Goal: Task Accomplishment & Management: Manage account settings

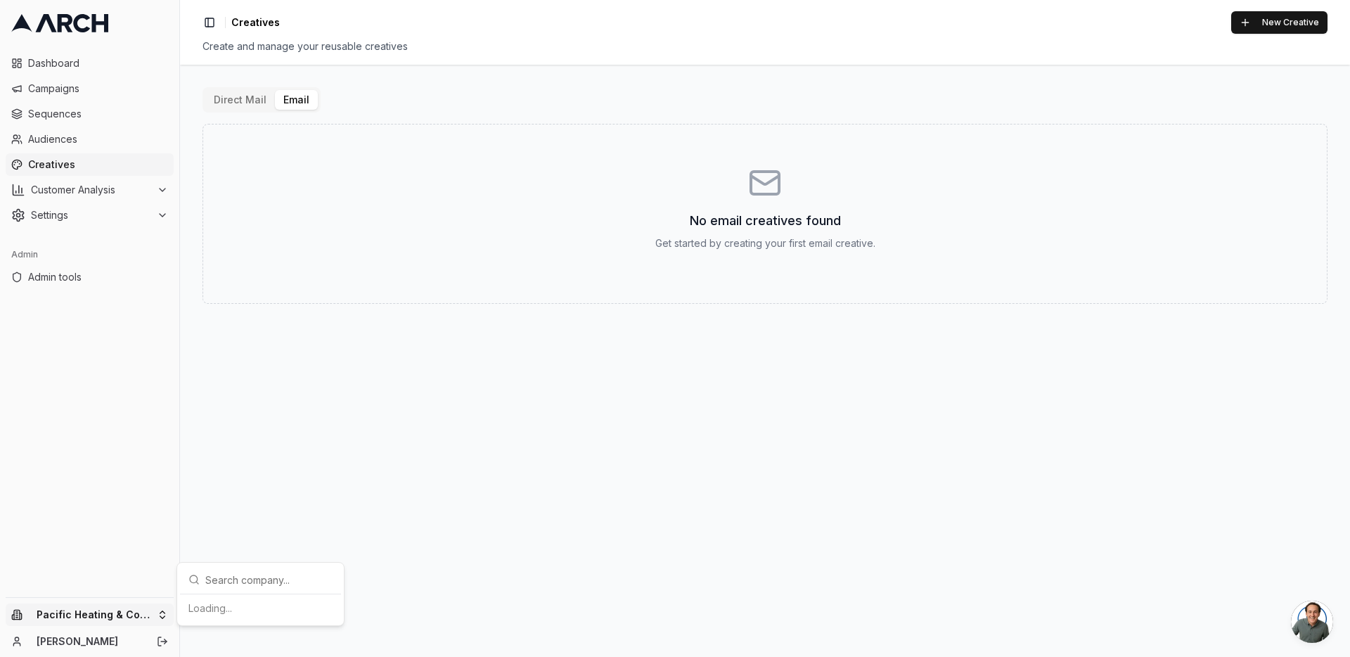
click at [156, 613] on html "Dashboard Campaigns Sequences Audiences Creatives Customer Analysis Settings Ad…" at bounding box center [675, 328] width 1350 height 657
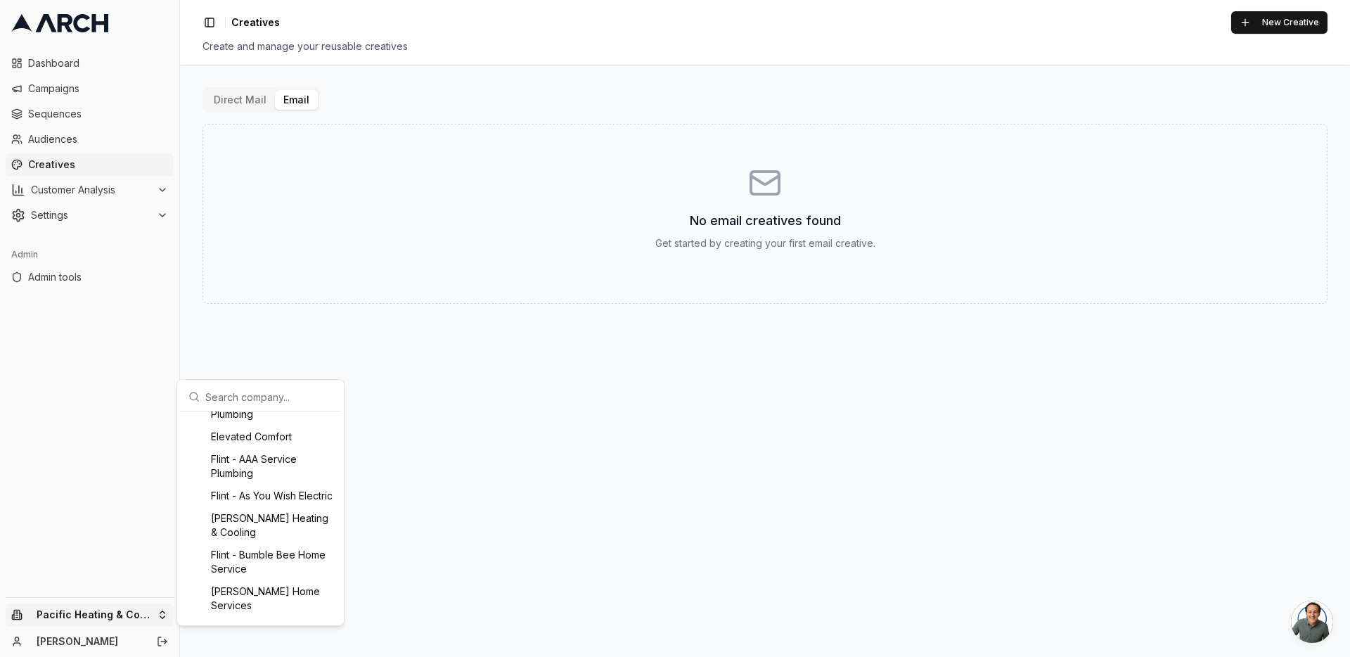
scroll to position [341, 0]
click at [241, 508] on div "Flint - As You Wish Electric" at bounding box center [260, 503] width 155 height 23
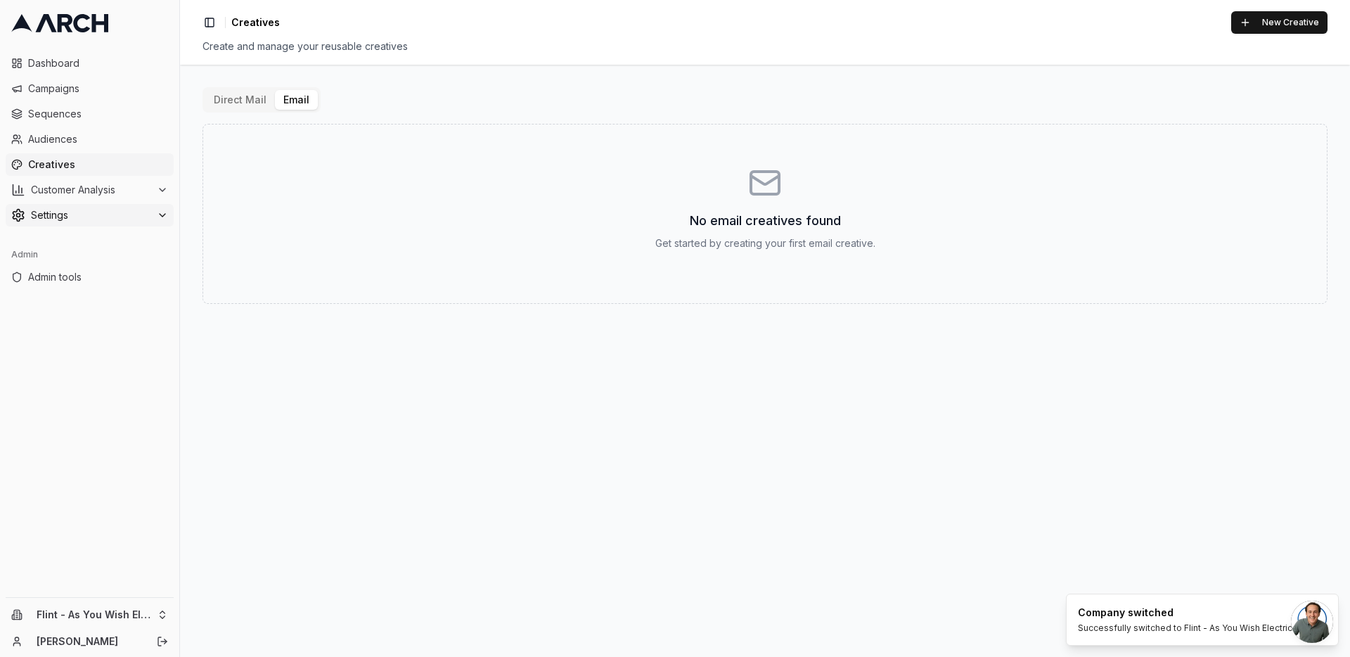
click at [141, 216] on span "Settings" at bounding box center [91, 215] width 120 height 14
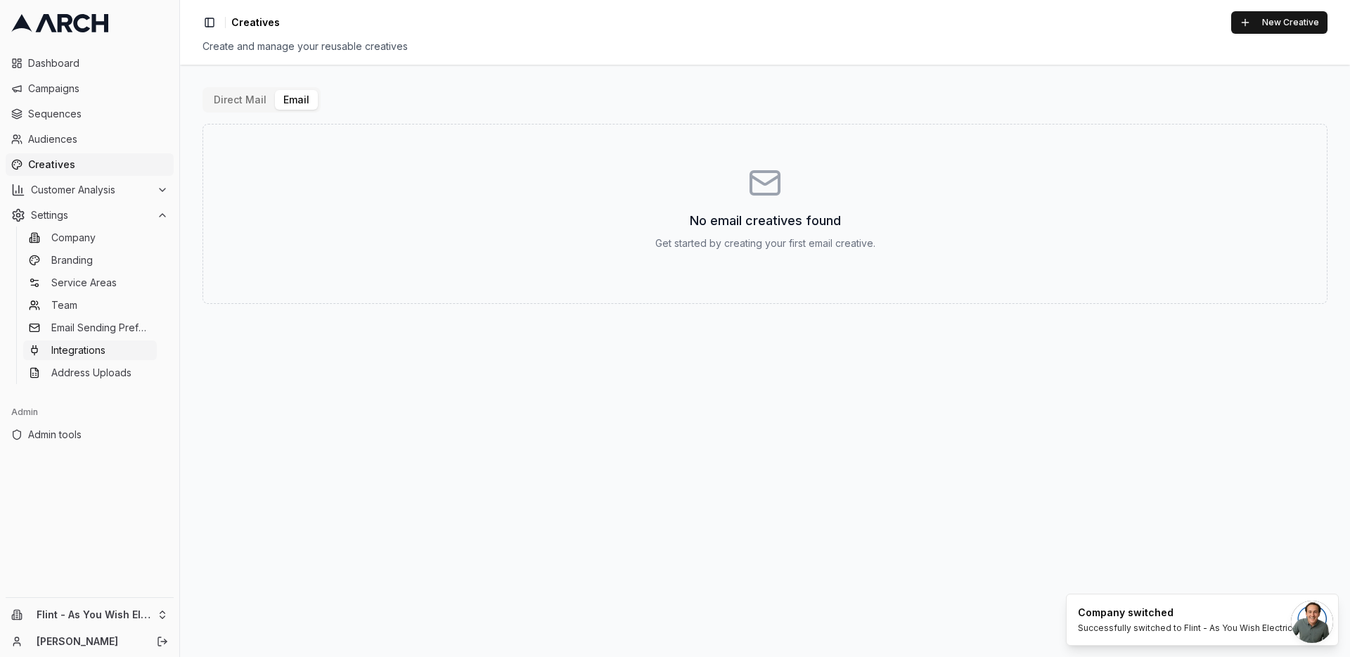
click at [115, 347] on link "Integrations" at bounding box center [90, 350] width 134 height 20
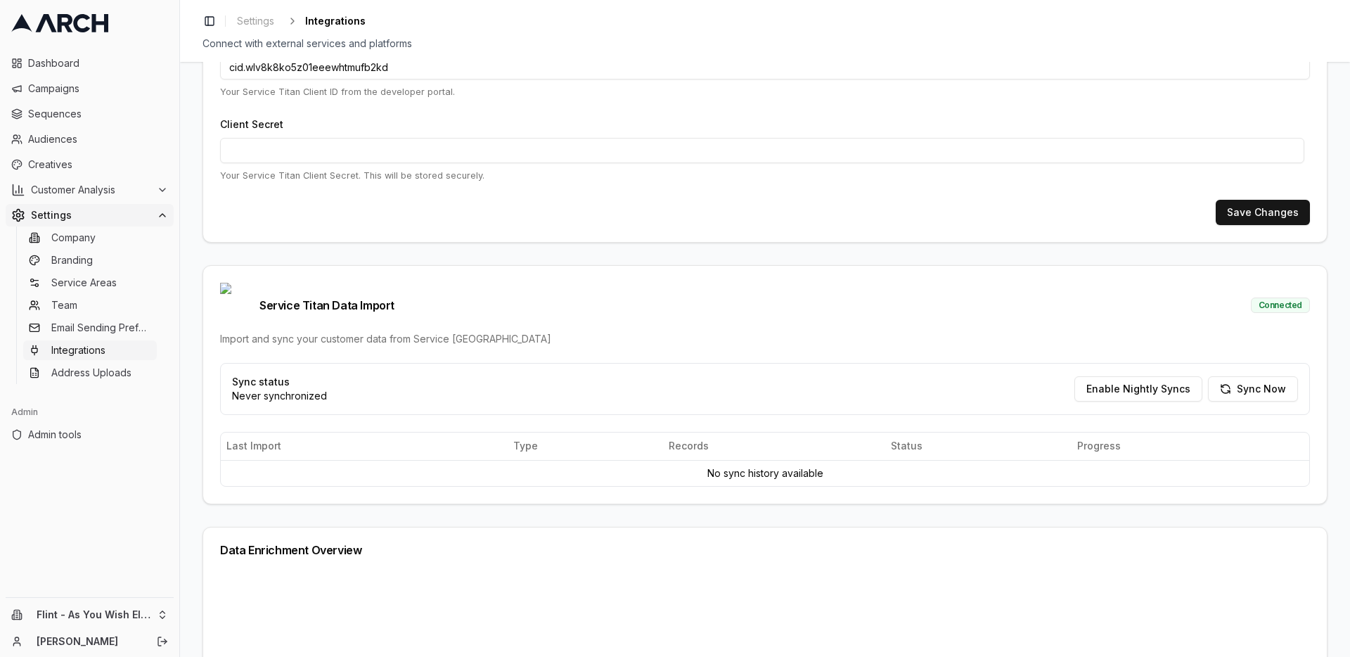
scroll to position [202, 0]
click at [1238, 375] on button "Sync Now" at bounding box center [1253, 387] width 90 height 25
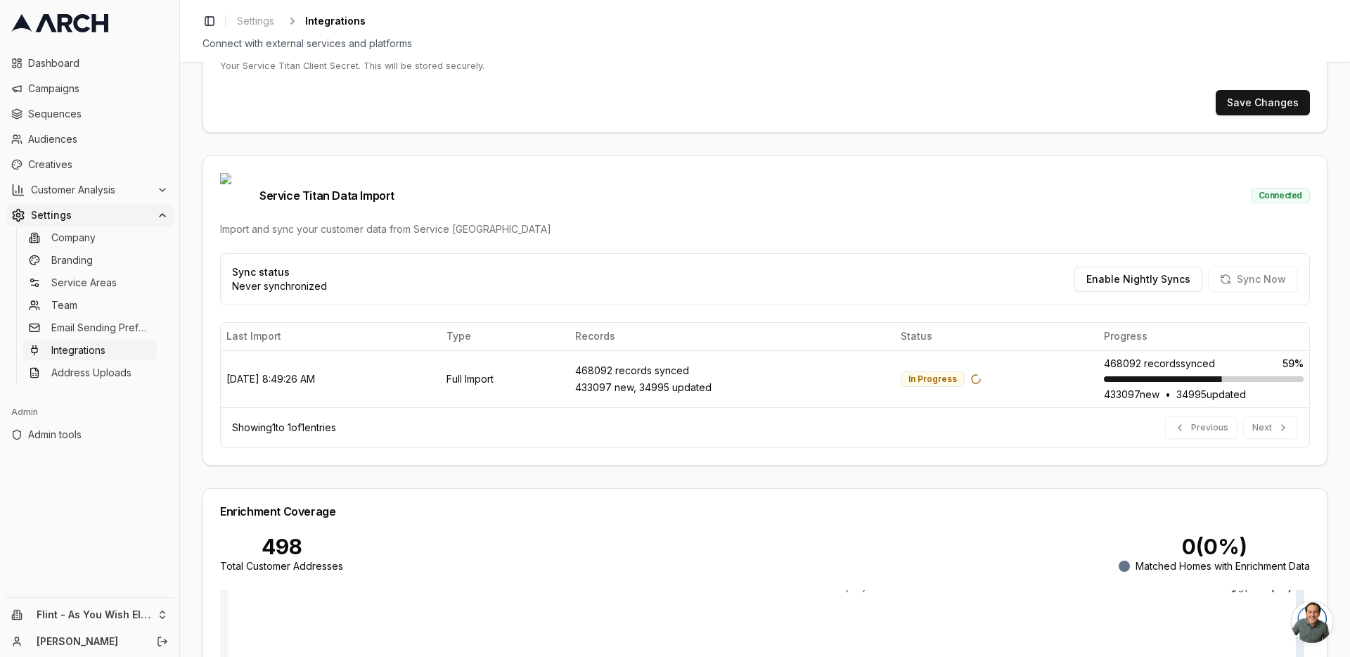
scroll to position [257, 0]
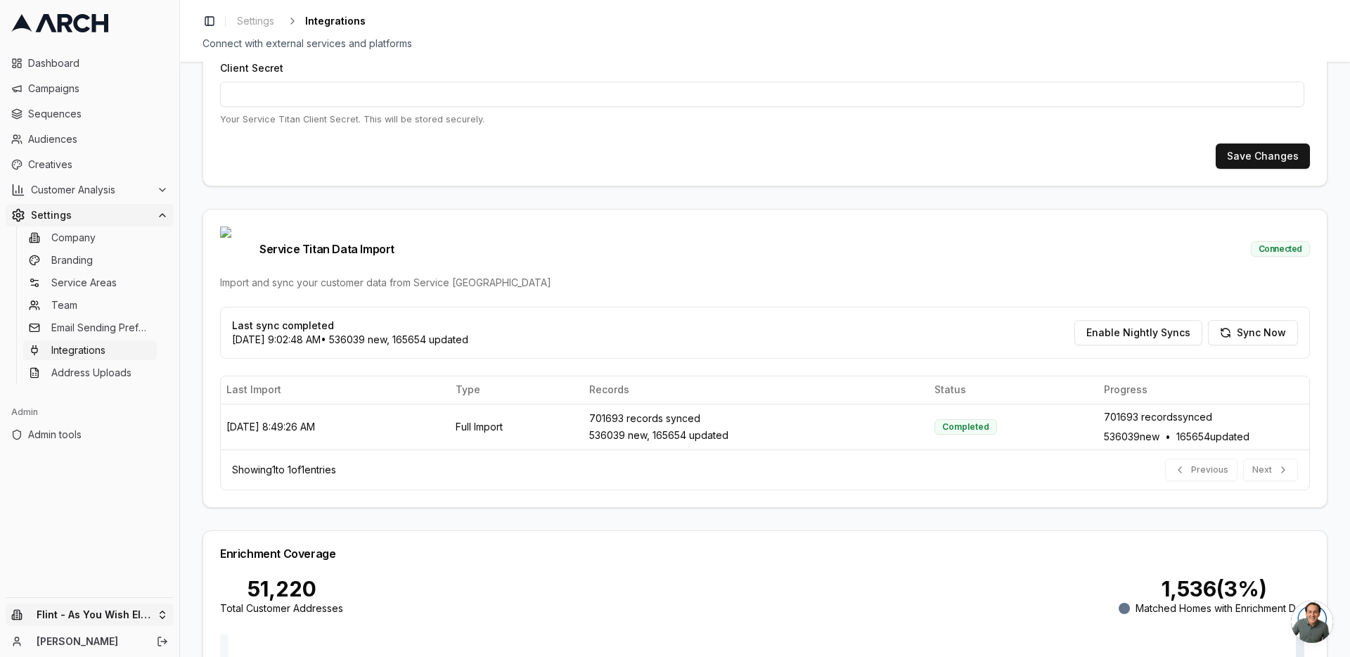
click at [157, 613] on html "Dashboard Campaigns Sequences Audiences Creatives Customer Analysis Settings Co…" at bounding box center [675, 328] width 1350 height 657
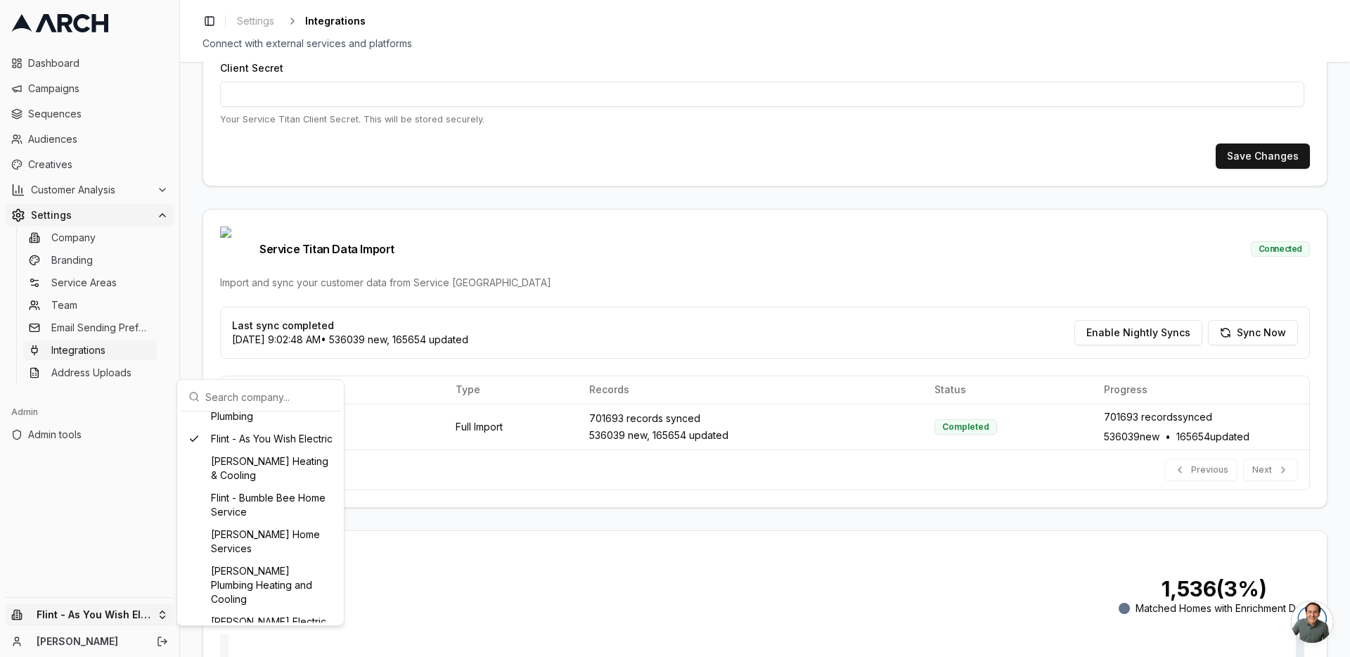
scroll to position [403, 0]
click at [264, 480] on div "Flint - Bartlett Heating & Cooling" at bounding box center [260, 471] width 155 height 37
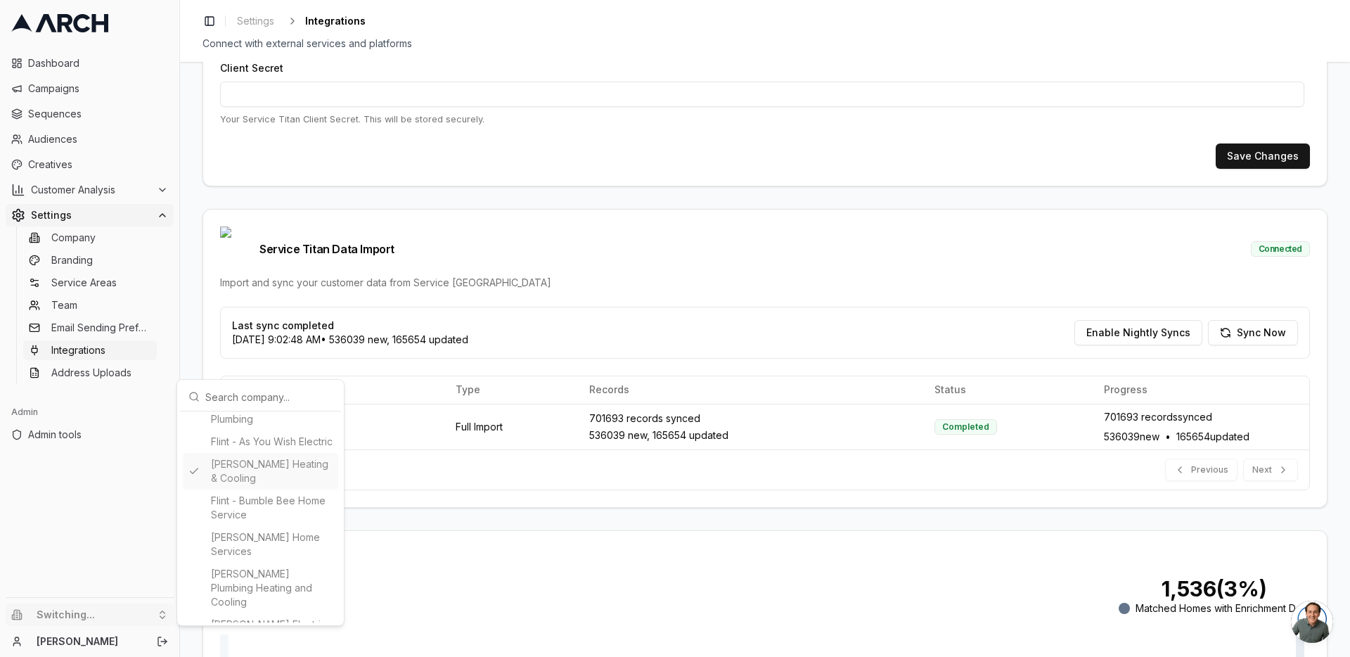
type input "231687560"
type input "cid.sejoa32tf6g1b2eu34v5x3y64"
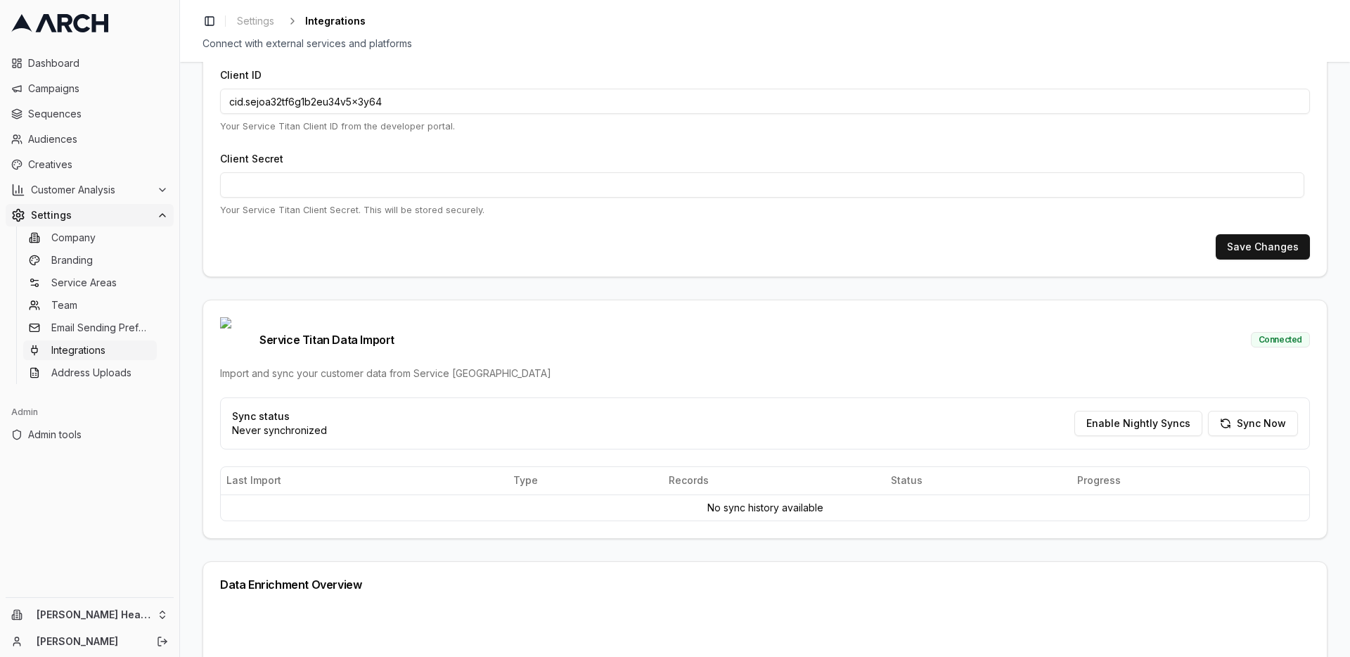
scroll to position [197, 0]
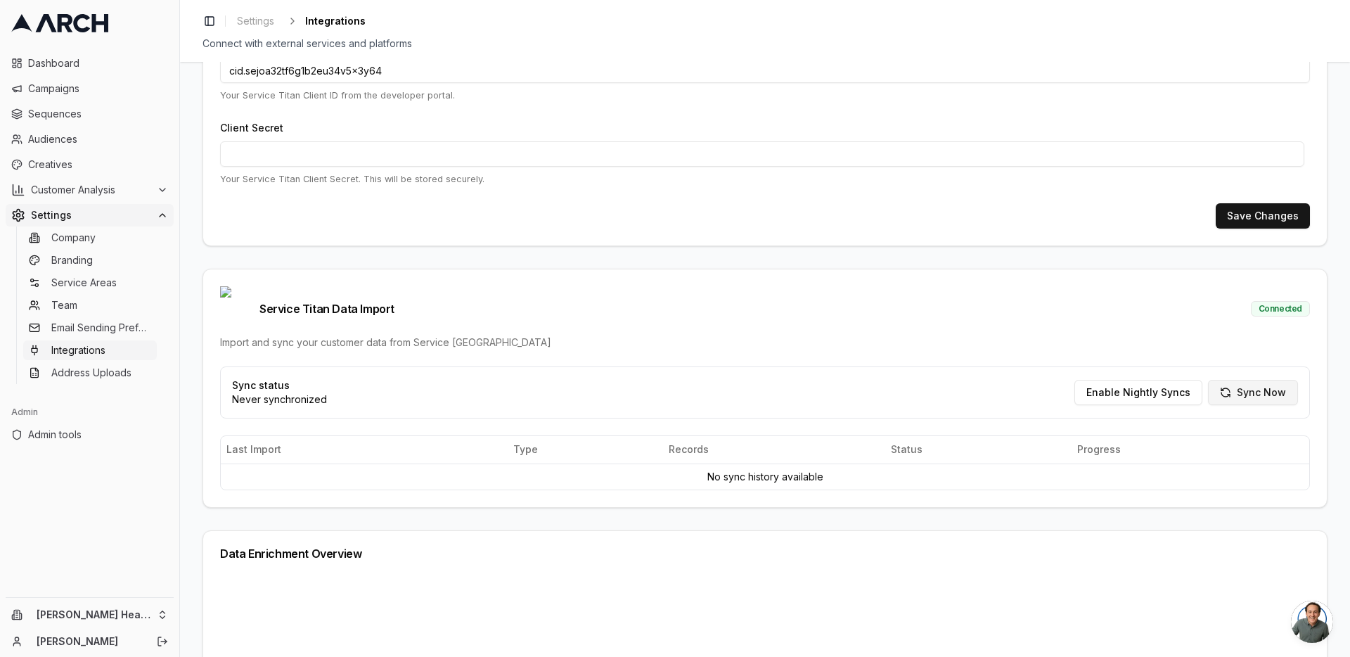
click at [1219, 380] on button "Sync Now" at bounding box center [1253, 392] width 90 height 25
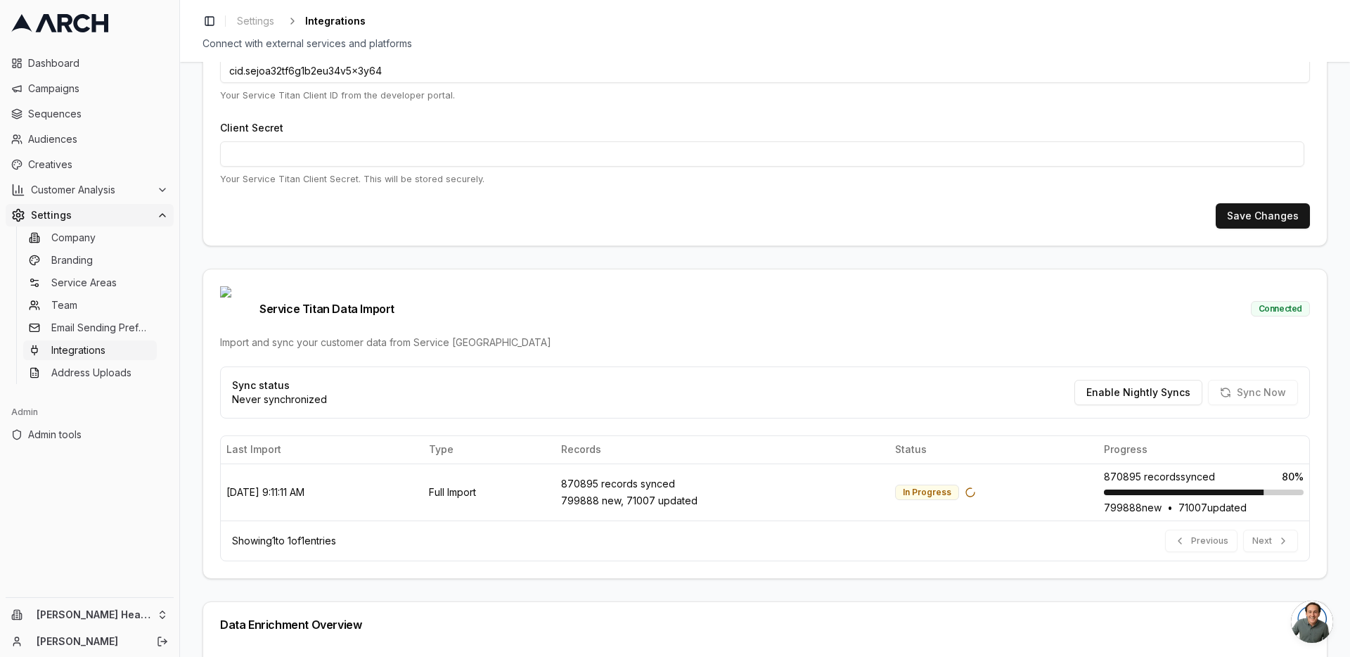
click at [189, 382] on div "Service Titan Integration Setup Configure your Service Titan API credentials to…" at bounding box center [765, 359] width 1170 height 595
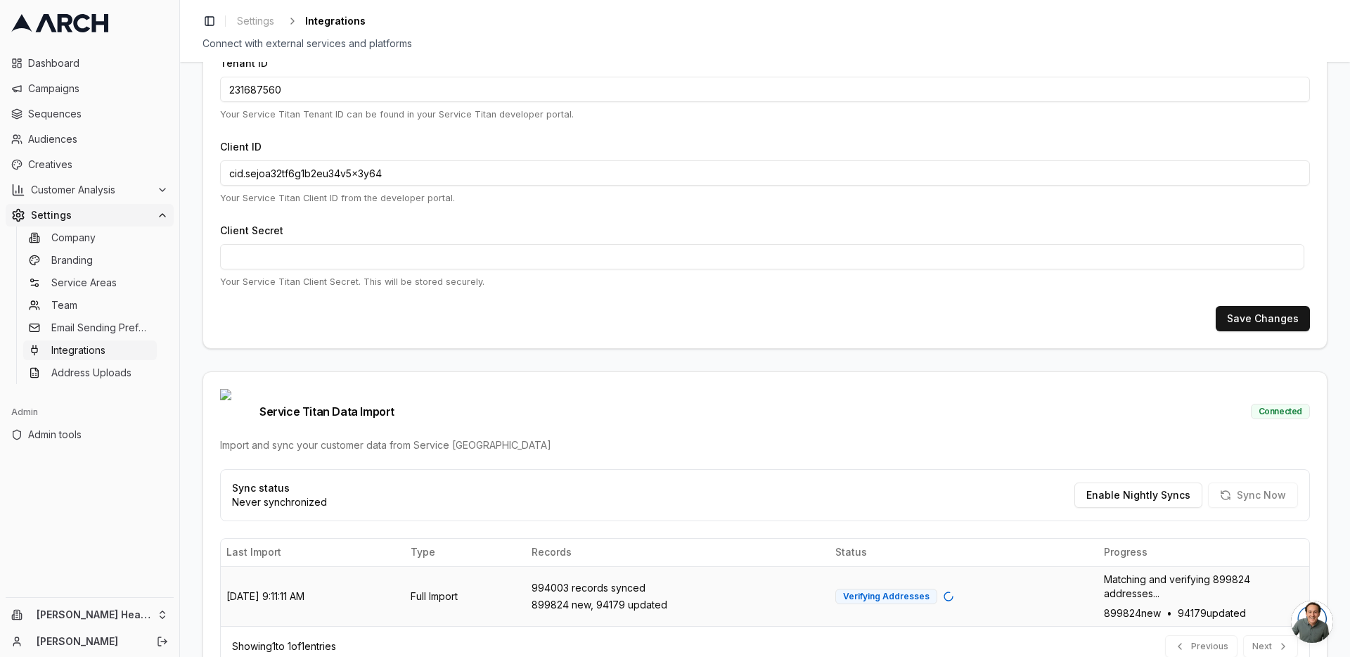
scroll to position [169, 0]
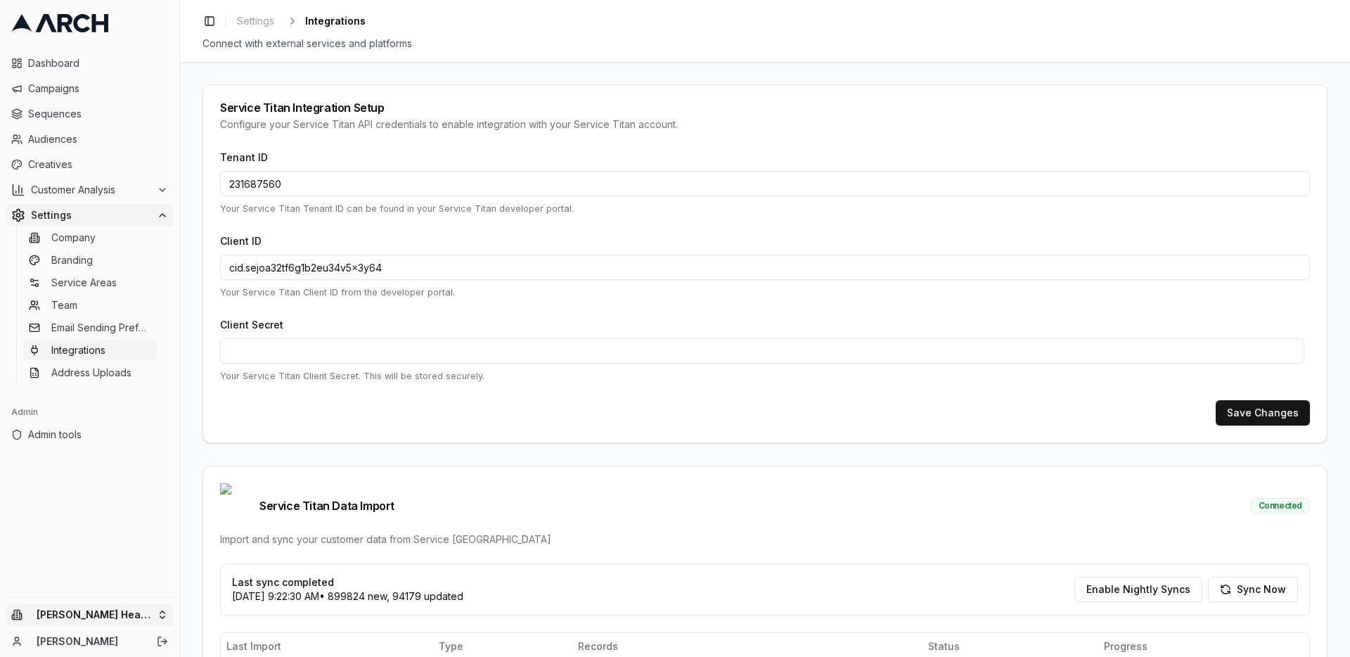
click at [152, 615] on html "Dashboard Campaigns Sequences Audiences Creatives Customer Analysis Settings Co…" at bounding box center [675, 328] width 1350 height 657
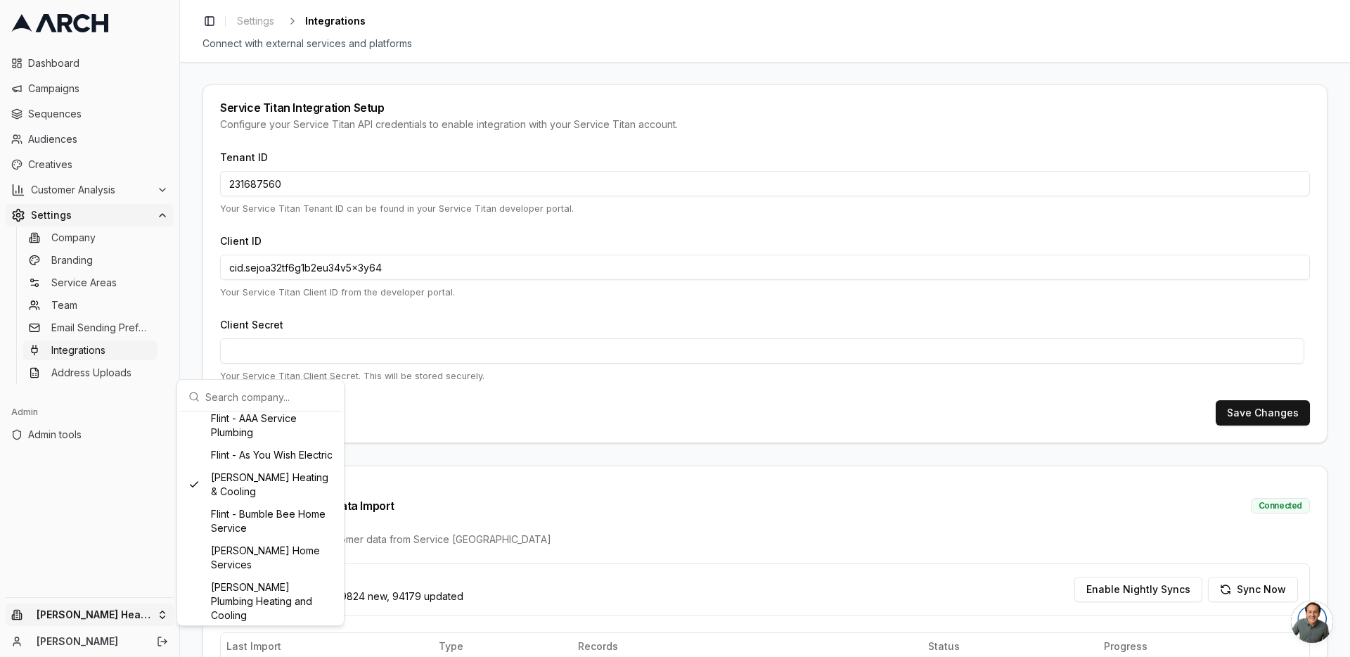
scroll to position [428, 0]
click at [274, 500] on div "Flint - Bumble Bee Home Service" at bounding box center [260, 483] width 155 height 37
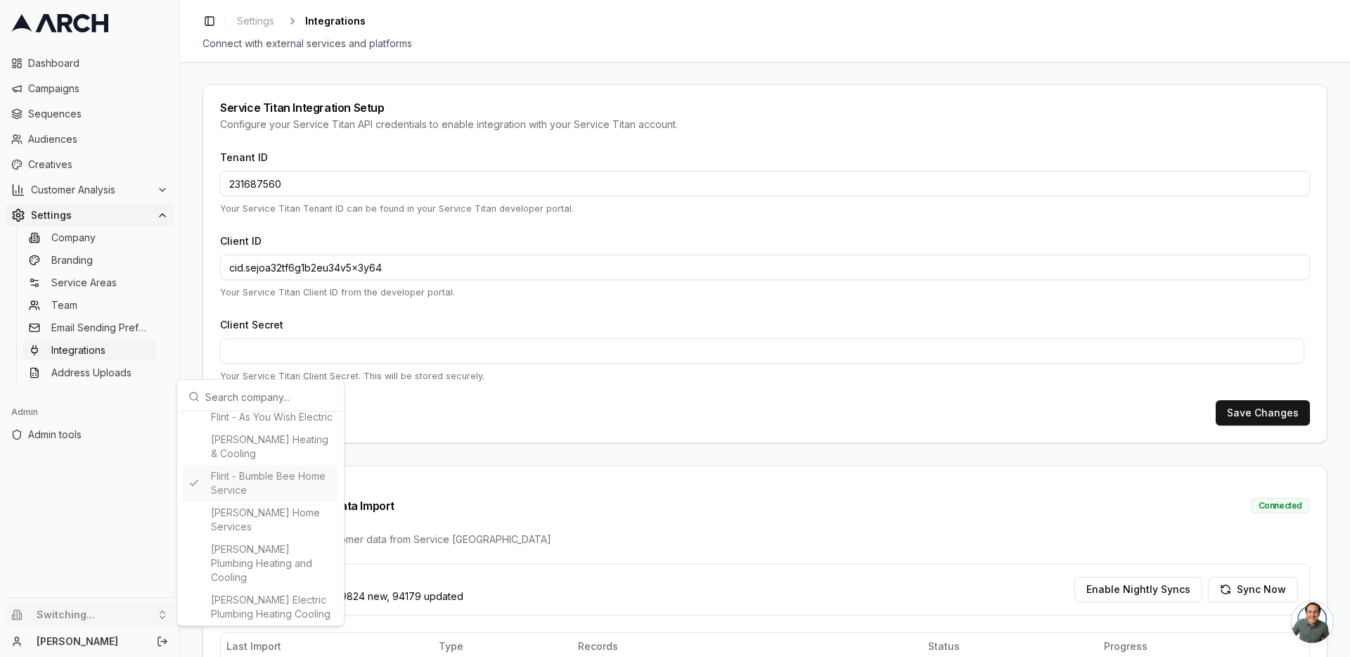
type input "365499395"
type input "cid.gdvoteqt2fgi7zk95cpxm1b9g"
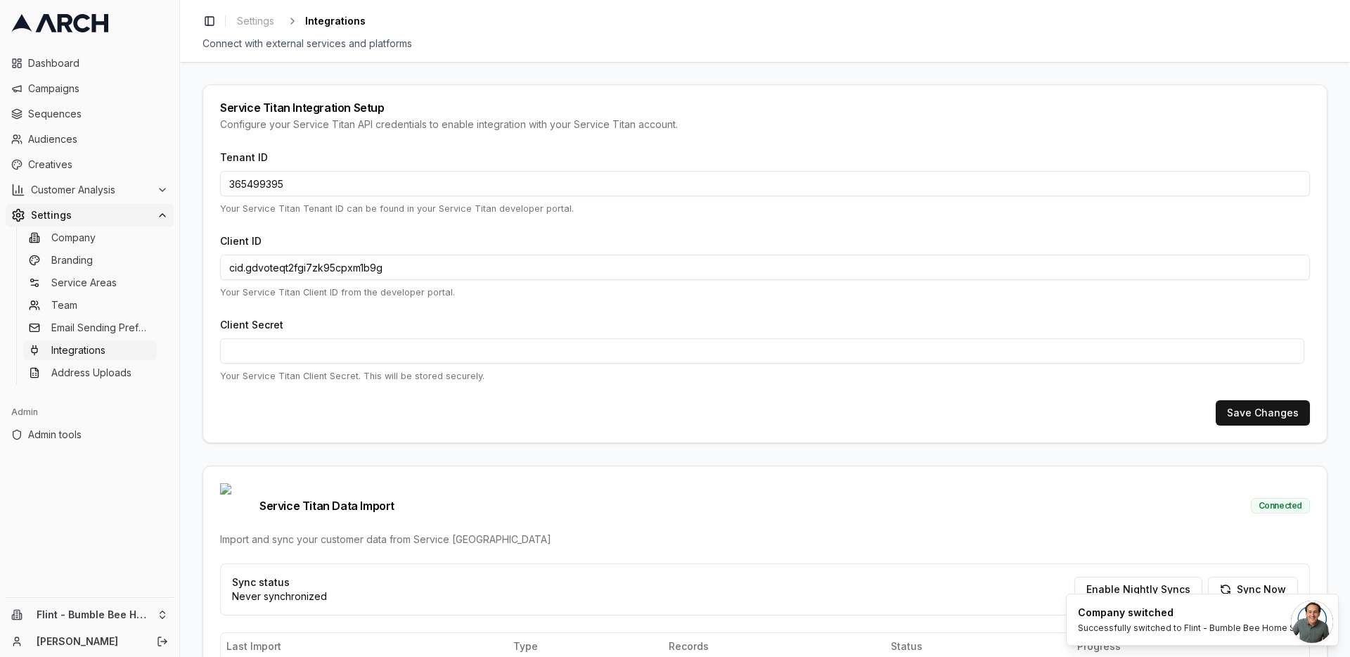
click at [75, 26] on icon at bounding box center [81, 23] width 17 height 18
type input "758458565"
type input "cid.eseiso3cf409en96qfl39uapm"
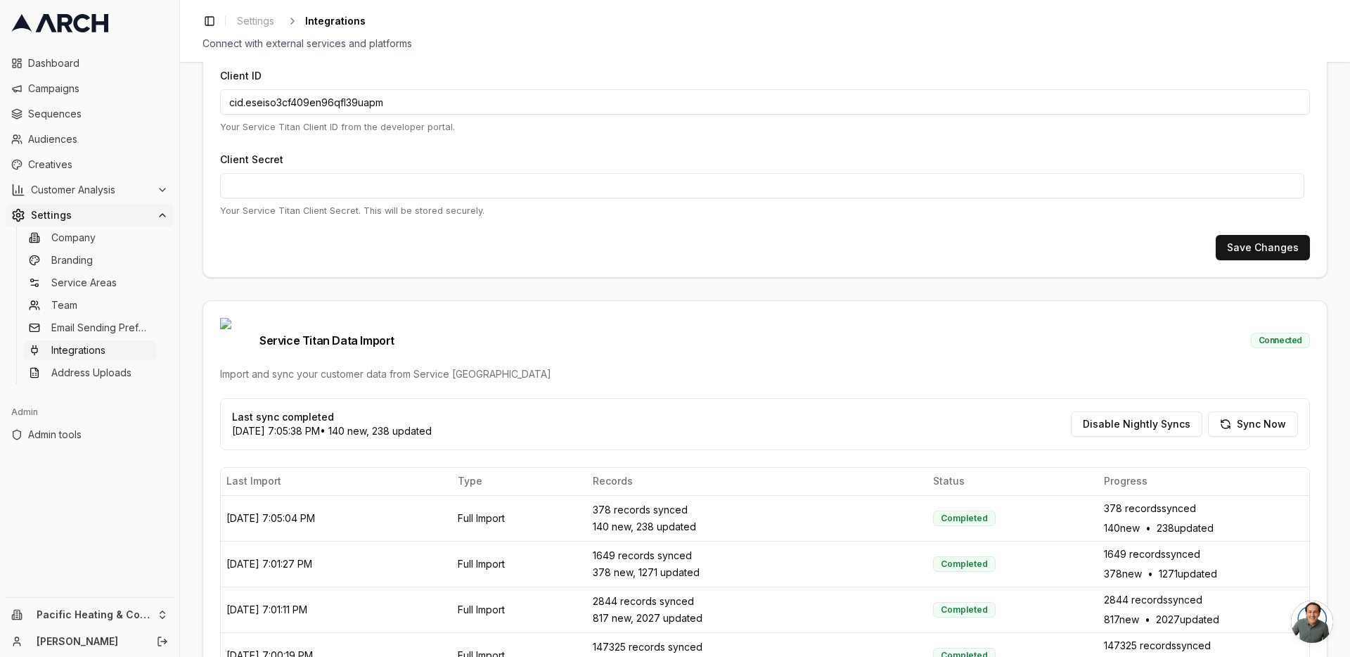
scroll to position [0, 0]
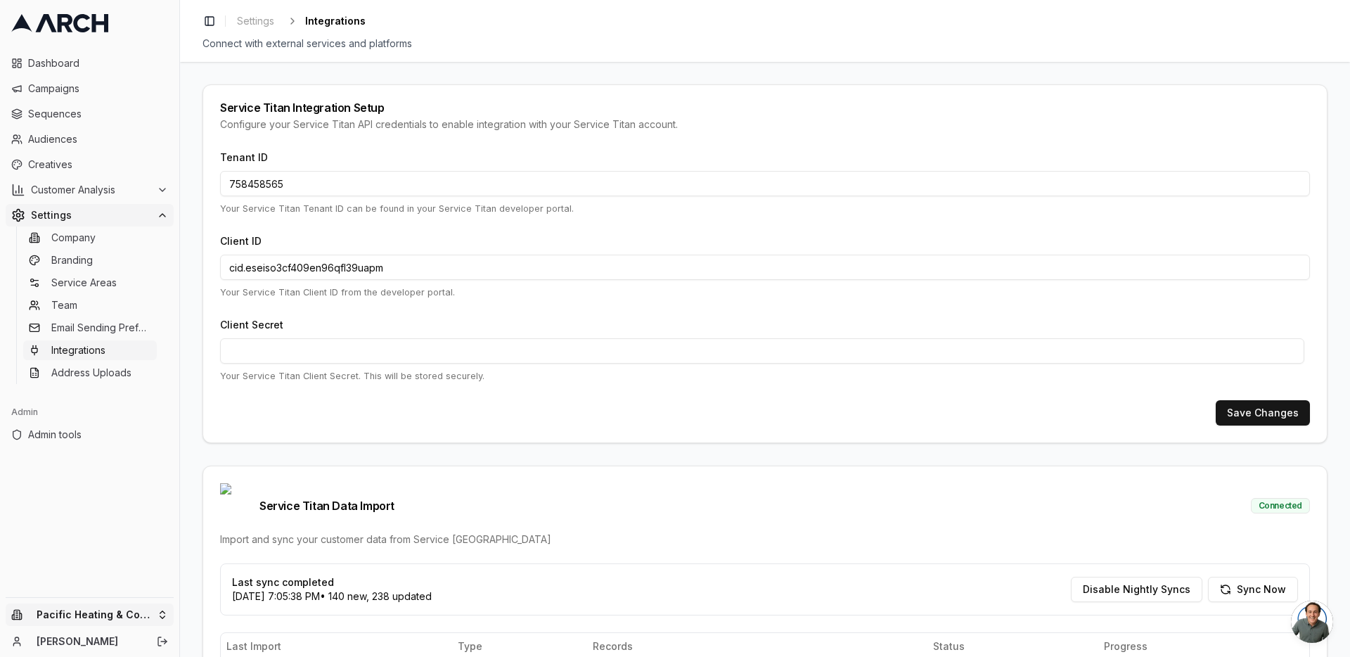
click at [154, 611] on html "Dashboard Campaigns Sequences Audiences Creatives Customer Analysis Settings Co…" at bounding box center [675, 328] width 1350 height 657
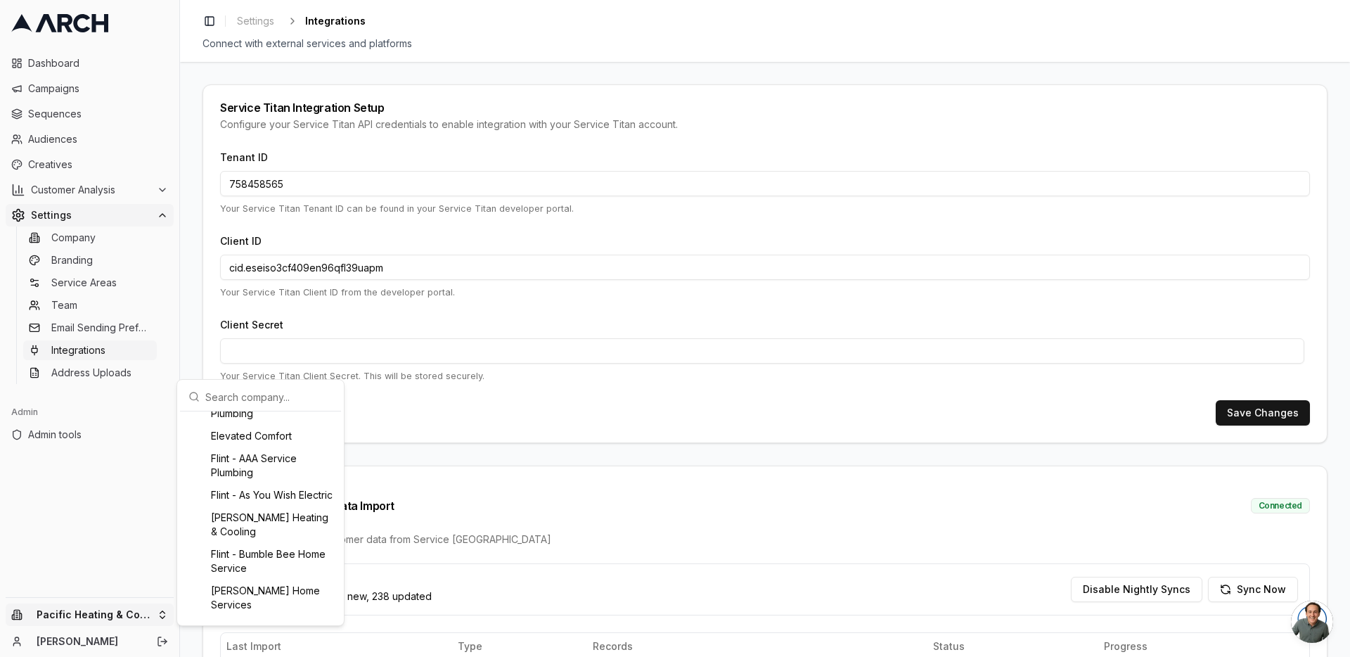
scroll to position [352, 0]
click at [271, 536] on div "[PERSON_NAME] Heating & Cooling" at bounding box center [260, 522] width 155 height 37
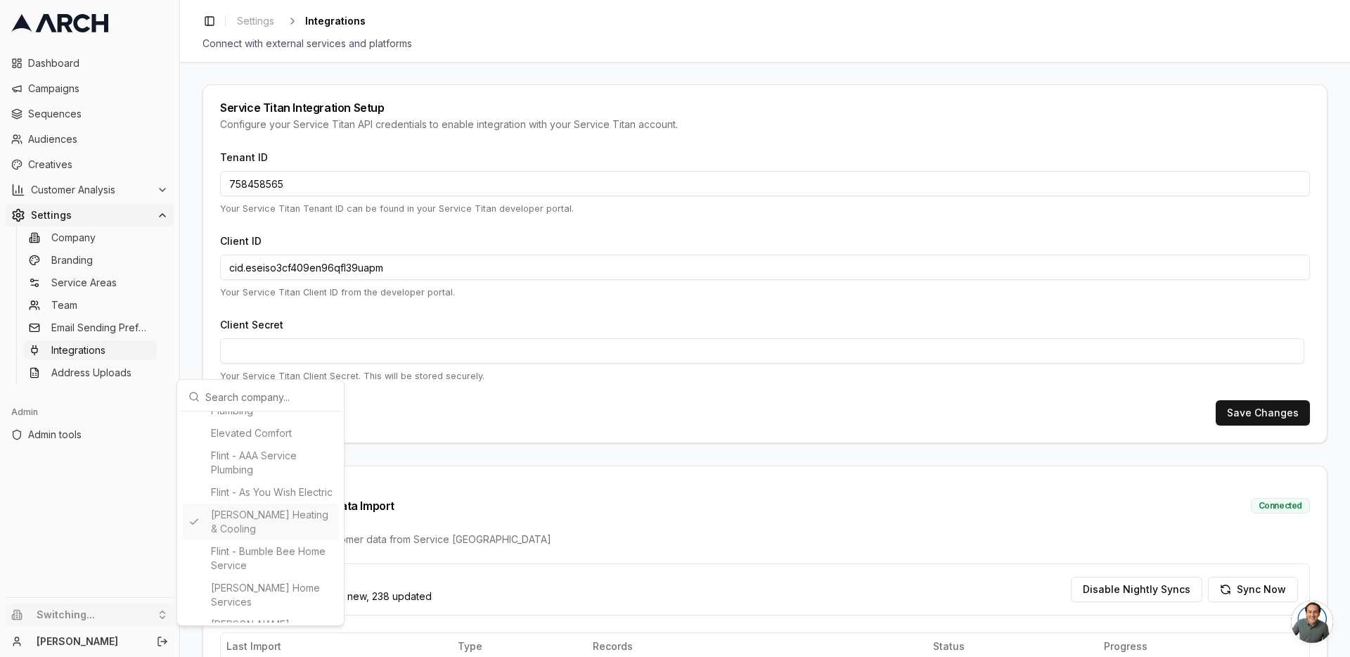
type input "231687560"
type input "cid.sejoa32tf6g1b2eu34v5x3y64"
click at [478, 553] on html "Dashboard Campaigns Sequences Audiences Creatives Customer Analysis Settings Co…" at bounding box center [675, 328] width 1350 height 657
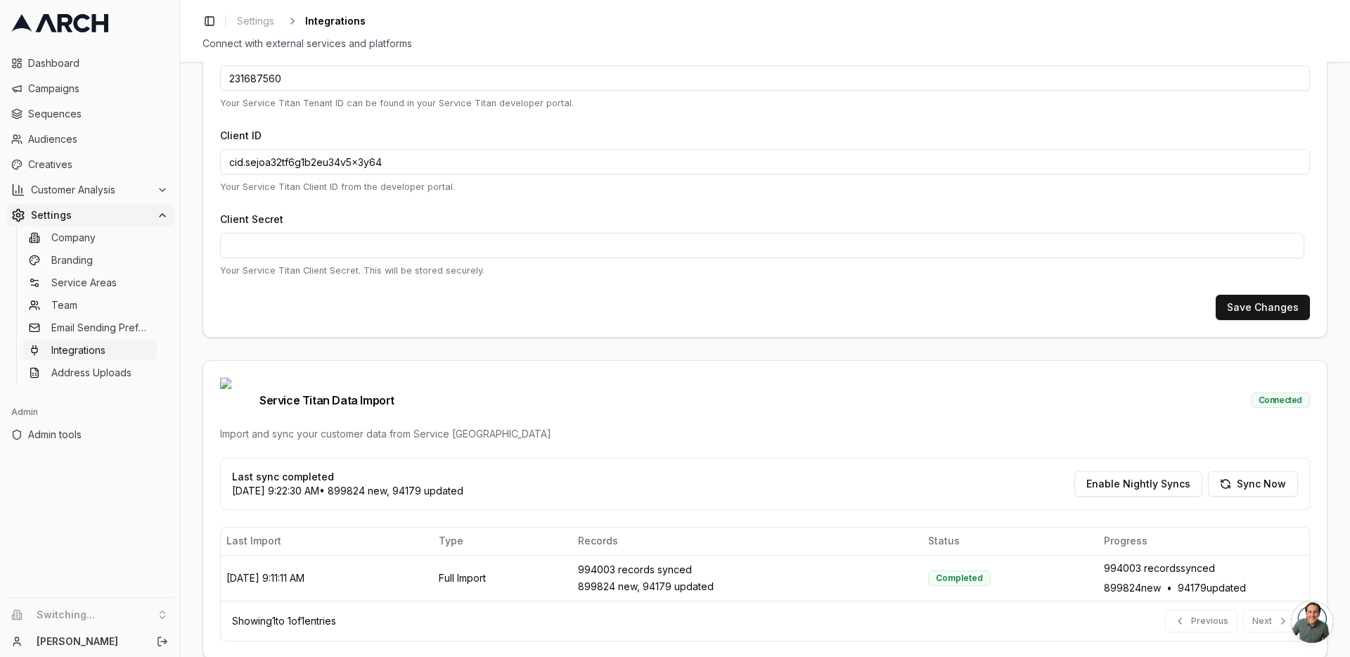
scroll to position [140, 0]
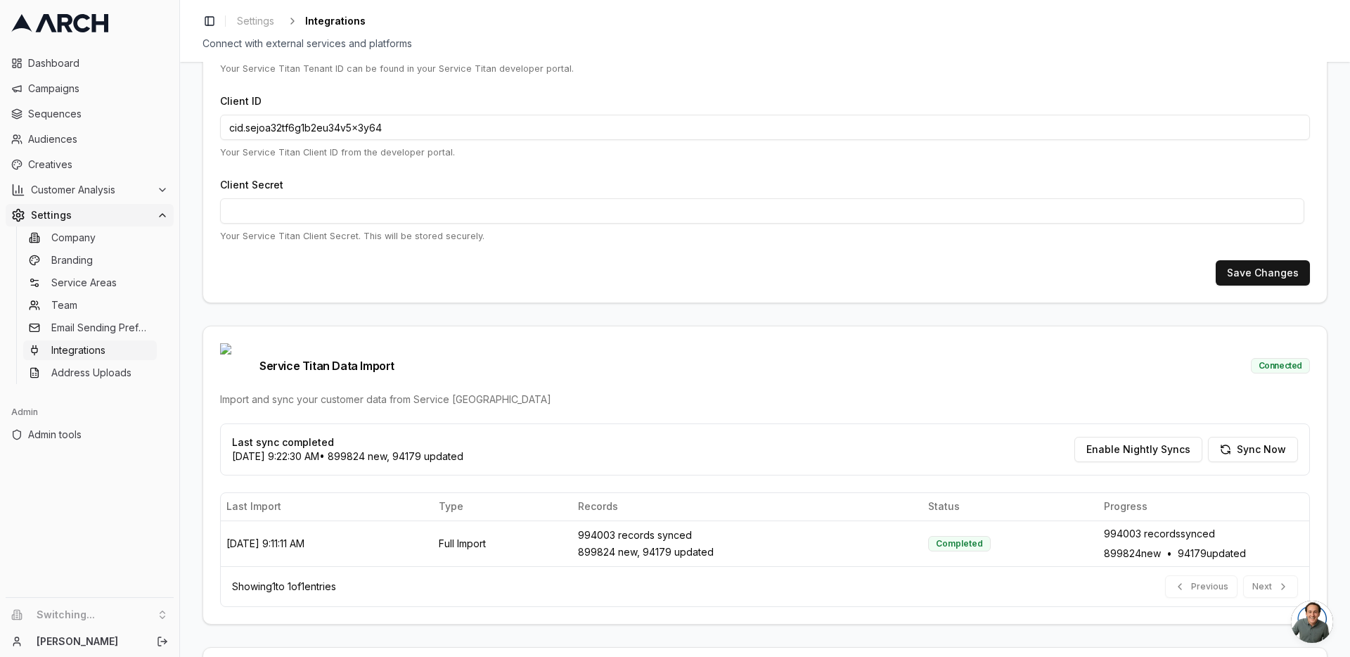
click at [155, 615] on li "Switching..." at bounding box center [90, 614] width 168 height 23
click at [165, 615] on li "Switching..." at bounding box center [90, 614] width 168 height 23
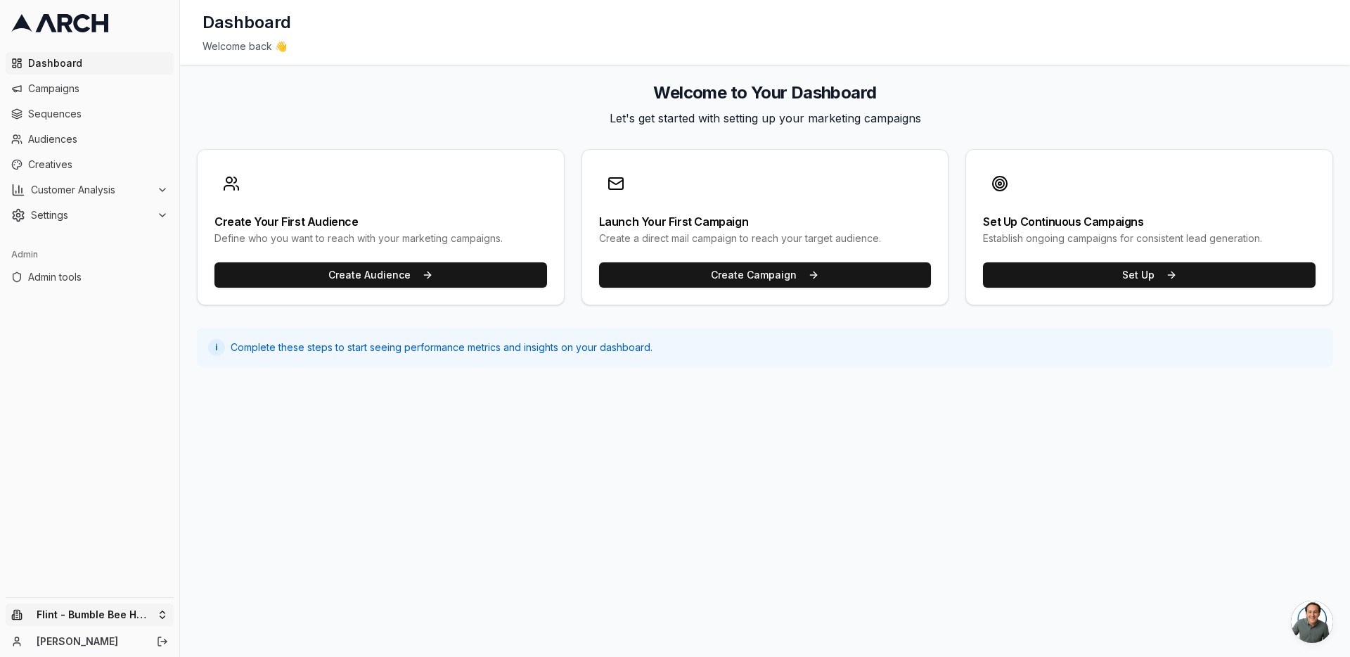
click at [161, 613] on html "Dashboard Campaigns Sequences Audiences Creatives Customer Analysis Settings Ad…" at bounding box center [675, 328] width 1350 height 657
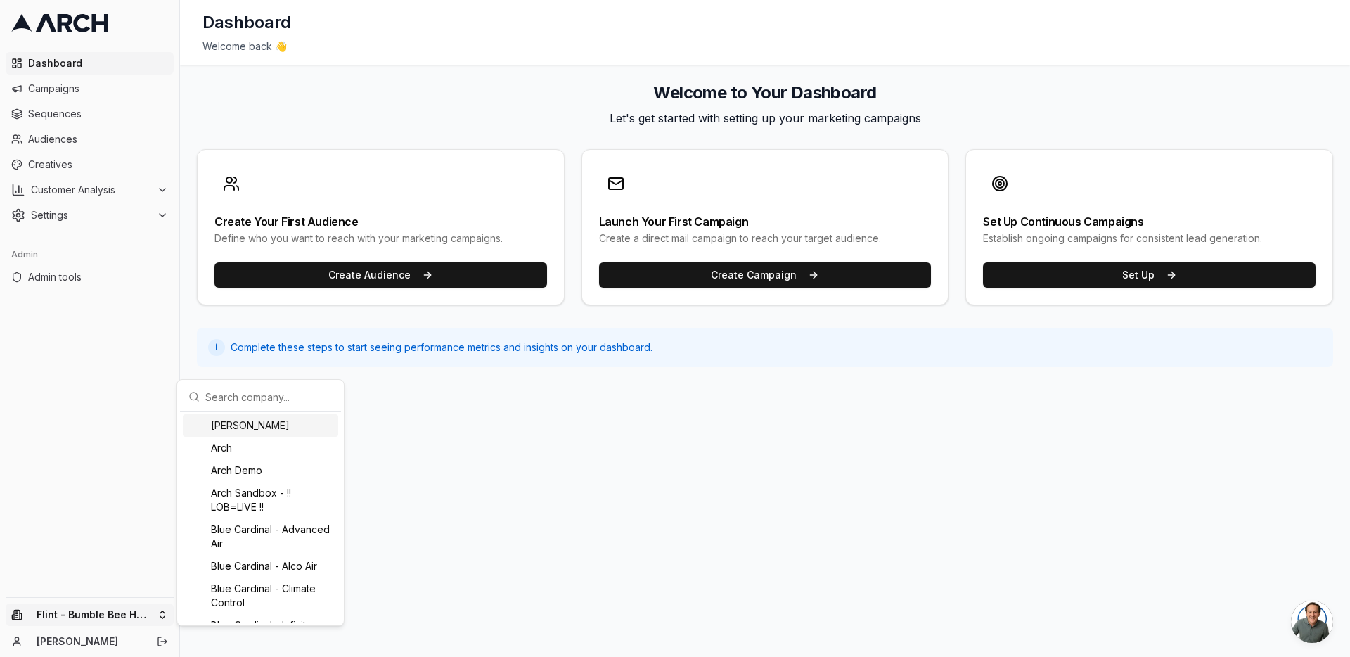
click at [238, 400] on input "text" at bounding box center [268, 397] width 127 height 28
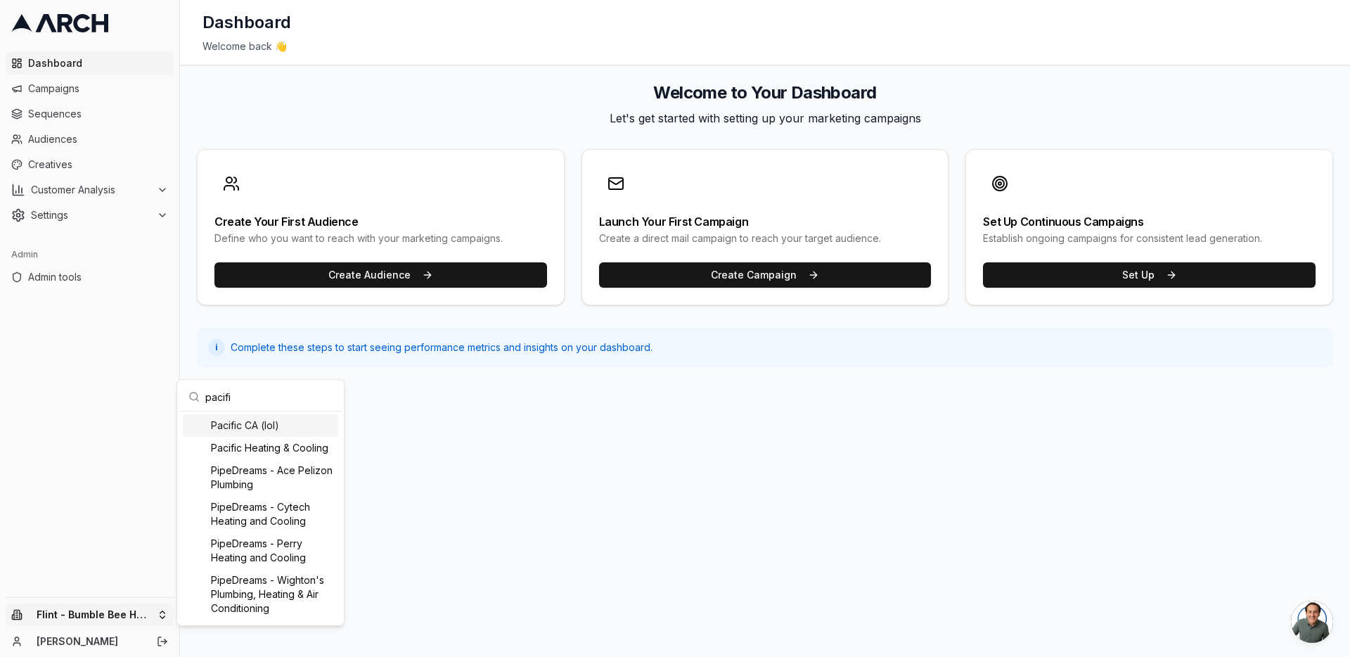
type input "pacific"
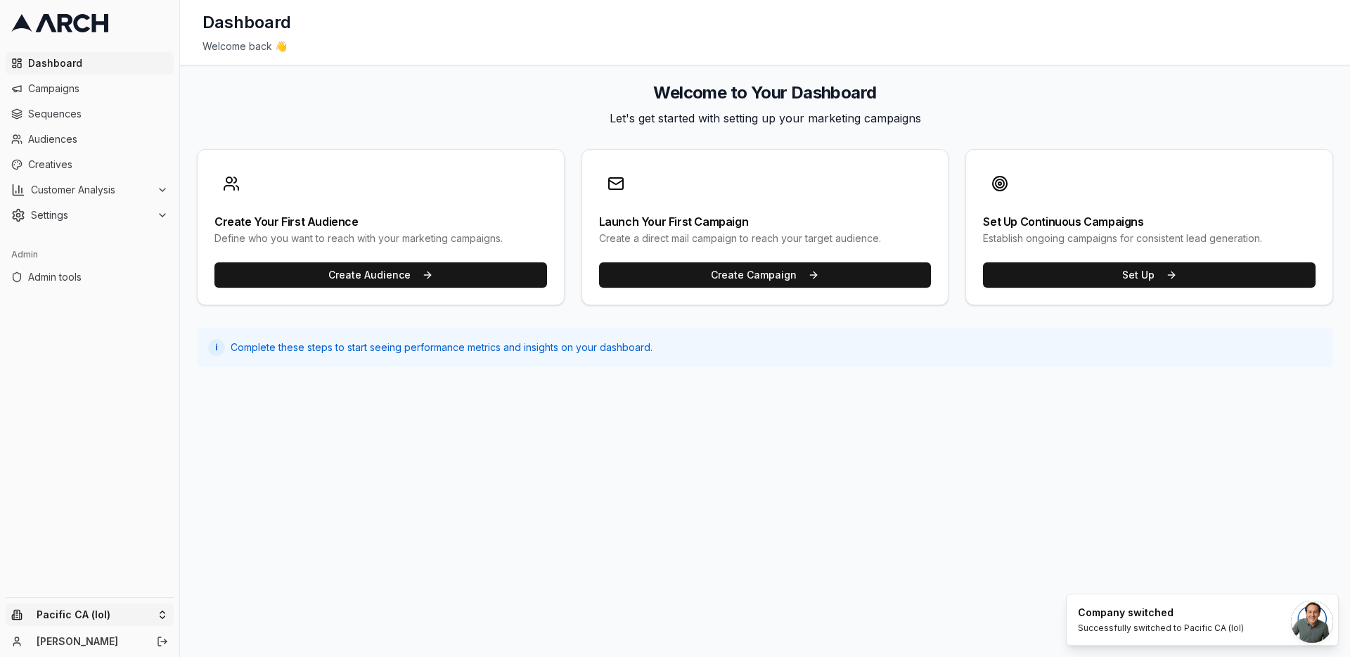
click at [158, 616] on html "Dashboard Campaigns Sequences Audiences Creatives Customer Analysis Settings Ad…" at bounding box center [675, 328] width 1350 height 657
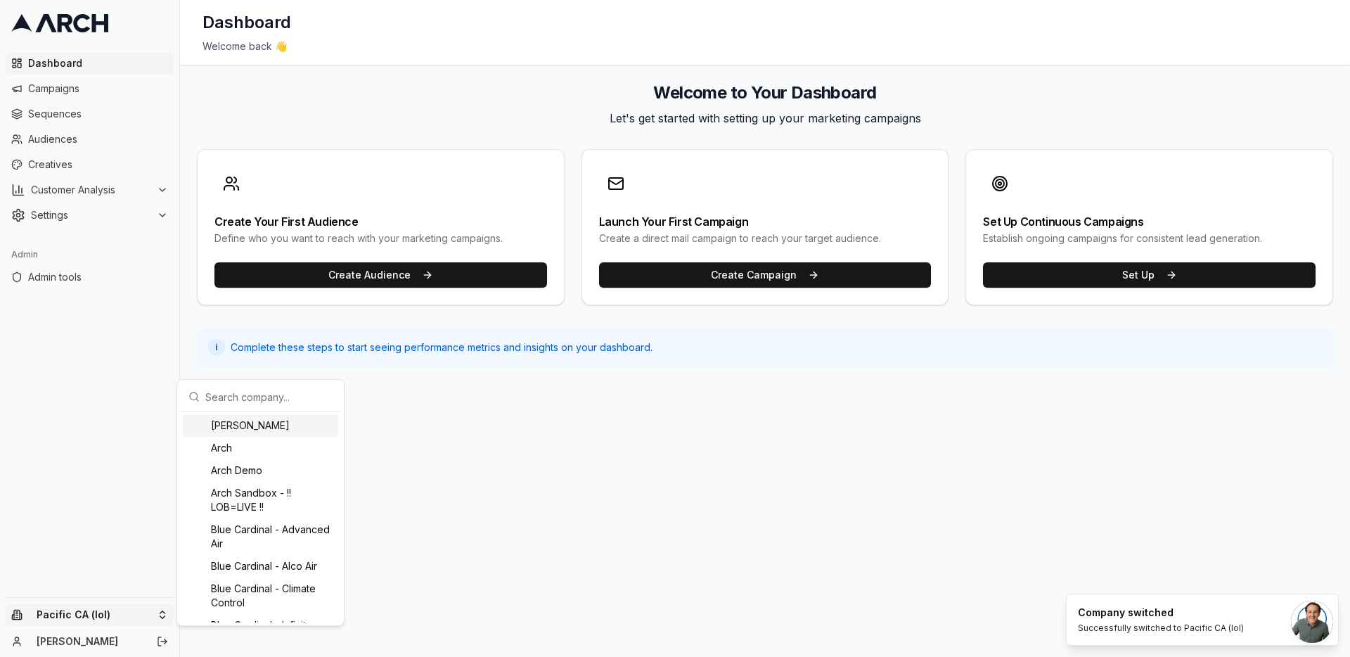
click at [257, 398] on input "text" at bounding box center [268, 397] width 127 height 28
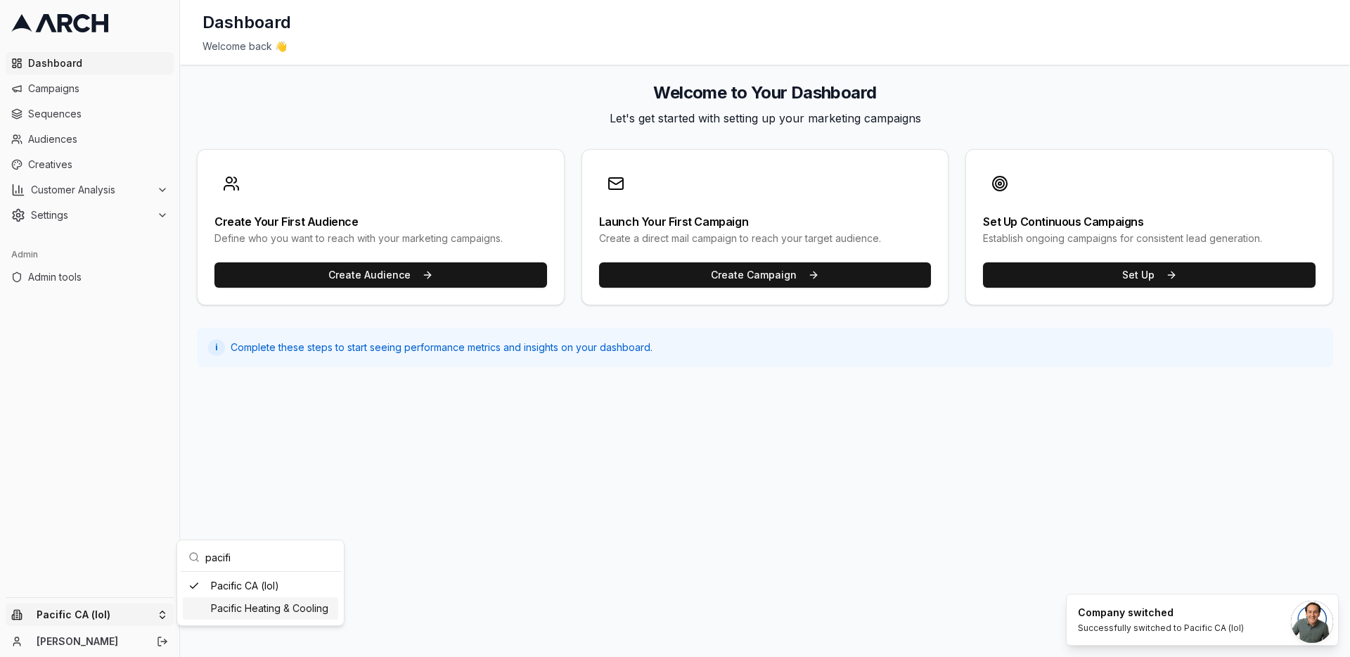
type input "pacifi"
click at [269, 606] on div "Pacific Heating & Cooling" at bounding box center [260, 608] width 155 height 23
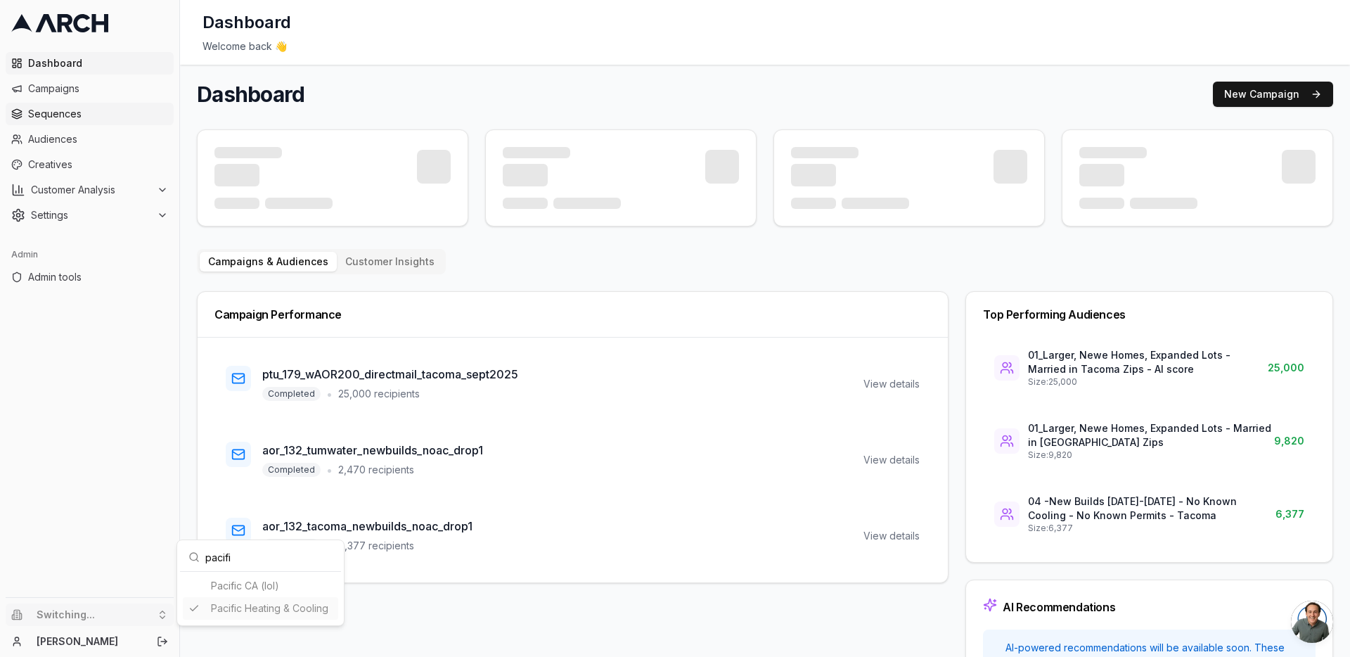
click at [54, 103] on html "Dashboard Campaigns Sequences Audiences Creatives Customer Analysis Settings Ad…" at bounding box center [675, 328] width 1350 height 657
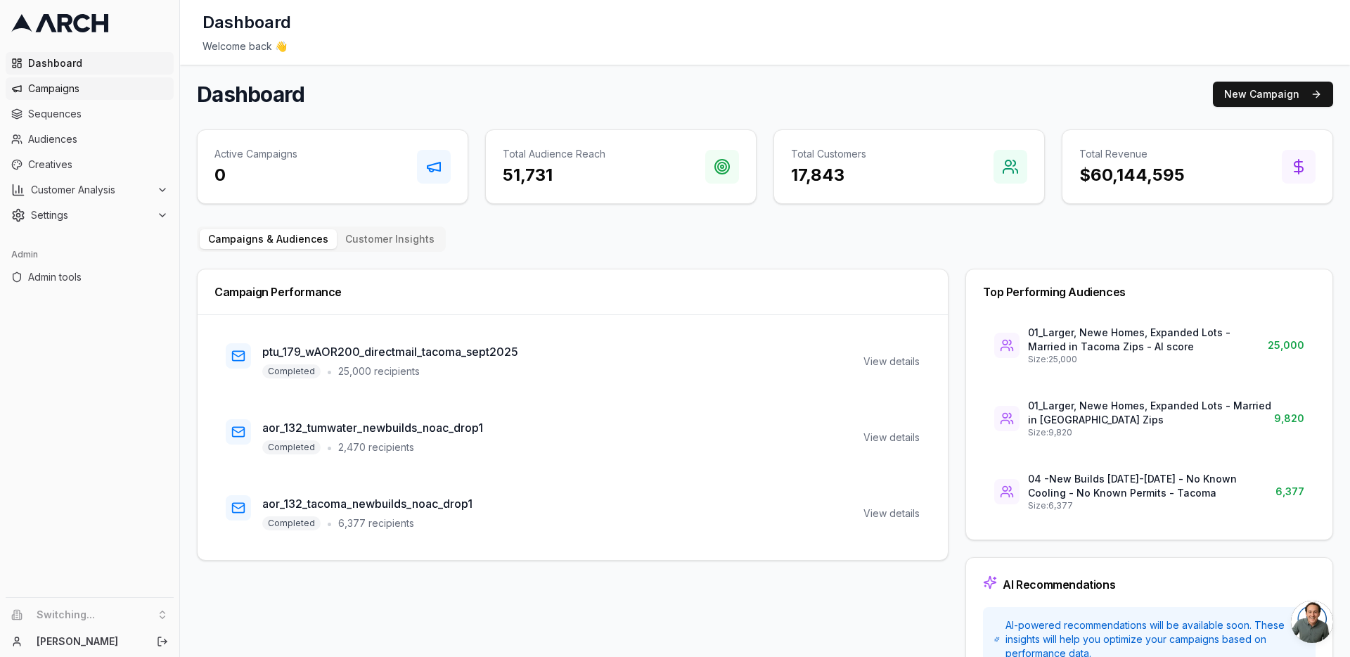
click at [54, 82] on span "Campaigns" at bounding box center [98, 89] width 140 height 14
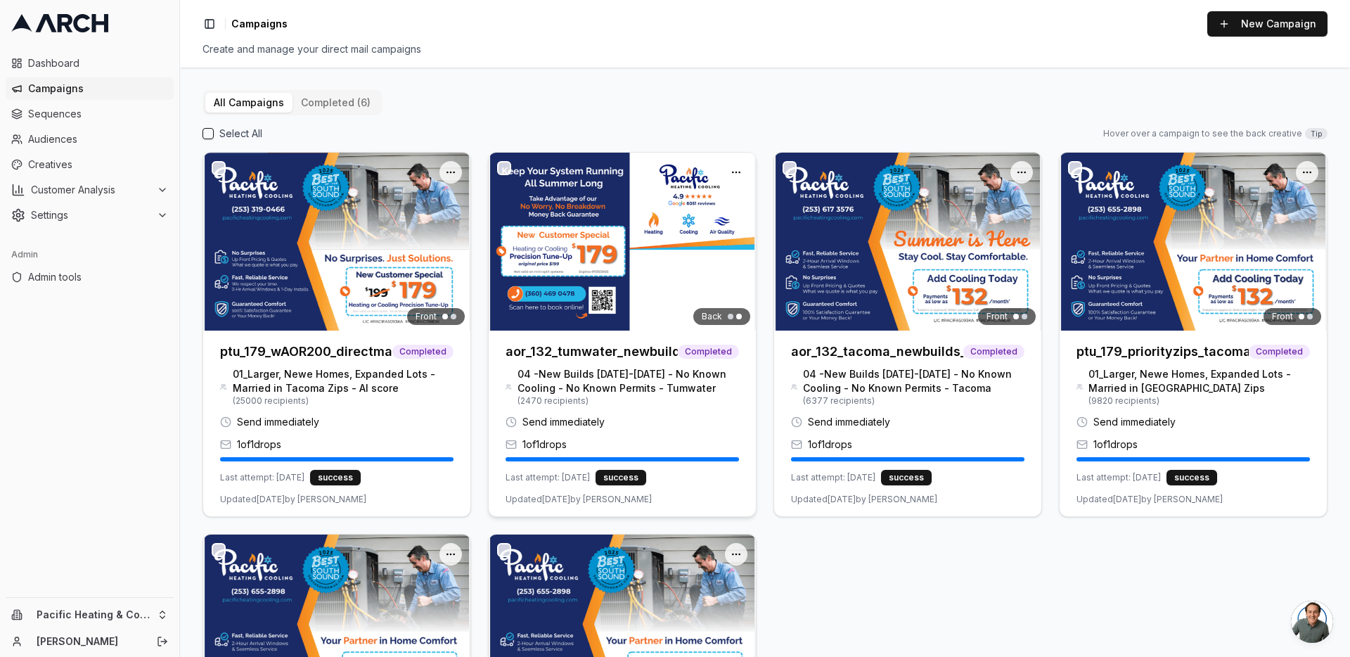
click at [574, 359] on h3 "aor_132_tumwater_newbuilds_noac_drop1" at bounding box center [592, 352] width 172 height 20
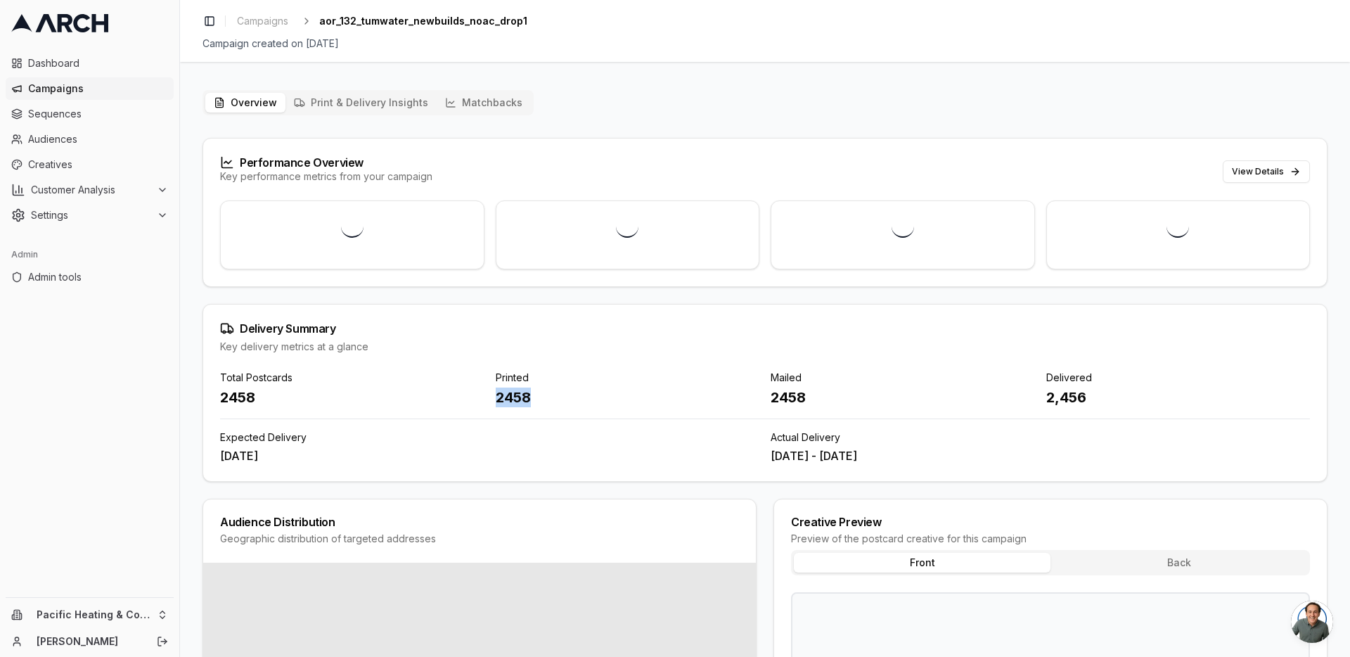
drag, startPoint x: 491, startPoint y: 402, endPoint x: 570, endPoint y: 402, distance: 79.5
click at [570, 402] on div "Total Postcards 2458 Printed 2458 Mailed 2458 Delivered 2,456" at bounding box center [765, 389] width 1090 height 37
drag, startPoint x: 762, startPoint y: 397, endPoint x: 824, endPoint y: 397, distance: 62.6
click at [824, 397] on div "Total Postcards 2458 Printed 2458 Mailed 2458 Delivered 2,456" at bounding box center [765, 389] width 1090 height 37
click at [781, 396] on div "2458" at bounding box center [903, 398] width 264 height 20
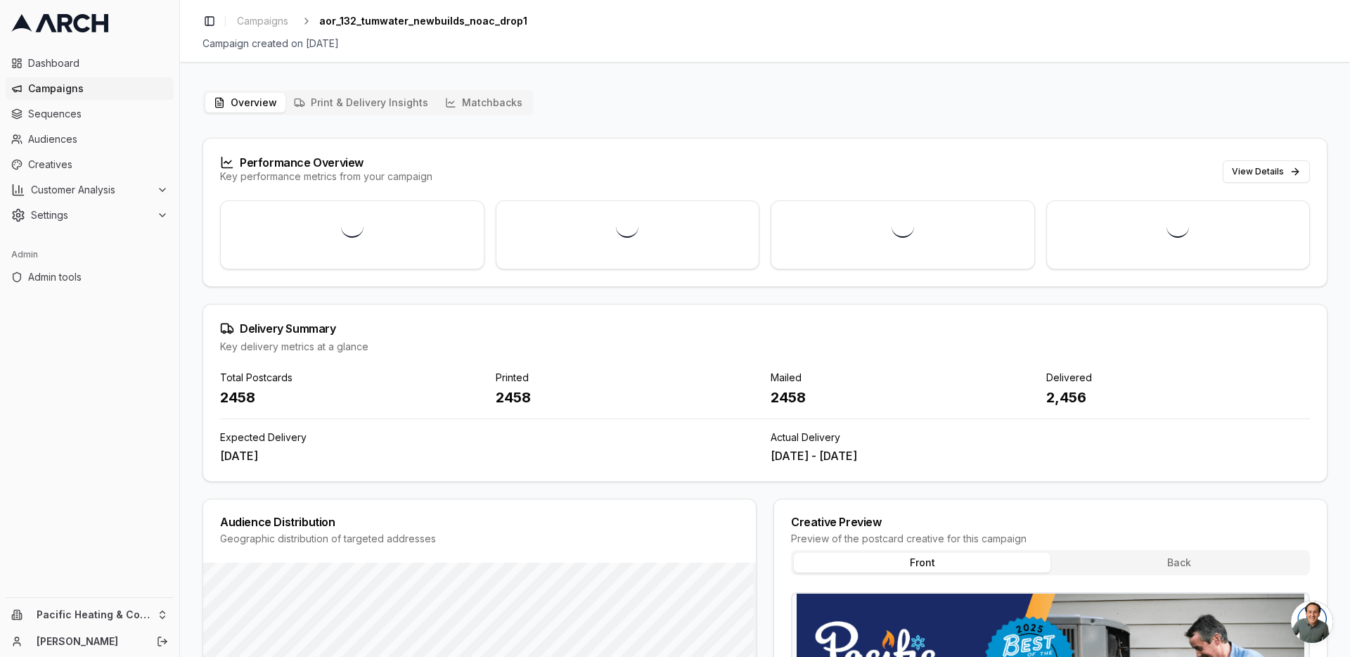
click at [188, 141] on div "Overview Print & Delivery Insights Matchbacks Performance Overview Key performa…" at bounding box center [765, 529] width 1170 height 900
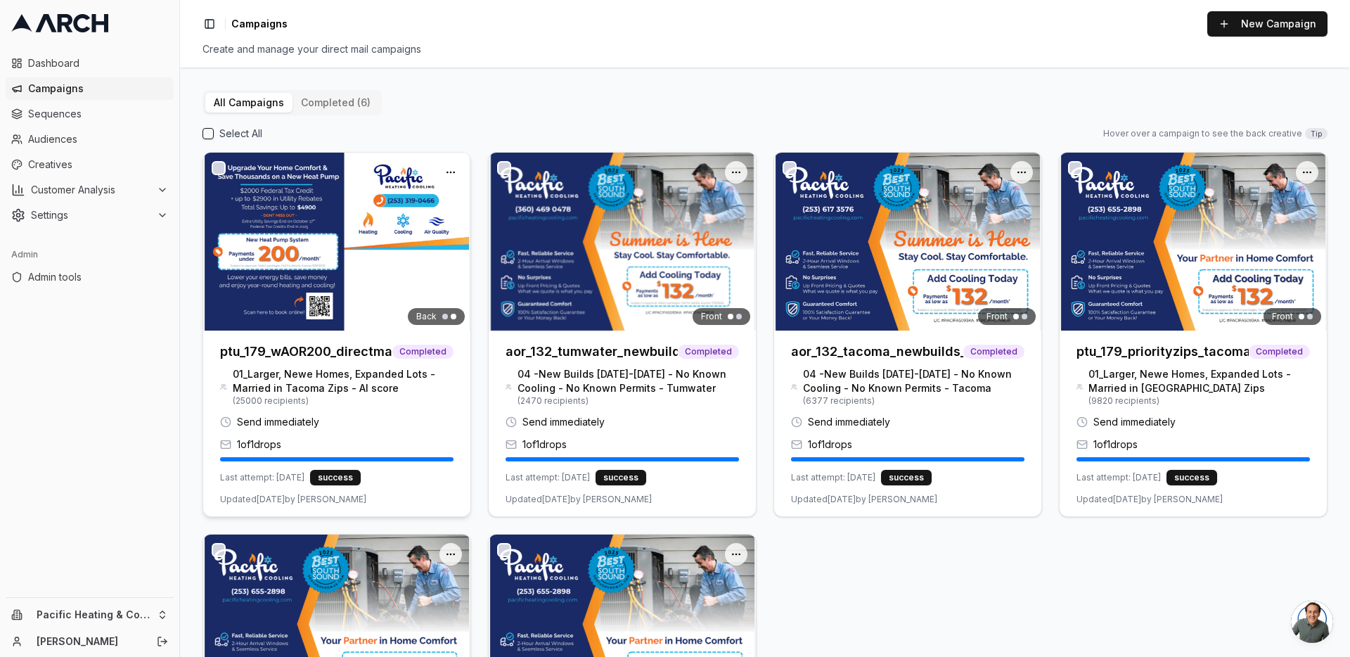
click at [332, 285] on img at bounding box center [336, 242] width 267 height 178
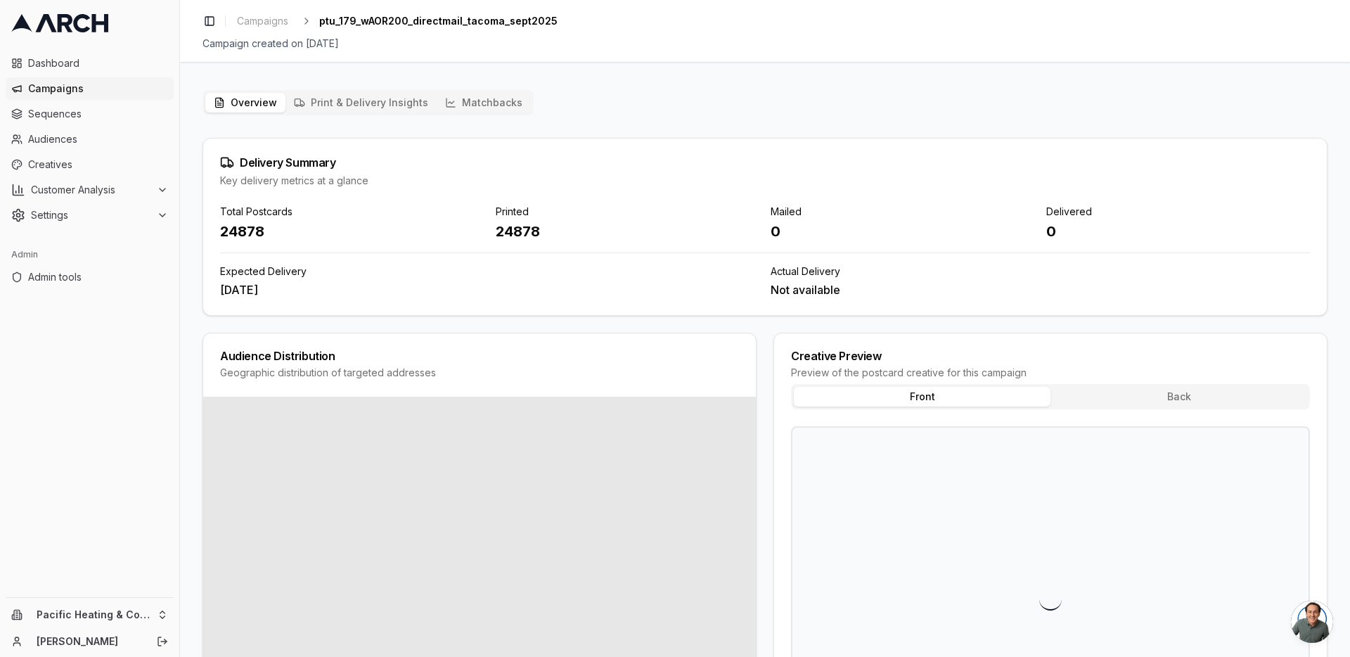
click at [501, 231] on div "24878" at bounding box center [628, 232] width 264 height 20
click at [506, 231] on div "24878" at bounding box center [628, 232] width 264 height 20
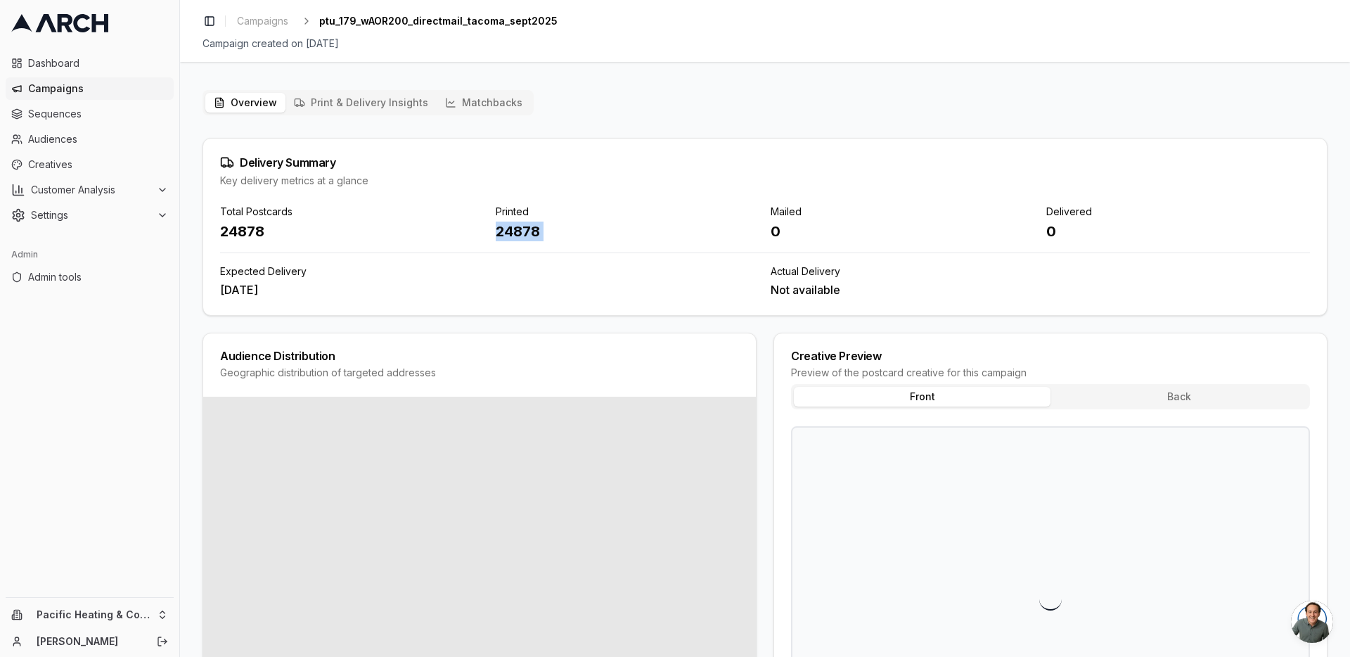
drag, startPoint x: 518, startPoint y: 231, endPoint x: 506, endPoint y: 231, distance: 12.7
click at [506, 231] on div "24878" at bounding box center [628, 232] width 264 height 20
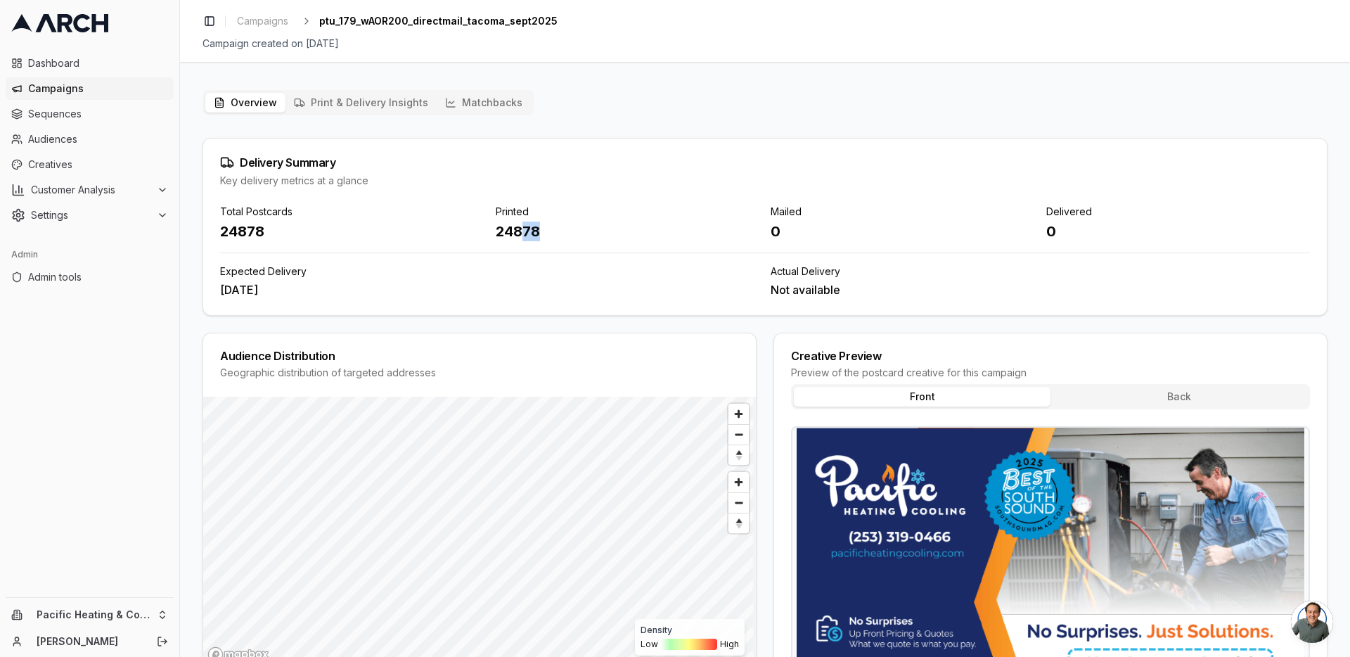
drag, startPoint x: 544, startPoint y: 234, endPoint x: 523, endPoint y: 233, distance: 21.1
click at [523, 233] on div "24878" at bounding box center [628, 232] width 264 height 20
click at [516, 233] on div "24878" at bounding box center [628, 232] width 264 height 20
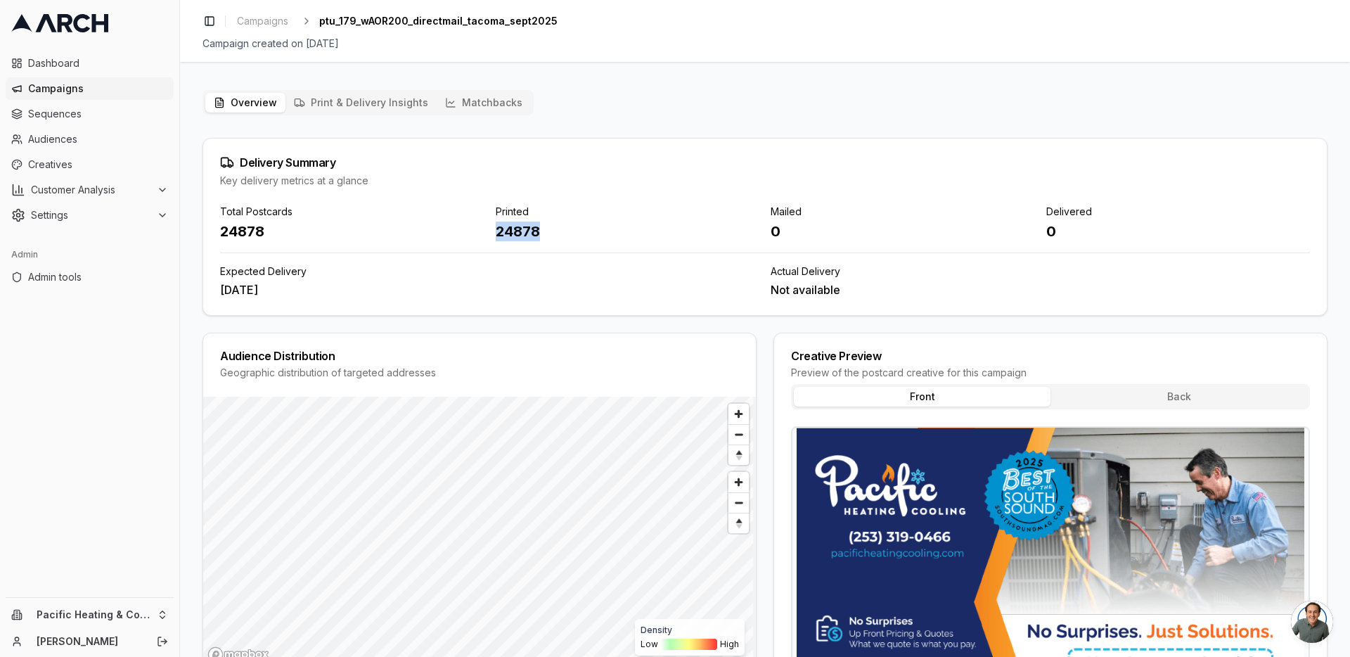
click at [516, 233] on div "24878" at bounding box center [628, 232] width 264 height 20
drag, startPoint x: 780, startPoint y: 232, endPoint x: 769, endPoint y: 232, distance: 11.3
click at [771, 232] on div "0" at bounding box center [903, 232] width 264 height 20
click at [499, 230] on div "24878" at bounding box center [628, 232] width 264 height 20
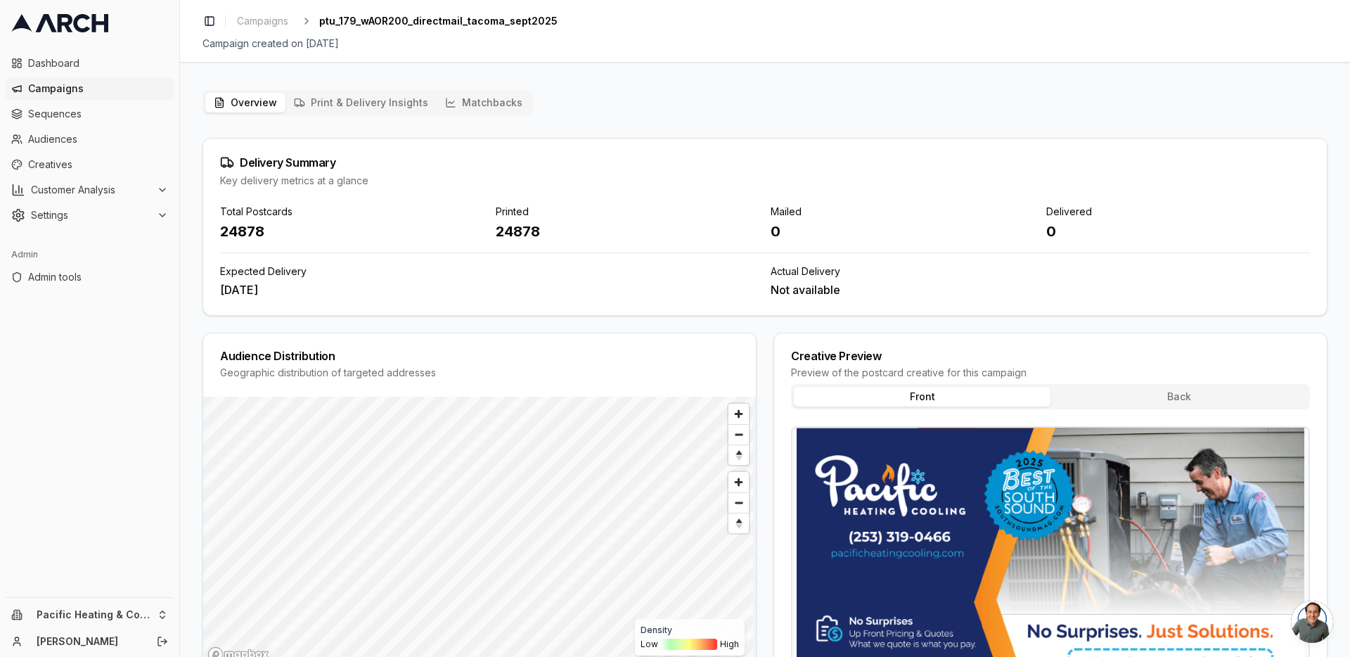
click at [525, 243] on div "Total Postcards 24878 Printed 24878 Mailed 0 Delivered 0 Expected Delivery Sep …" at bounding box center [765, 252] width 1090 height 94
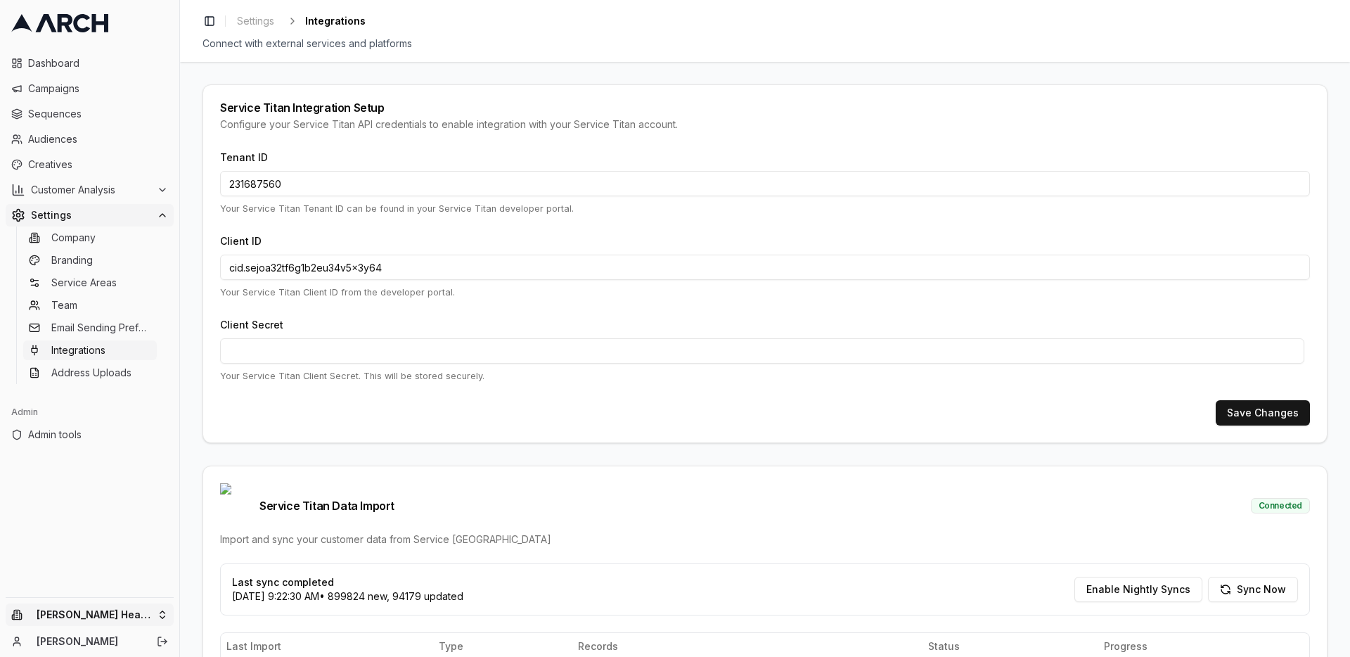
click at [155, 608] on html "Dashboard Campaigns Sequences Audiences Creatives Customer Analysis Settings Co…" at bounding box center [675, 328] width 1350 height 657
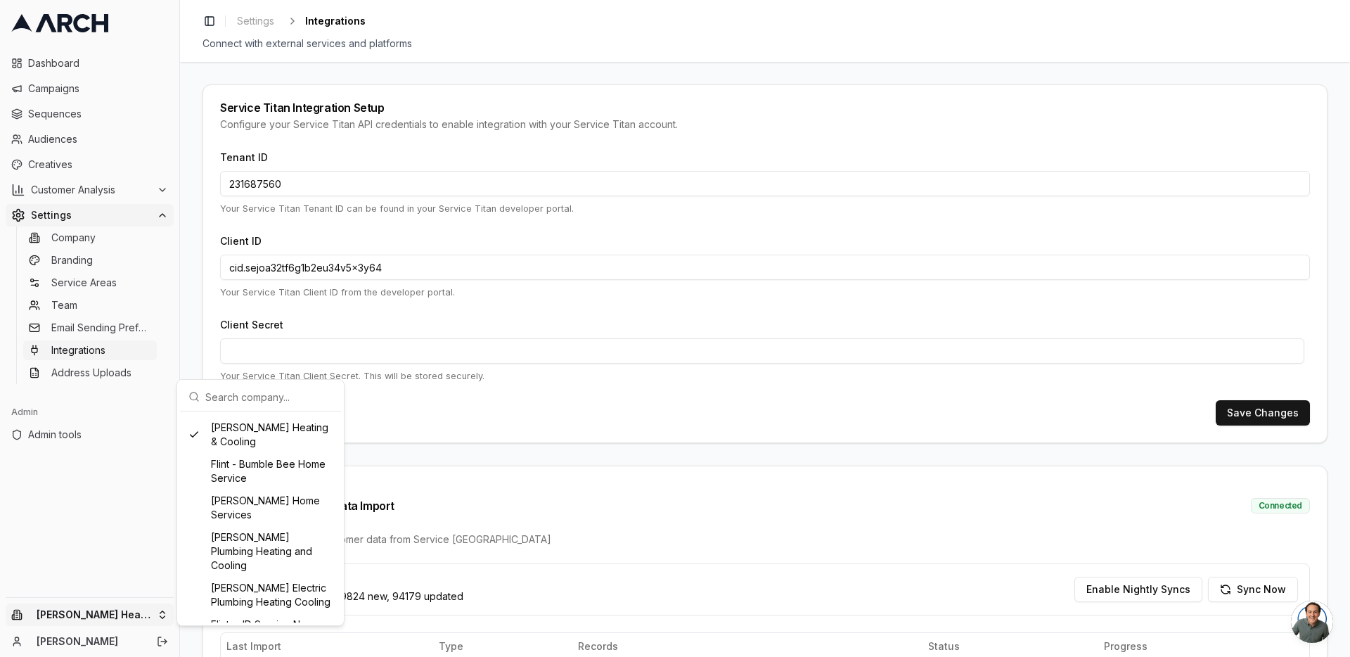
scroll to position [440, 0]
click at [260, 482] on div "Flint - Bumble Bee Home Service" at bounding box center [260, 470] width 155 height 37
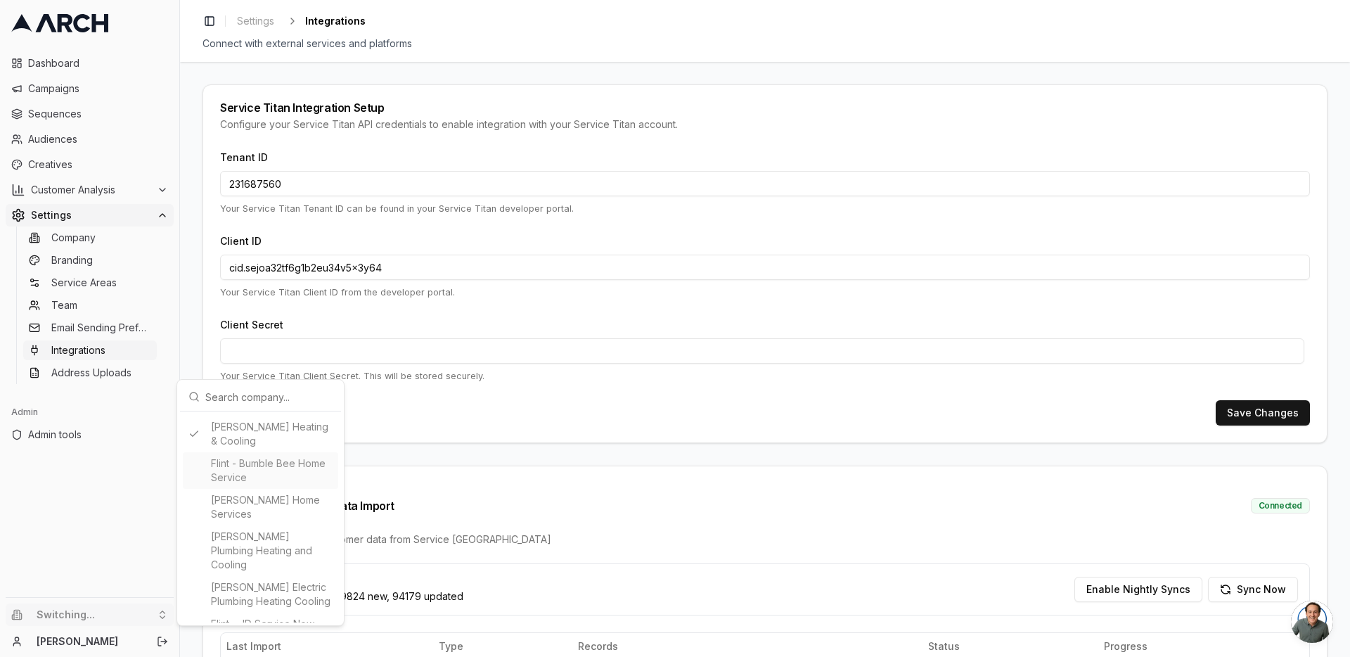
type input "365499395"
type input "cid.gdvoteqt2fgi7zk95cpxm1b9g"
click at [194, 359] on div "Service Titan Integration Setup Configure your Service Titan API credentials to…" at bounding box center [765, 359] width 1170 height 595
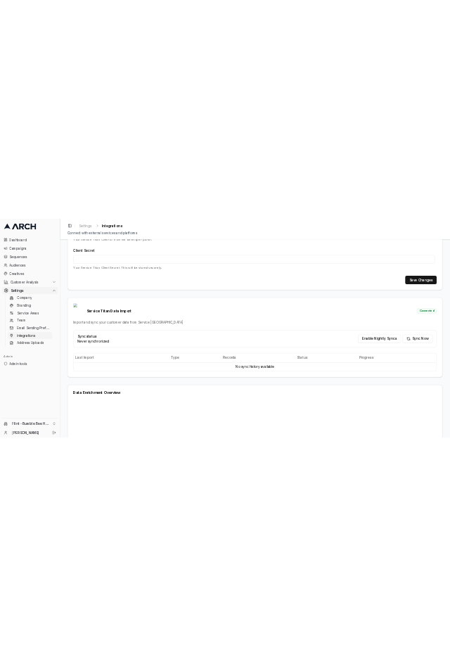
scroll to position [231, 0]
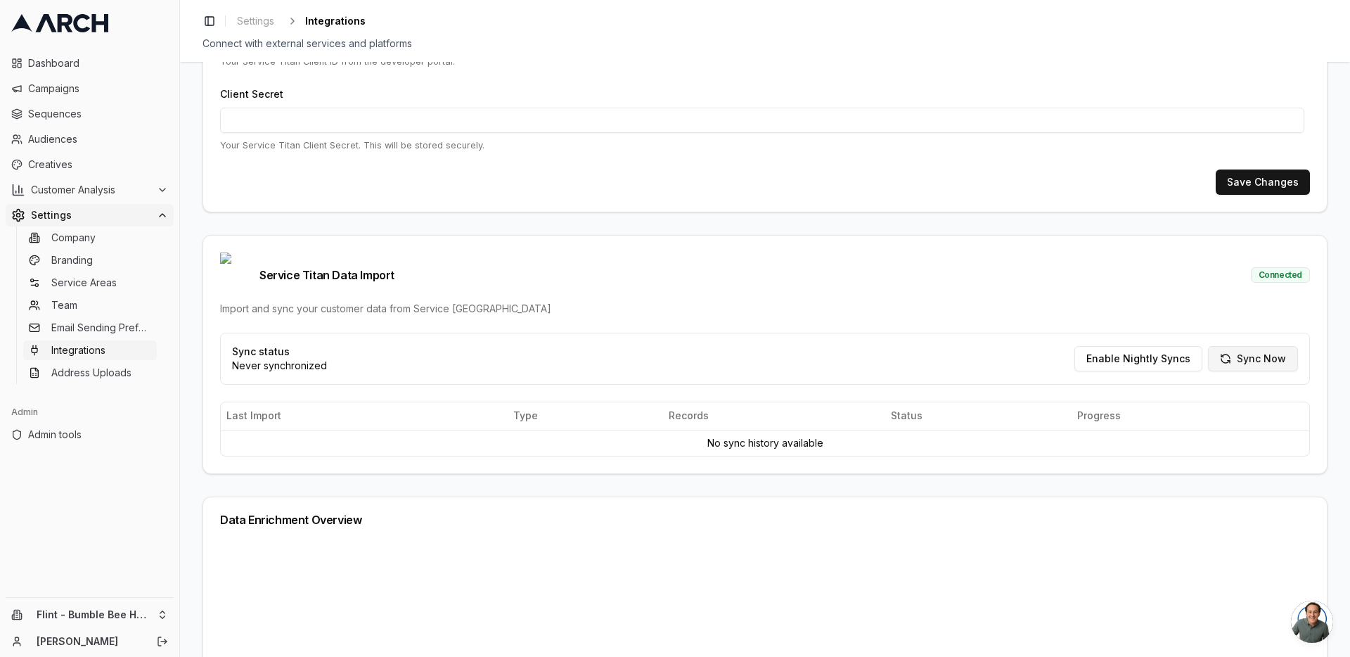
click at [1248, 346] on button "Sync Now" at bounding box center [1253, 358] width 90 height 25
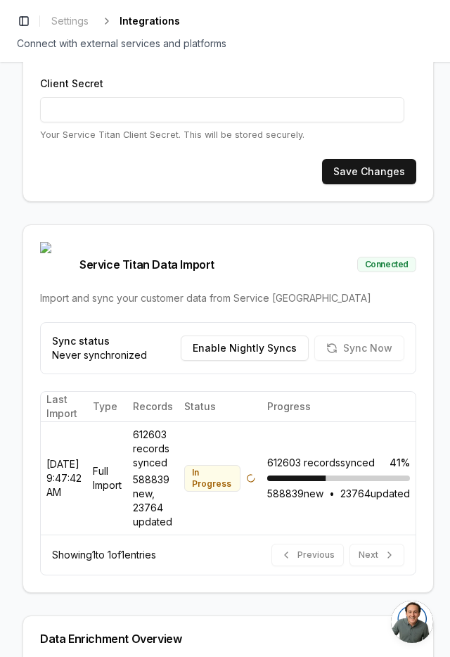
scroll to position [187, 0]
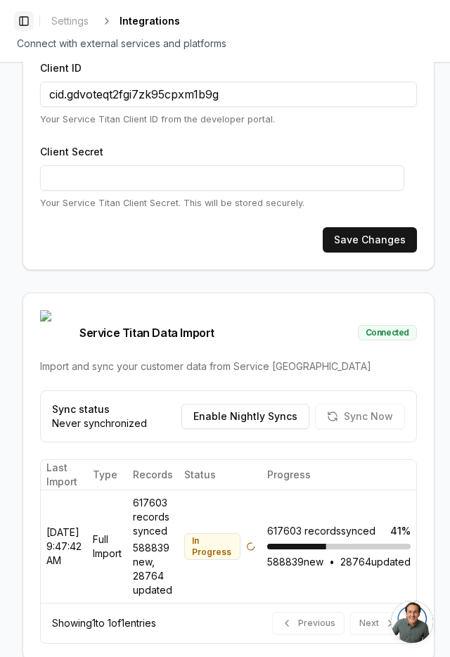
click at [25, 26] on button "Toggle Sidebar" at bounding box center [24, 21] width 20 height 20
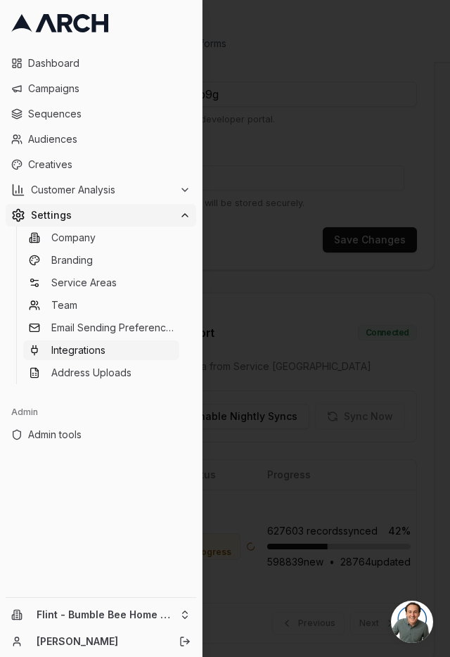
click at [226, 245] on div at bounding box center [225, 328] width 450 height 657
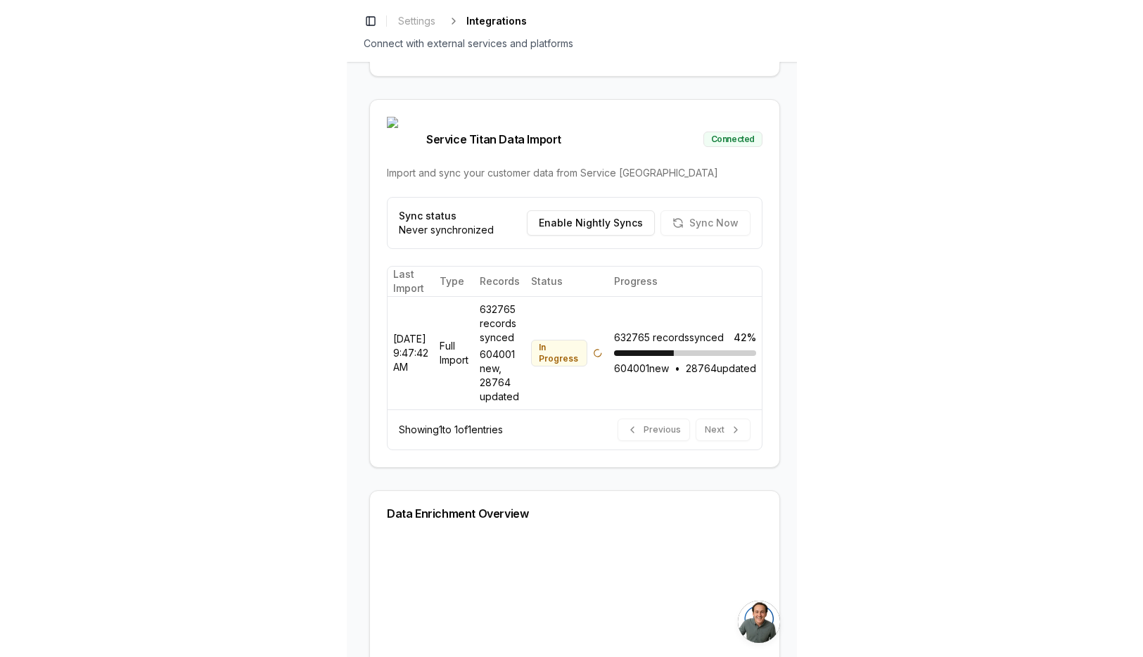
scroll to position [356, 0]
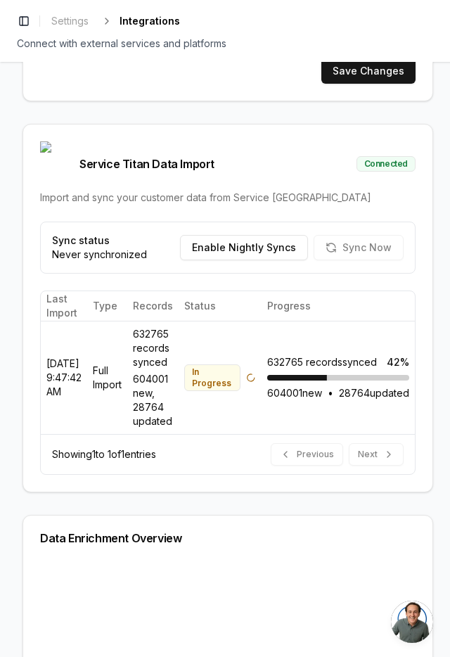
click at [428, 294] on div "Service Titan Integration Setup Configure your Service Titan API credentials to…" at bounding box center [228, 359] width 456 height 595
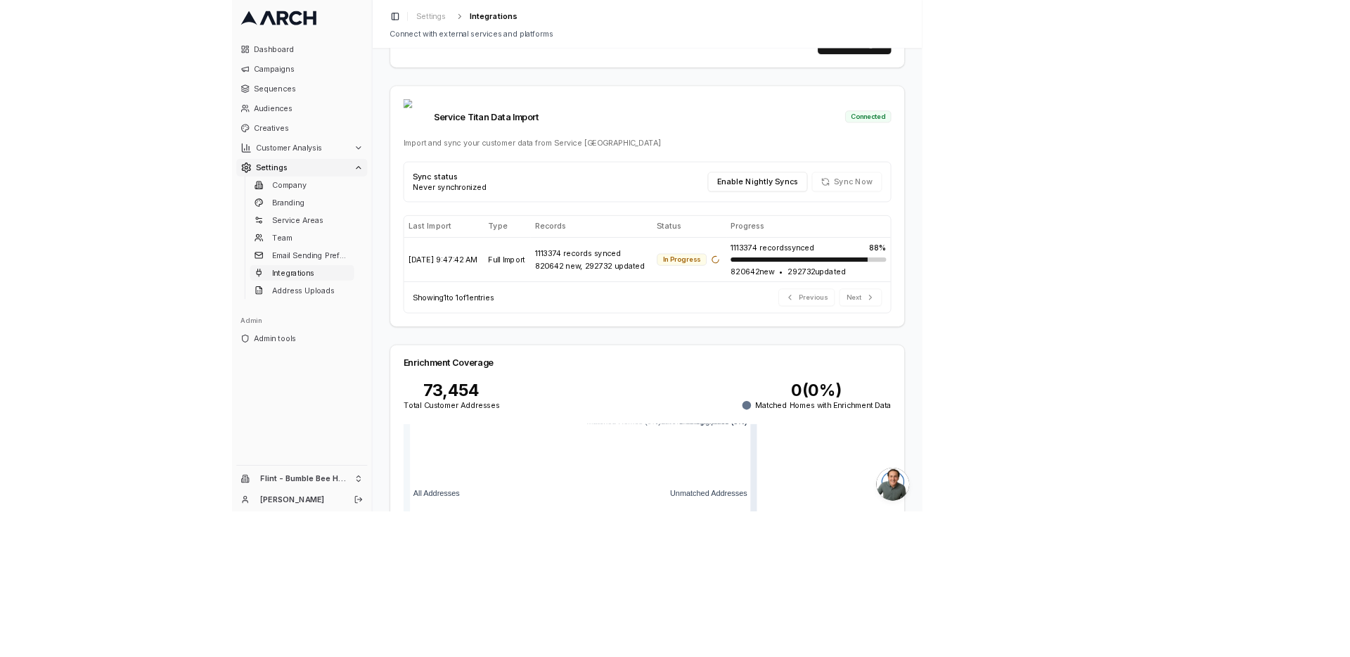
scroll to position [342, 0]
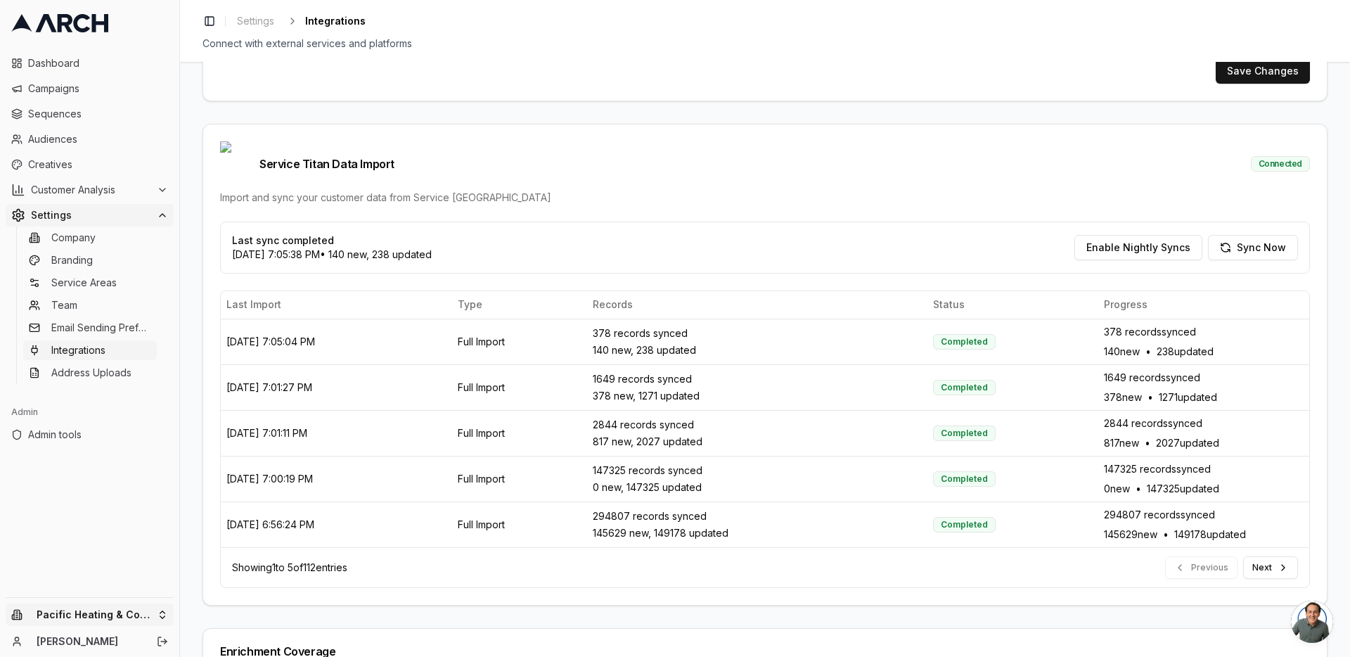
click at [167, 605] on html "Dashboard Campaigns Sequences Audiences Creatives Customer Analysis Settings Co…" at bounding box center [675, 328] width 1350 height 657
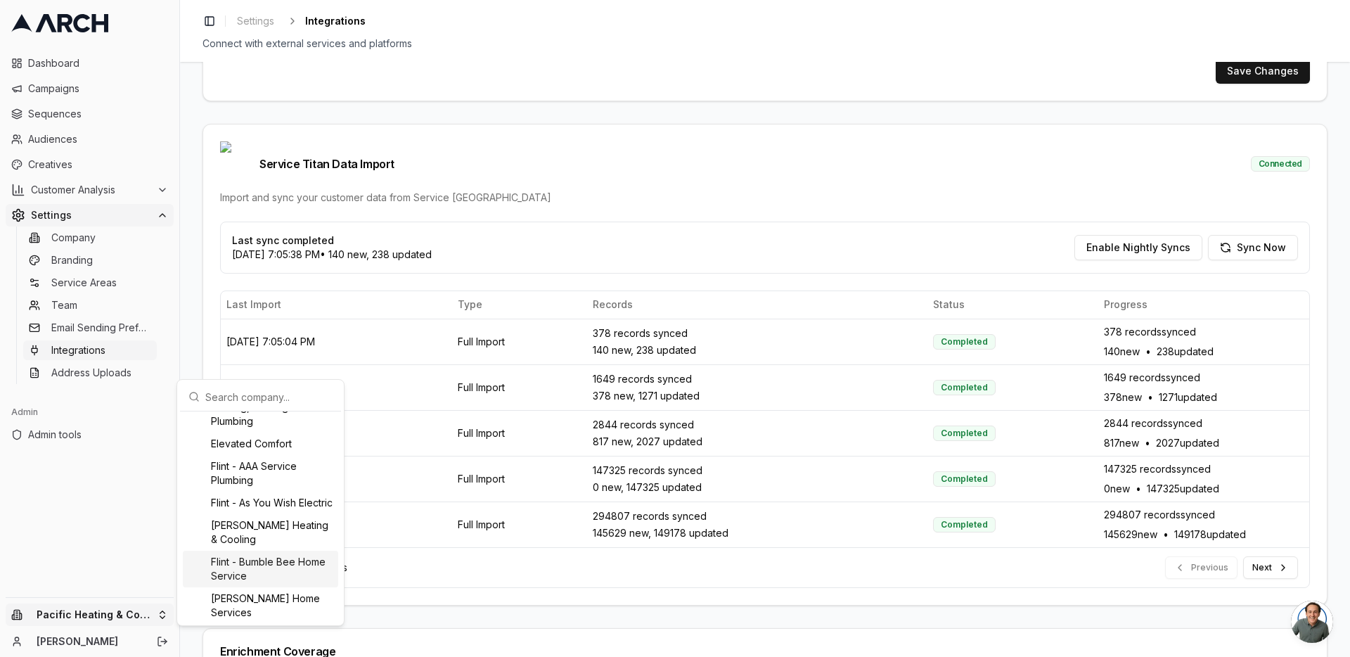
click at [293, 579] on div "Flint - Bumble Bee Home Service" at bounding box center [260, 569] width 155 height 37
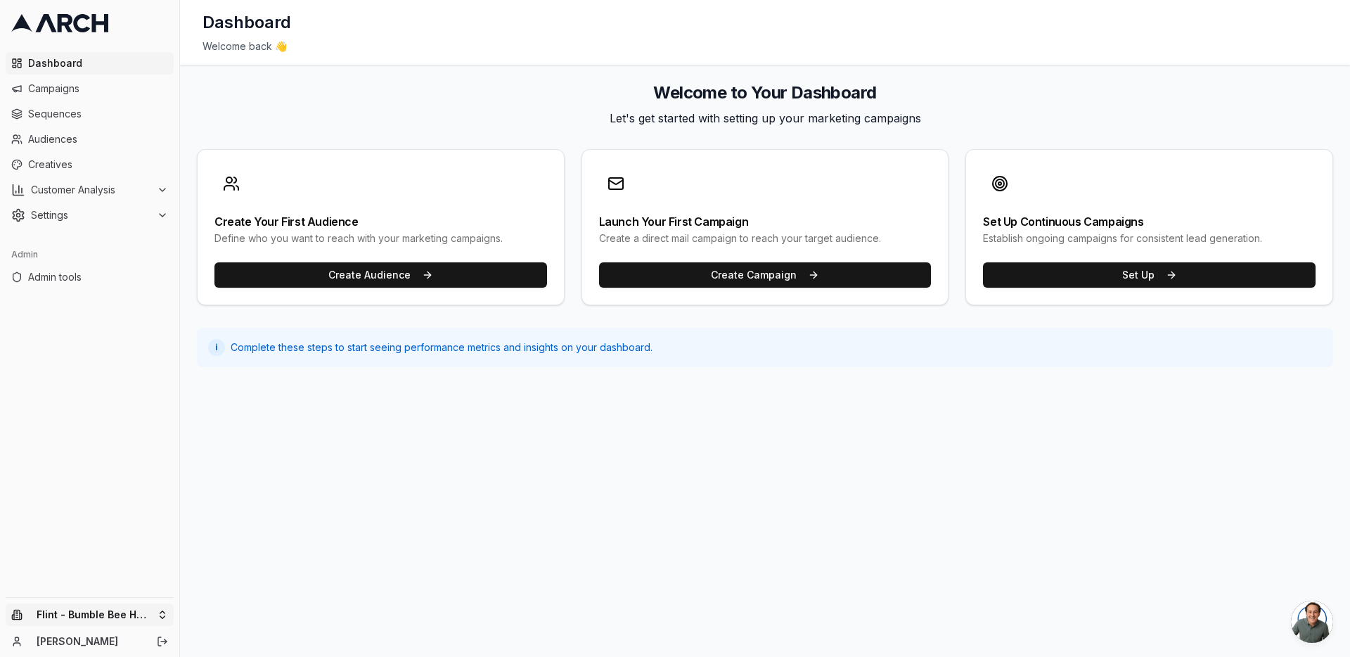
click at [167, 618] on html "Dashboard Campaigns Sequences Audiences Creatives Customer Analysis Settings Ad…" at bounding box center [675, 328] width 1350 height 657
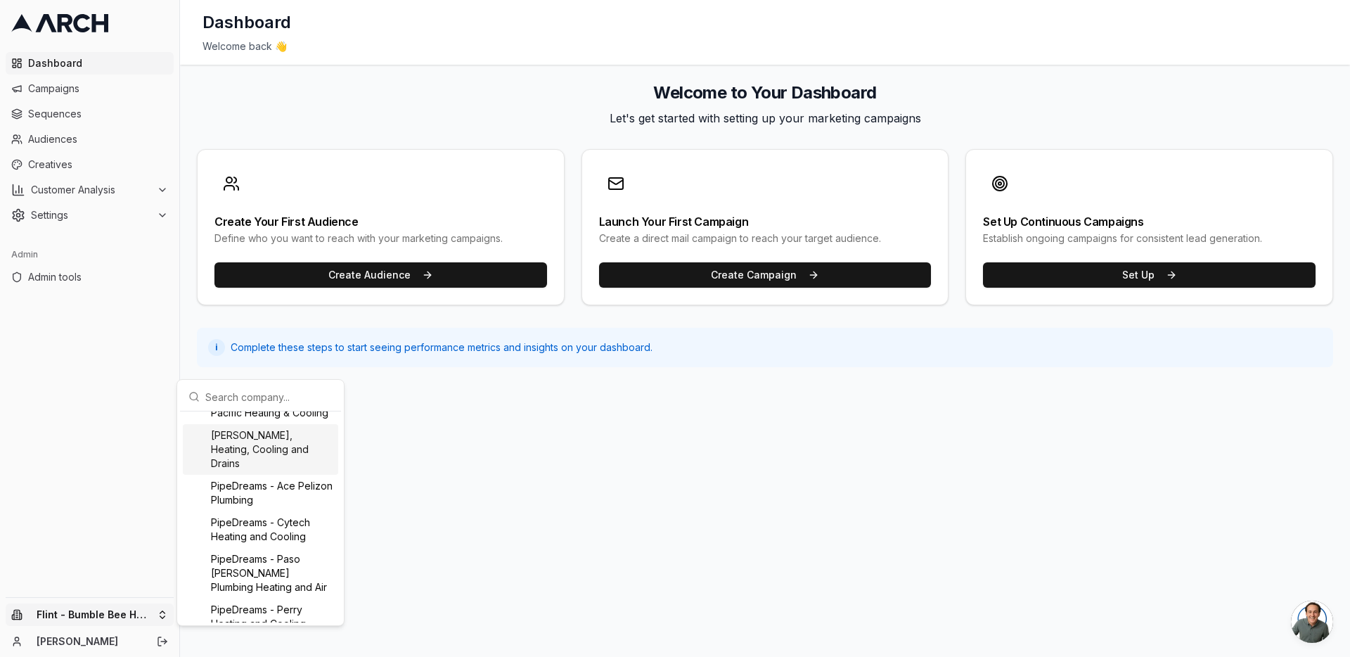
scroll to position [1238, 0]
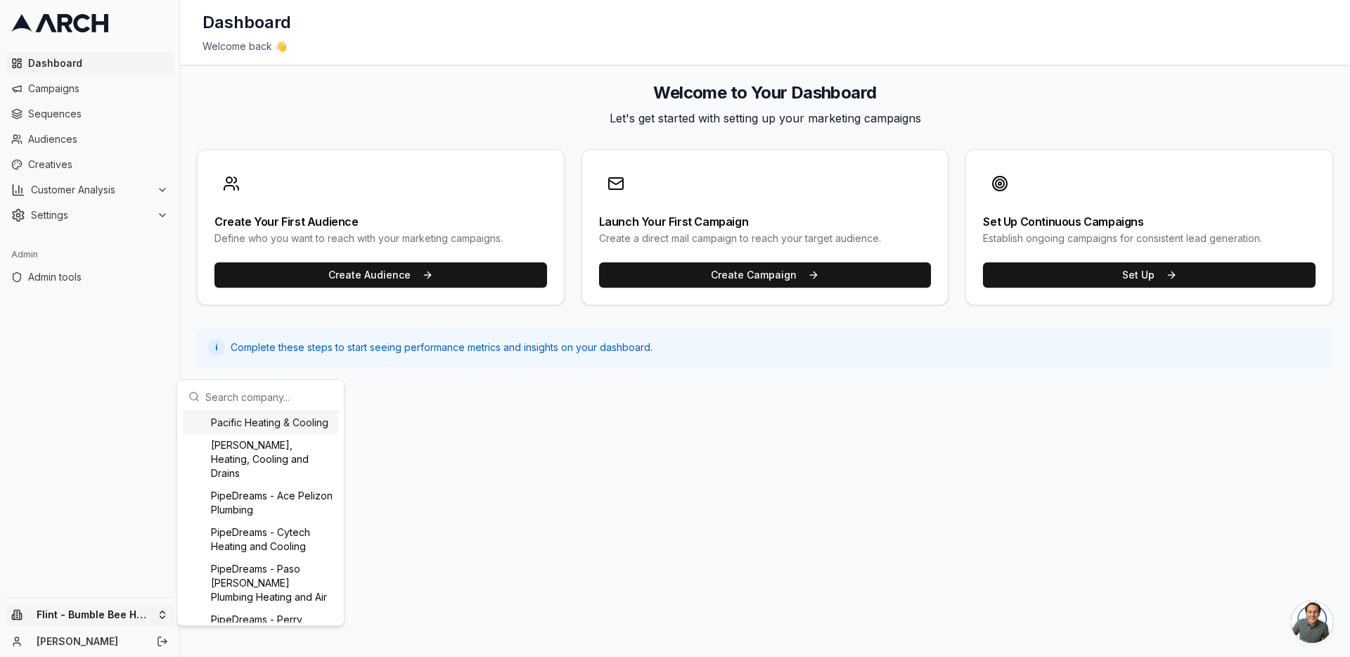
click at [279, 434] on div "Pacific Heating & Cooling" at bounding box center [260, 422] width 155 height 23
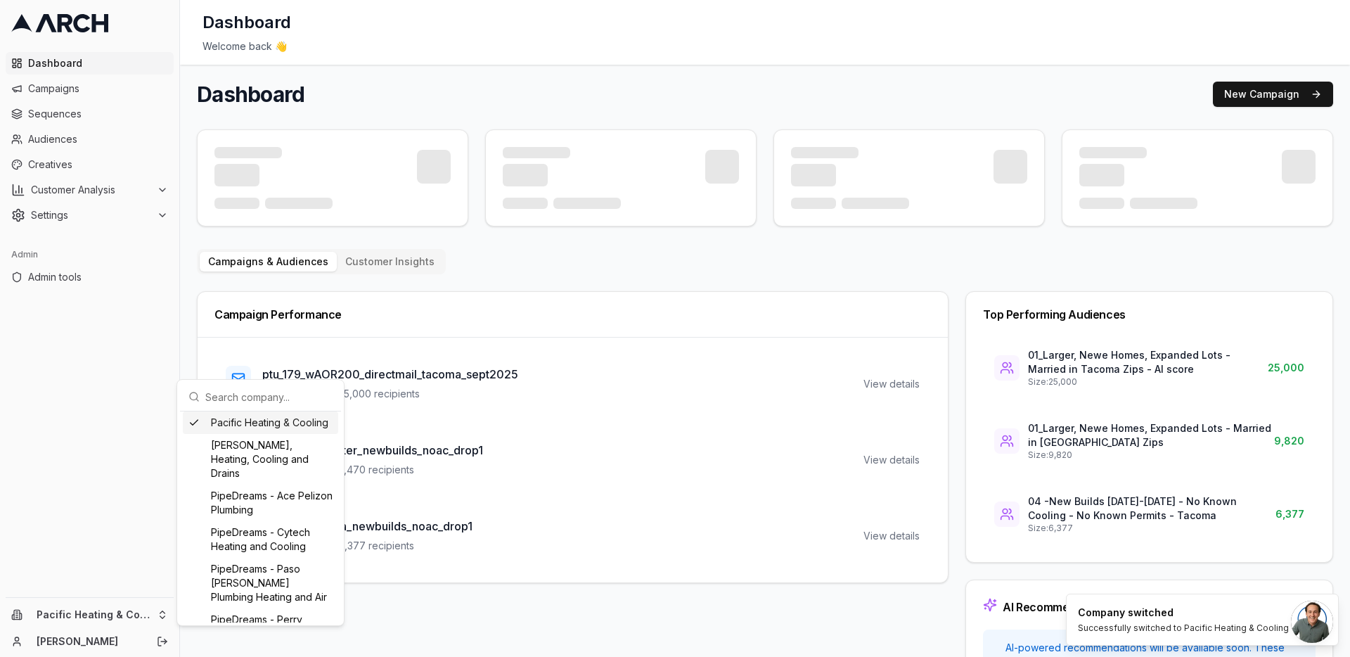
click at [96, 101] on ul "Dashboard Campaigns Sequences Audiences Creatives Customer Analysis Settings" at bounding box center [90, 139] width 168 height 174
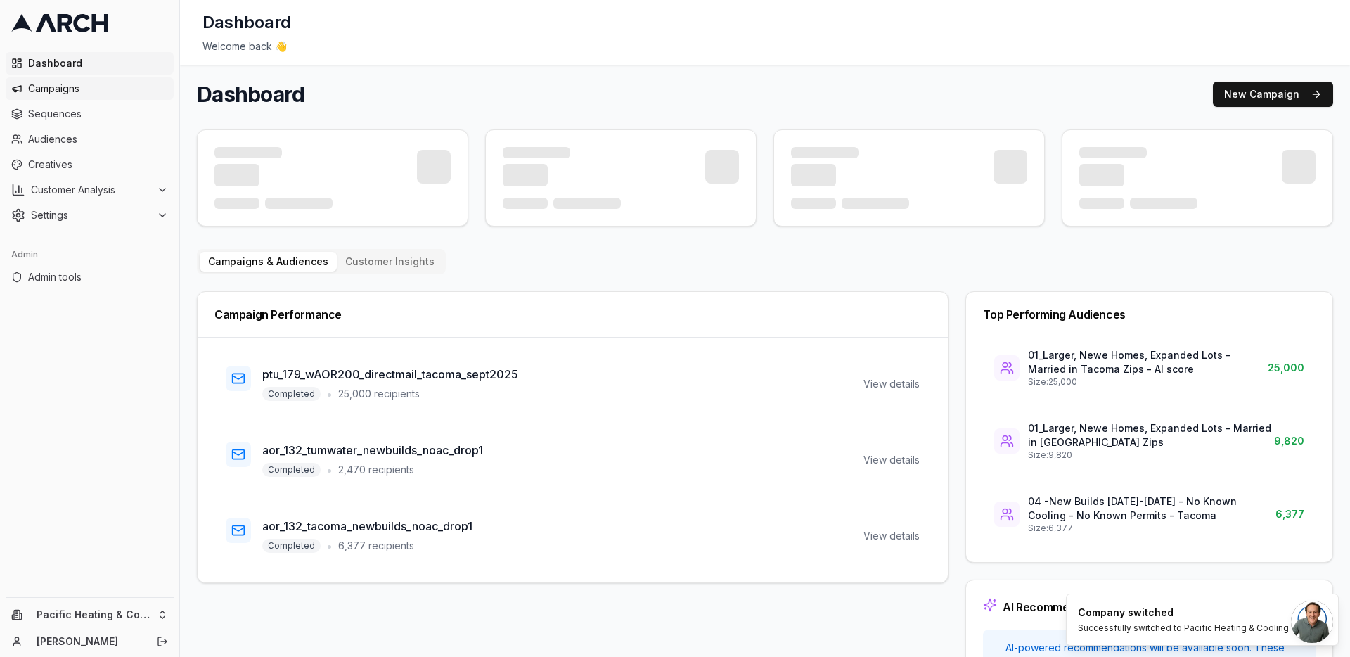
click at [69, 92] on span "Campaigns" at bounding box center [98, 89] width 140 height 14
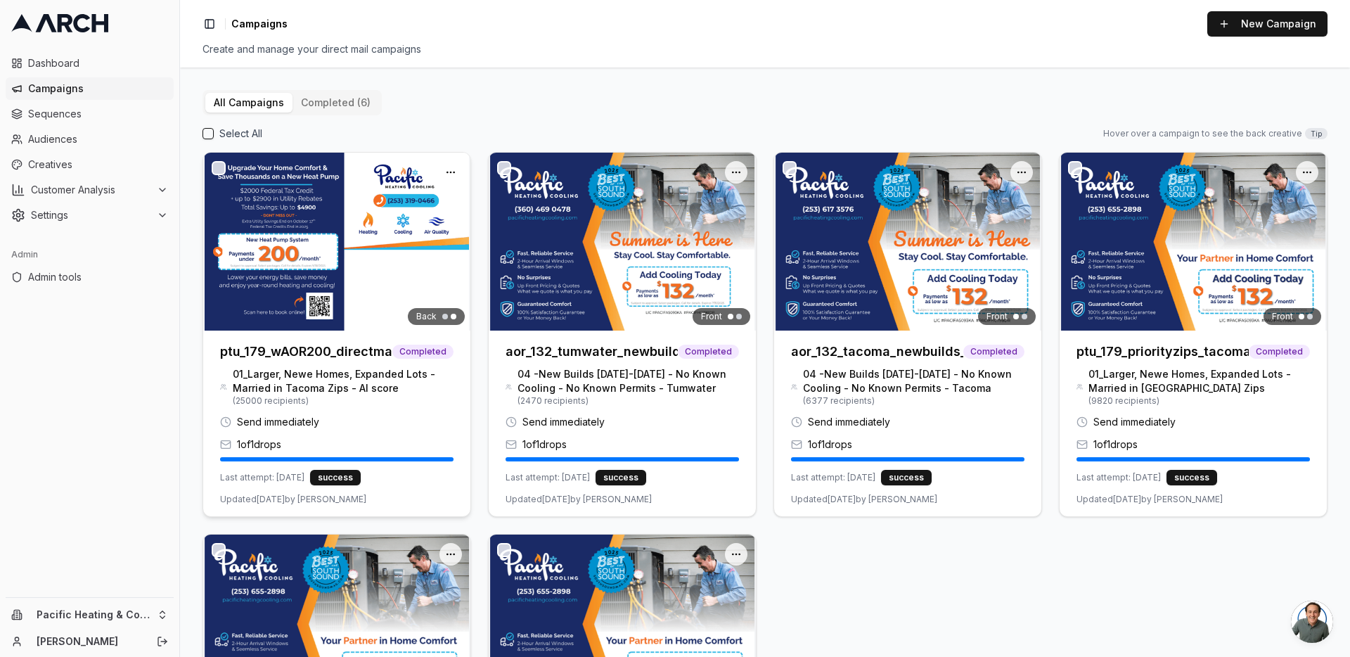
click at [316, 215] on img at bounding box center [336, 242] width 267 height 178
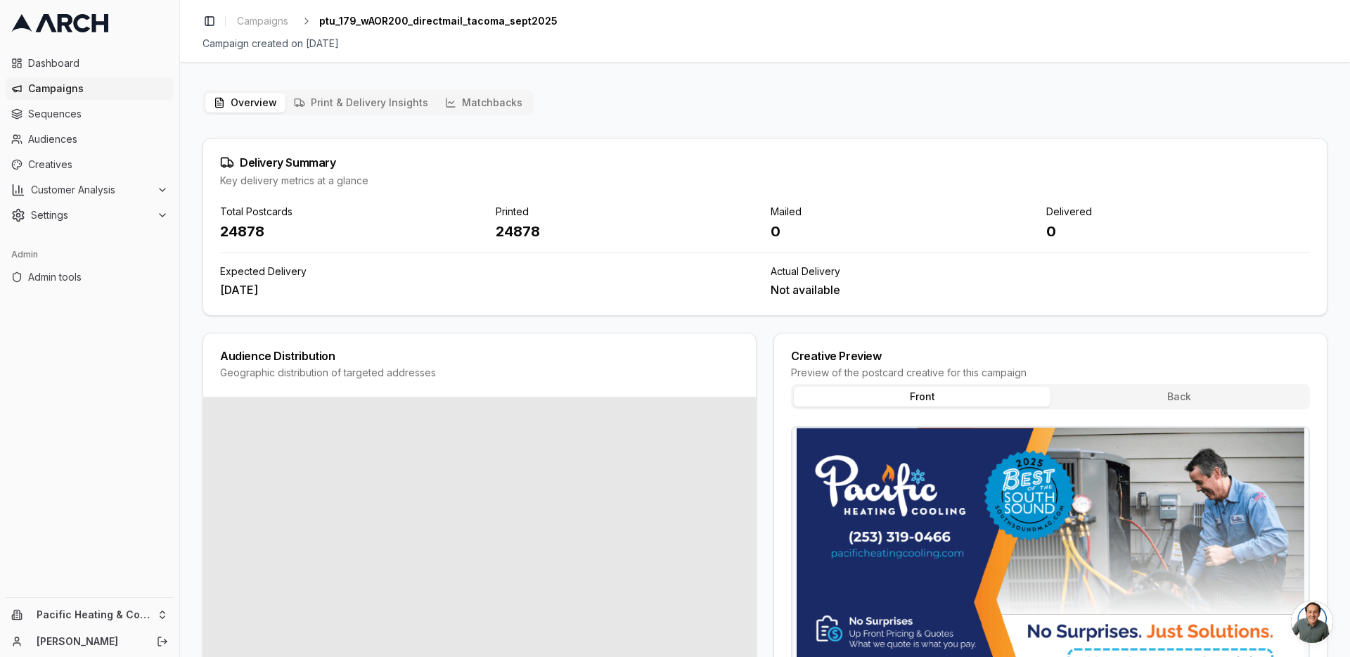
click at [507, 234] on div "24878" at bounding box center [628, 232] width 264 height 20
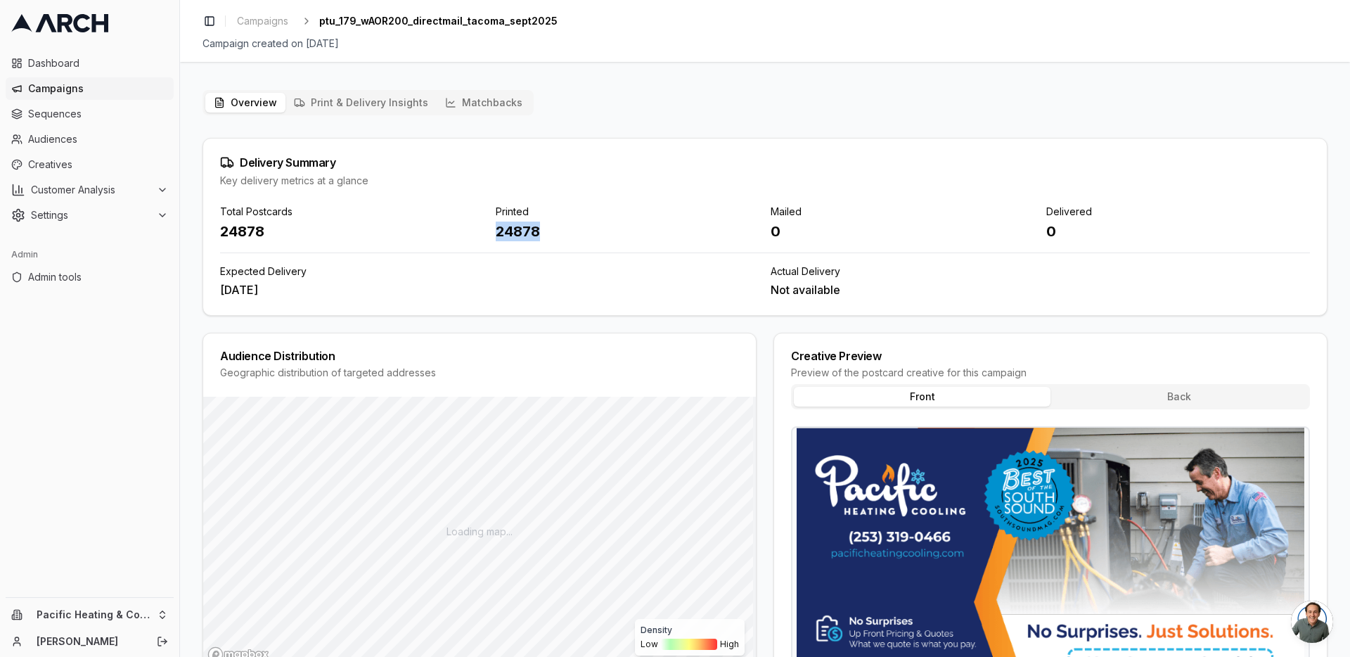
click at [507, 234] on div "24878" at bounding box center [628, 232] width 264 height 20
copy div "24878"
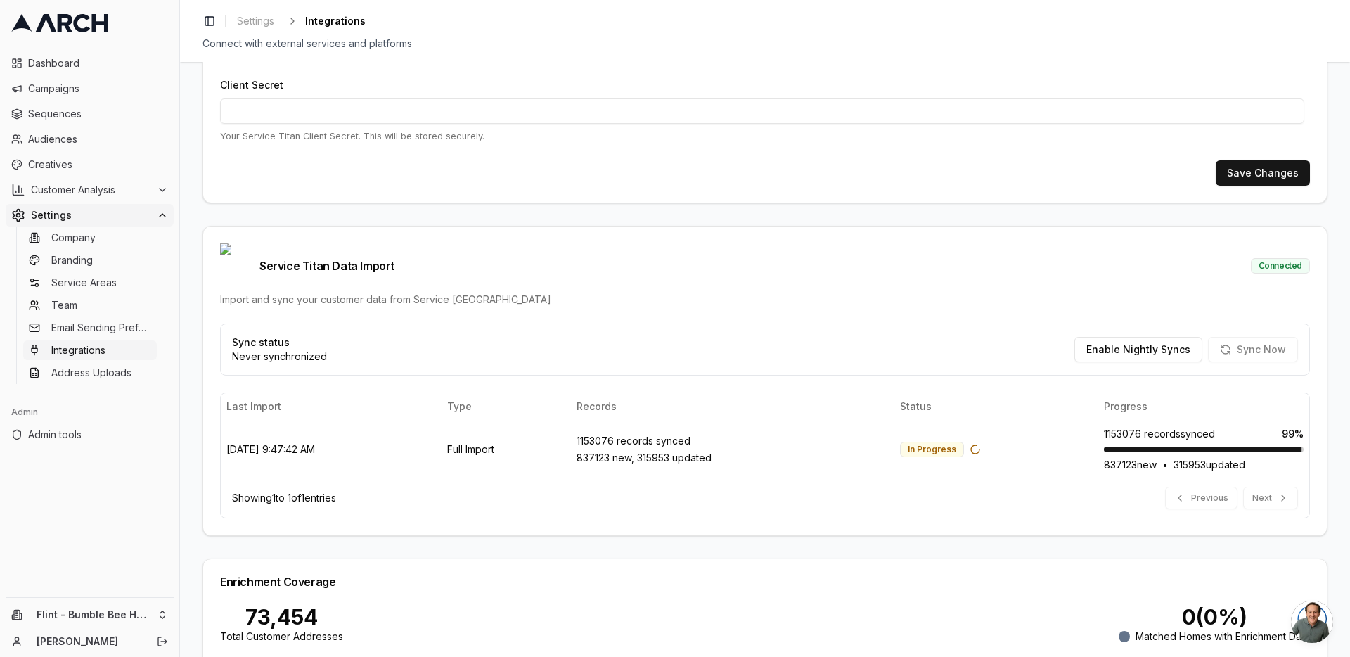
scroll to position [253, 0]
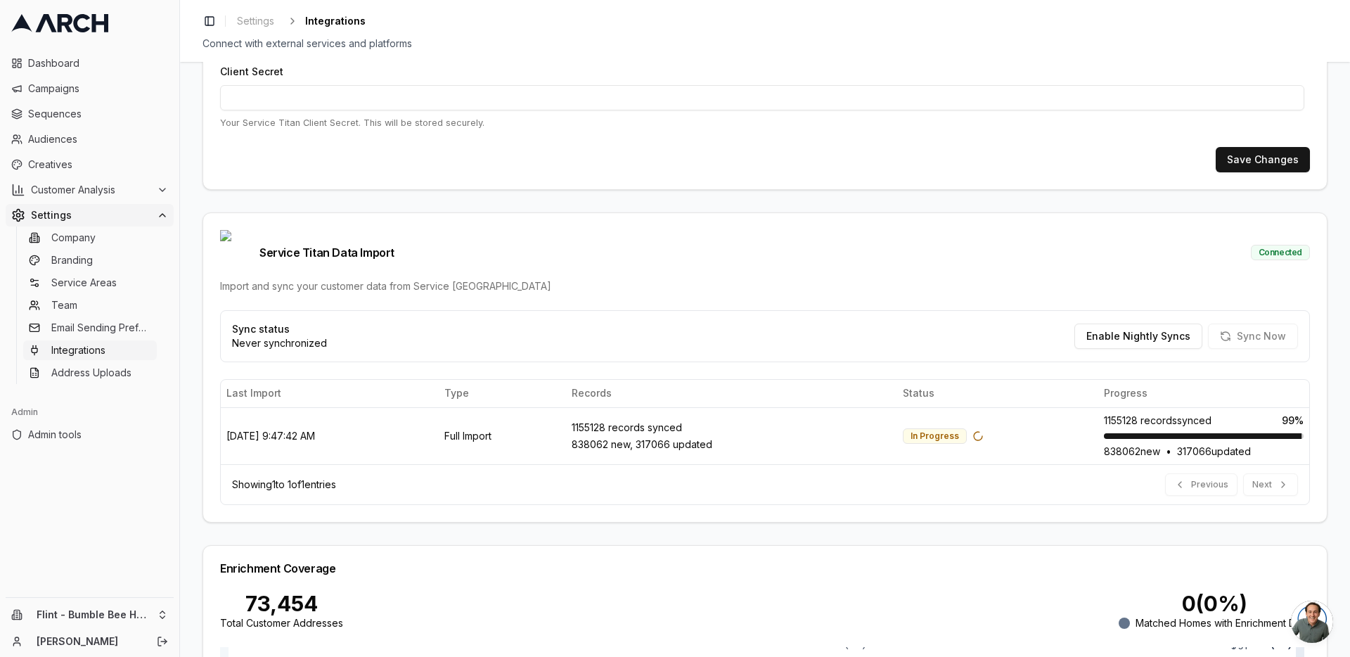
click at [191, 377] on div "Service Titan Integration Setup Configure your Service Titan API credentials to…" at bounding box center [765, 359] width 1170 height 595
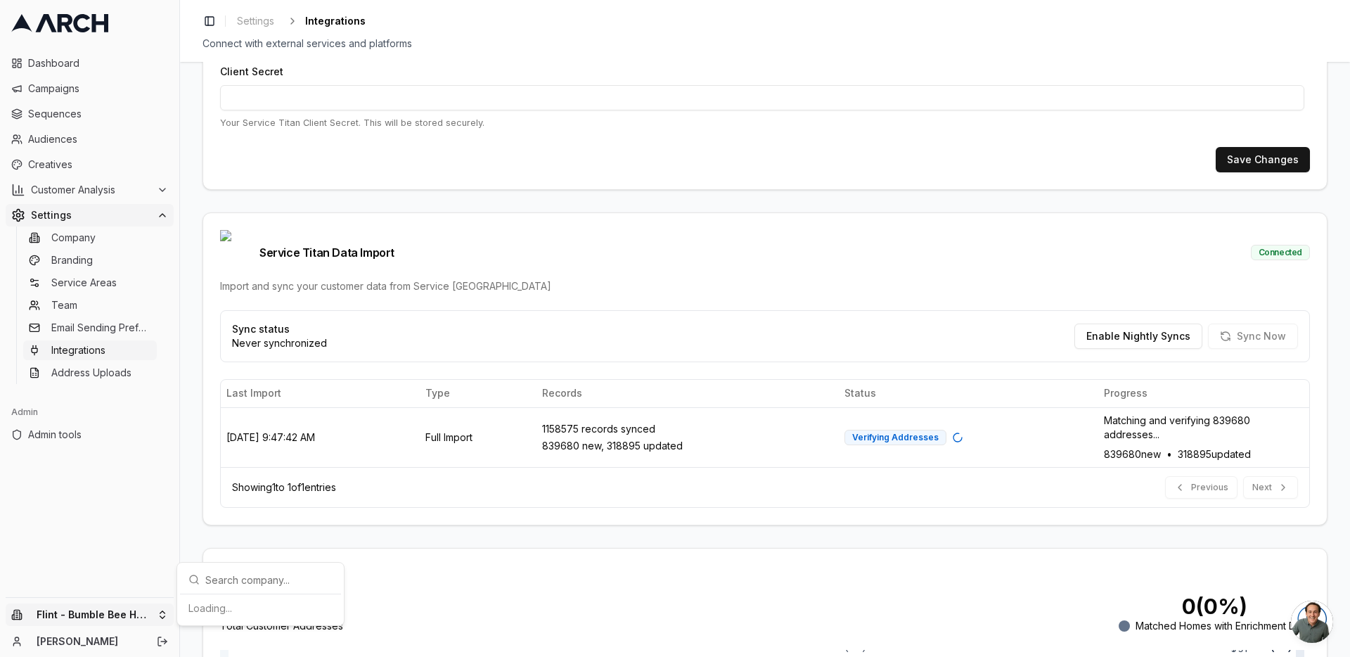
click at [155, 620] on html "Dashboard Campaigns Sequences Audiences Creatives Customer Analysis Settings Co…" at bounding box center [675, 328] width 1350 height 657
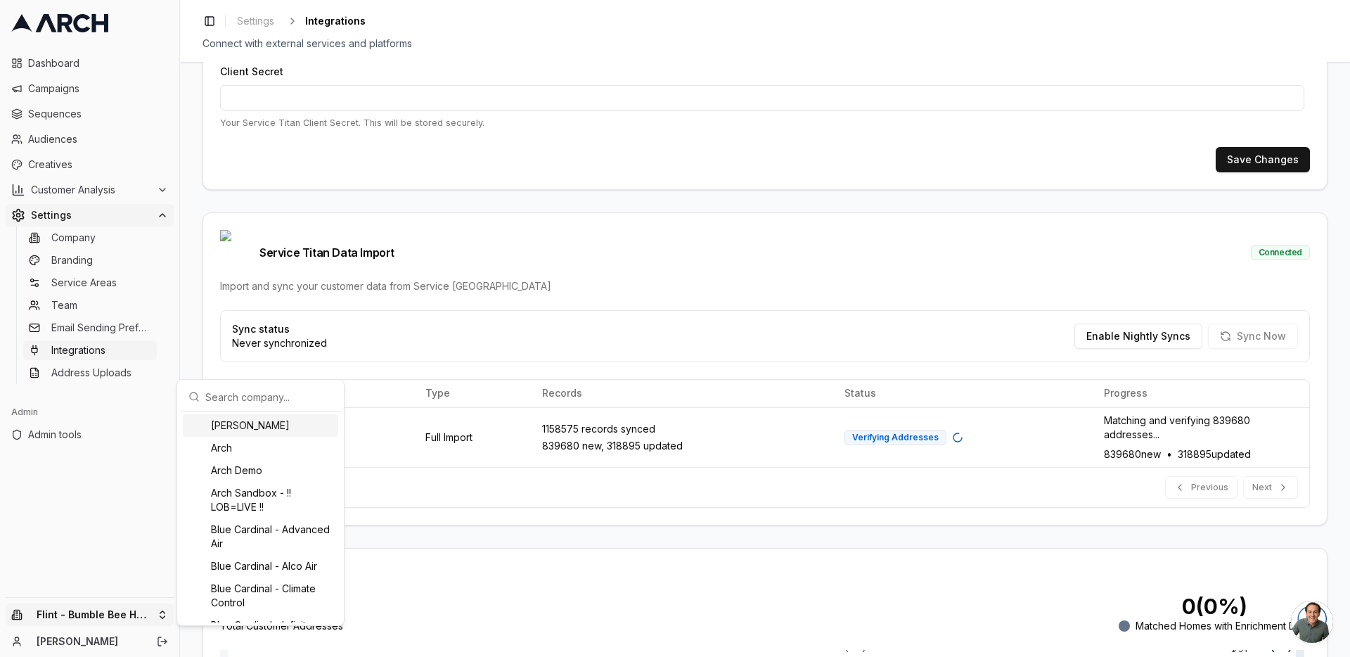
click at [245, 401] on input "text" at bounding box center [268, 397] width 127 height 28
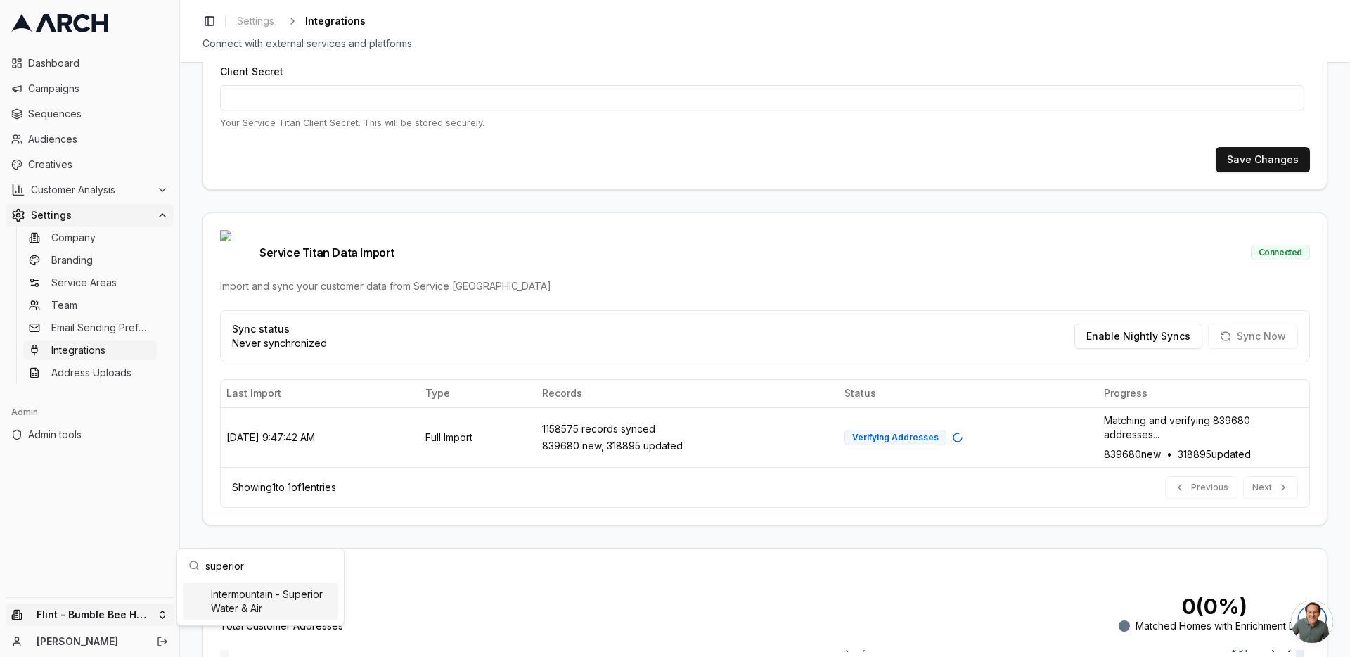
type input "superior"
click at [244, 601] on div "Intermountain - Superior Water & Air" at bounding box center [260, 601] width 155 height 37
type input "266205827"
type input "cid.ytbeqf4rpd8pf2cc8745v49lv"
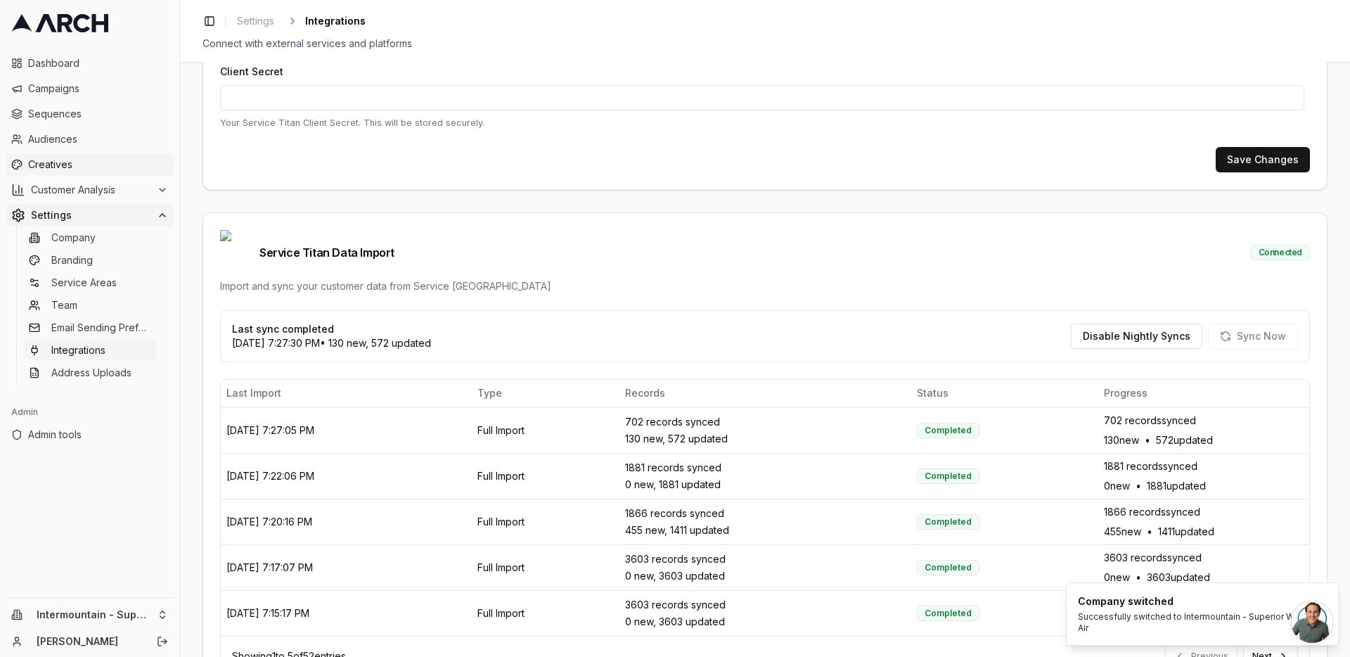
click at [98, 158] on span "Creatives" at bounding box center [98, 165] width 140 height 14
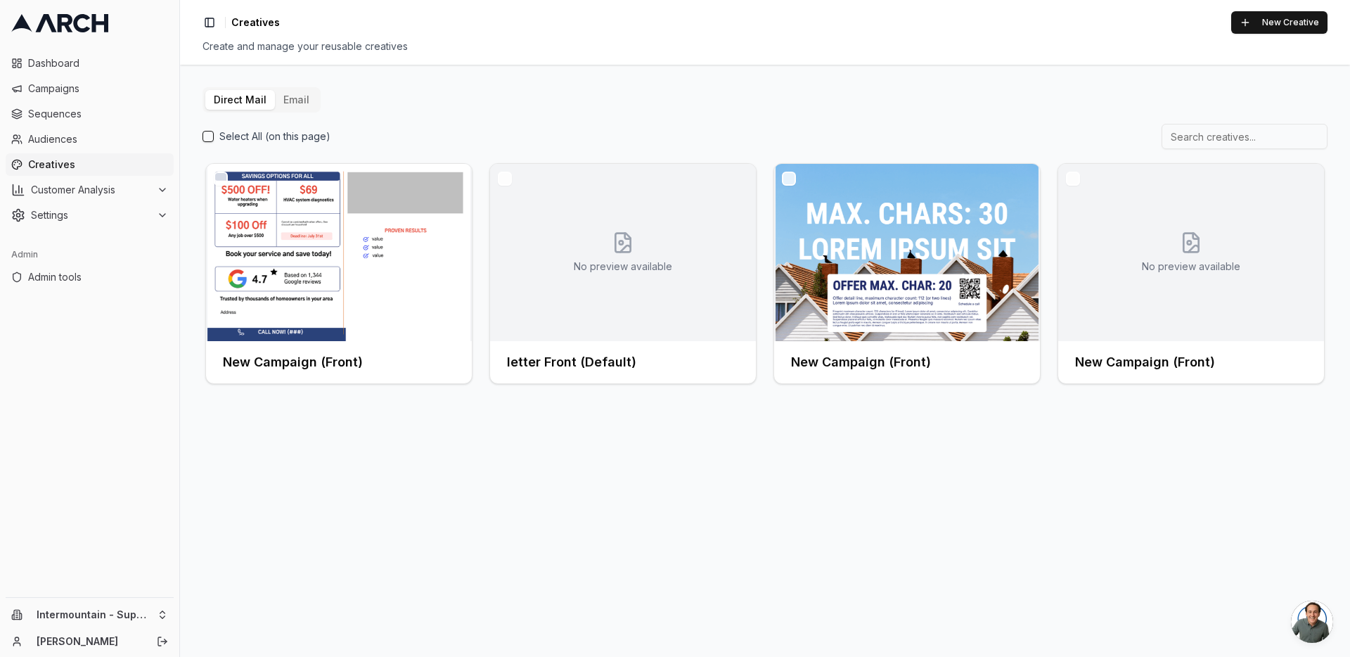
click at [281, 94] on button "Email" at bounding box center [296, 100] width 43 height 20
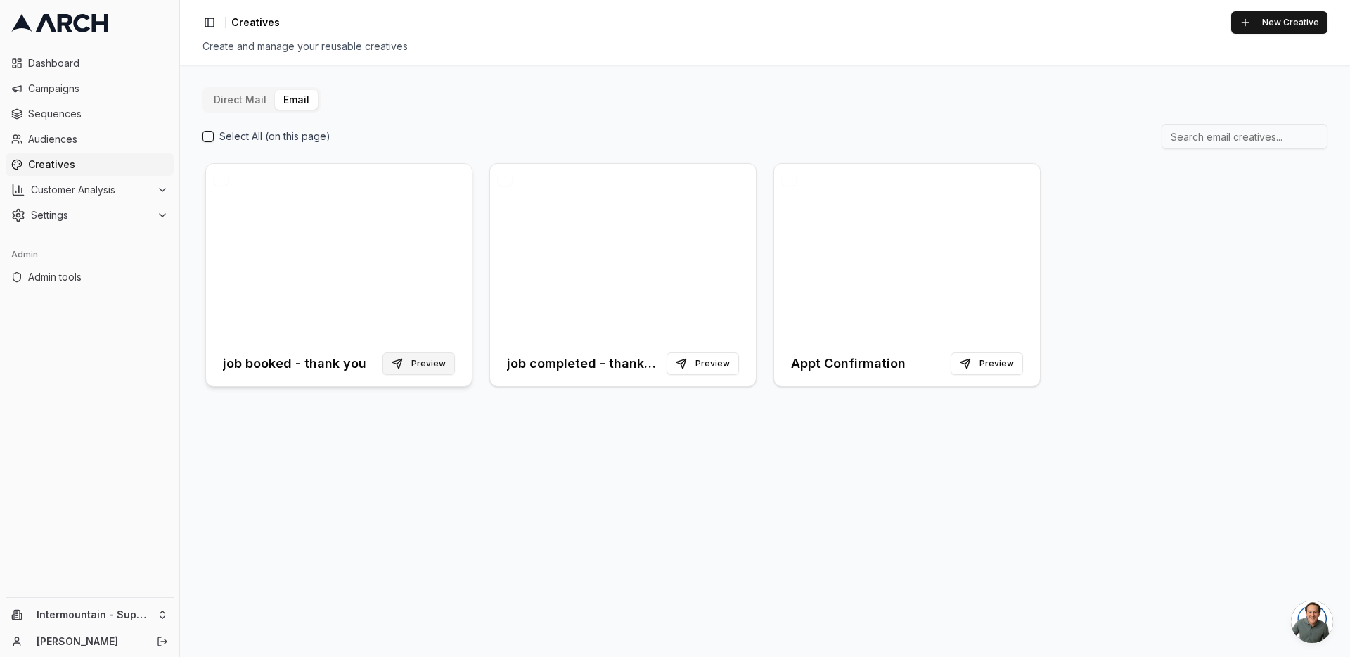
click at [426, 366] on button "Preview" at bounding box center [419, 363] width 72 height 23
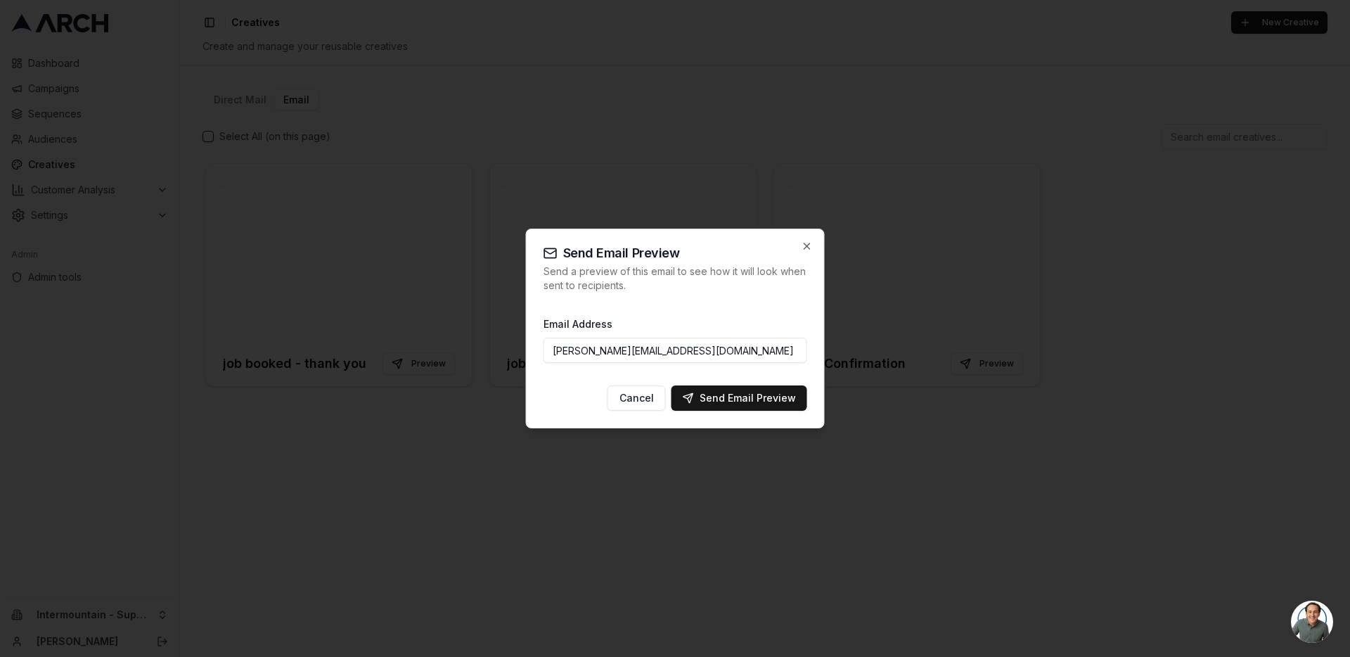
click at [578, 352] on input "jimmy@getarch.com" at bounding box center [676, 350] width 264 height 25
click at [619, 363] on div "Email Address jimmy@getarch.com" at bounding box center [676, 339] width 264 height 70
click at [615, 356] on input "jimmy@getarch.com" at bounding box center [676, 350] width 264 height 25
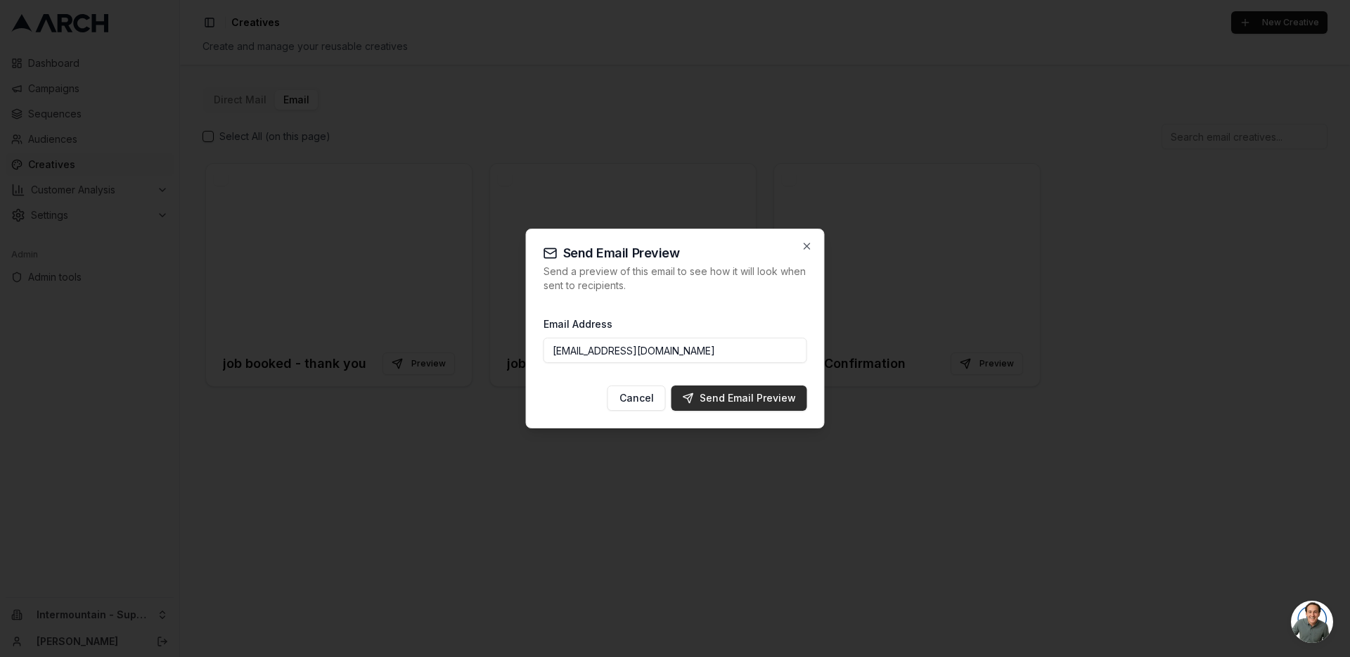
click at [753, 397] on div "Send Email Preview" at bounding box center [739, 398] width 113 height 14
type input "jimmy@getarch.com"
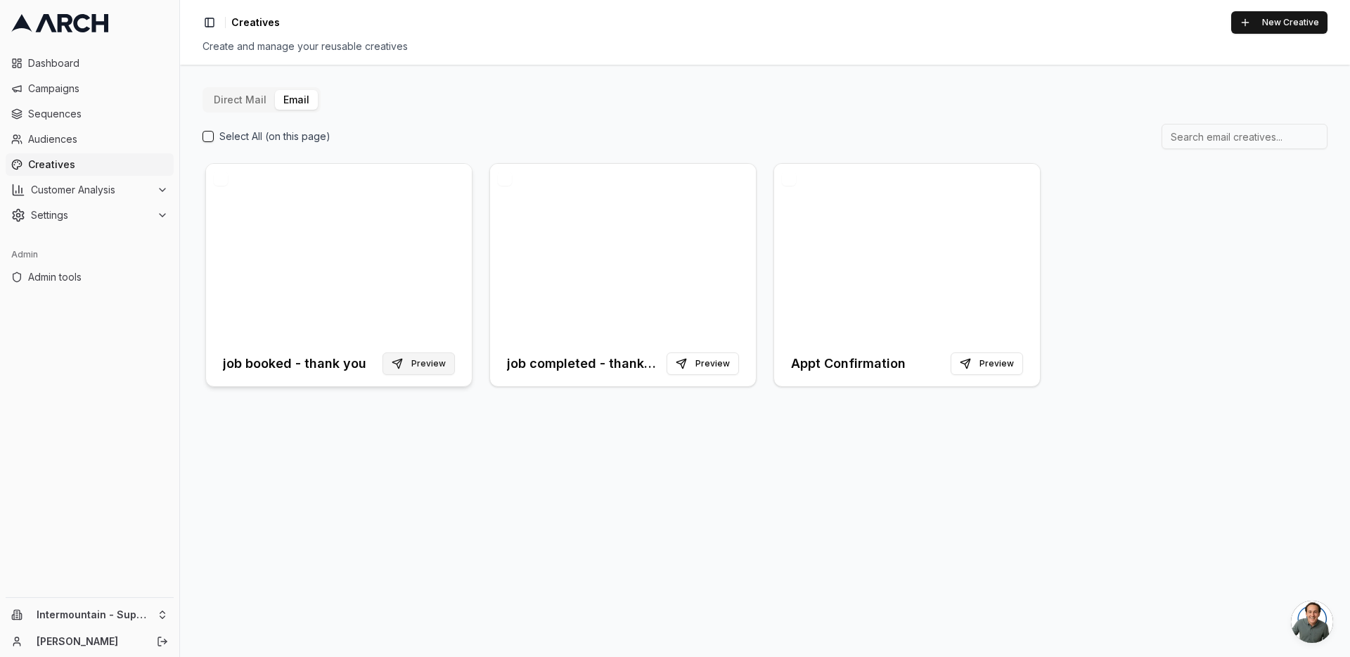
click at [430, 368] on button "Preview" at bounding box center [419, 363] width 72 height 23
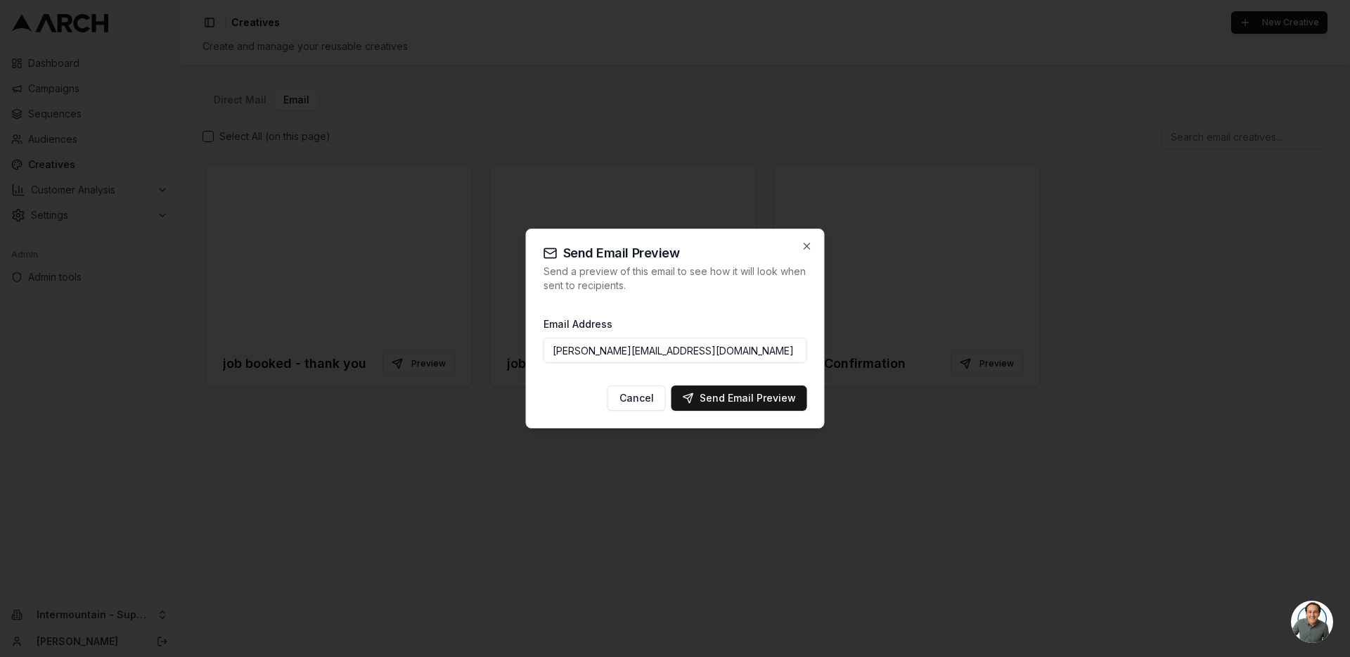
click at [695, 350] on input "jimmy@getarch.com" at bounding box center [676, 350] width 264 height 25
click at [764, 398] on div "Send Email Preview" at bounding box center [739, 398] width 113 height 14
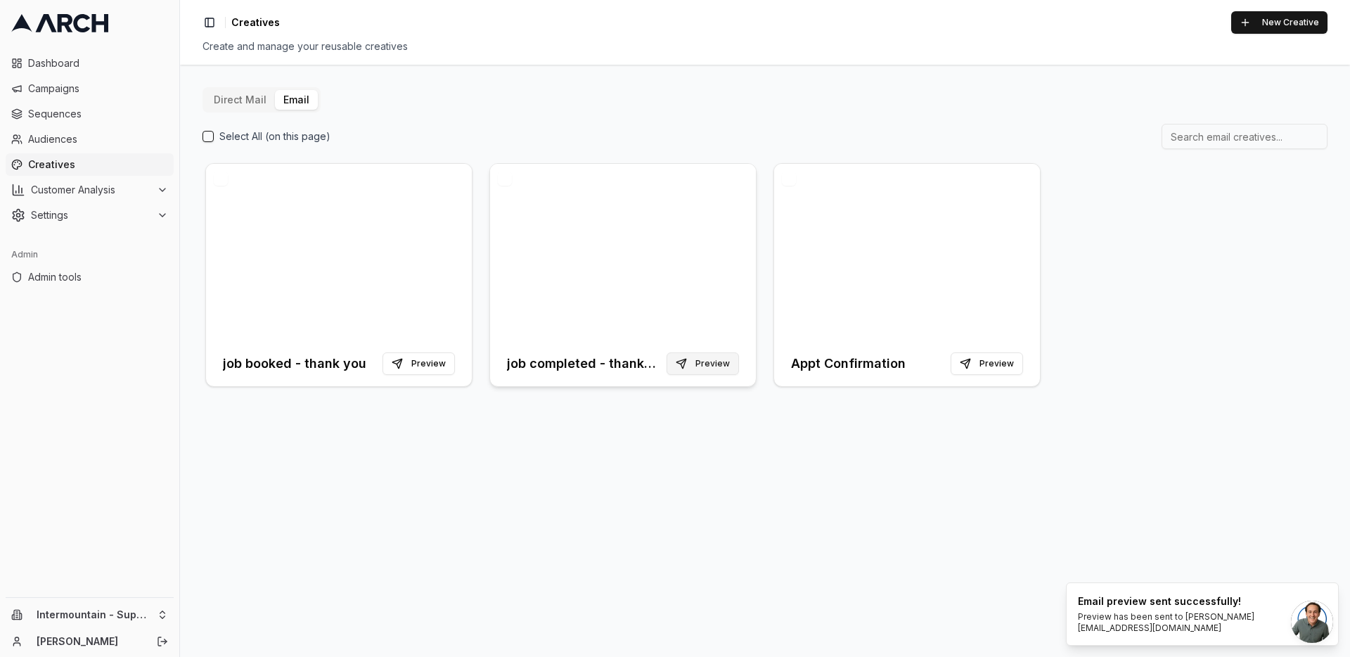
click at [712, 363] on button "Preview" at bounding box center [703, 363] width 72 height 23
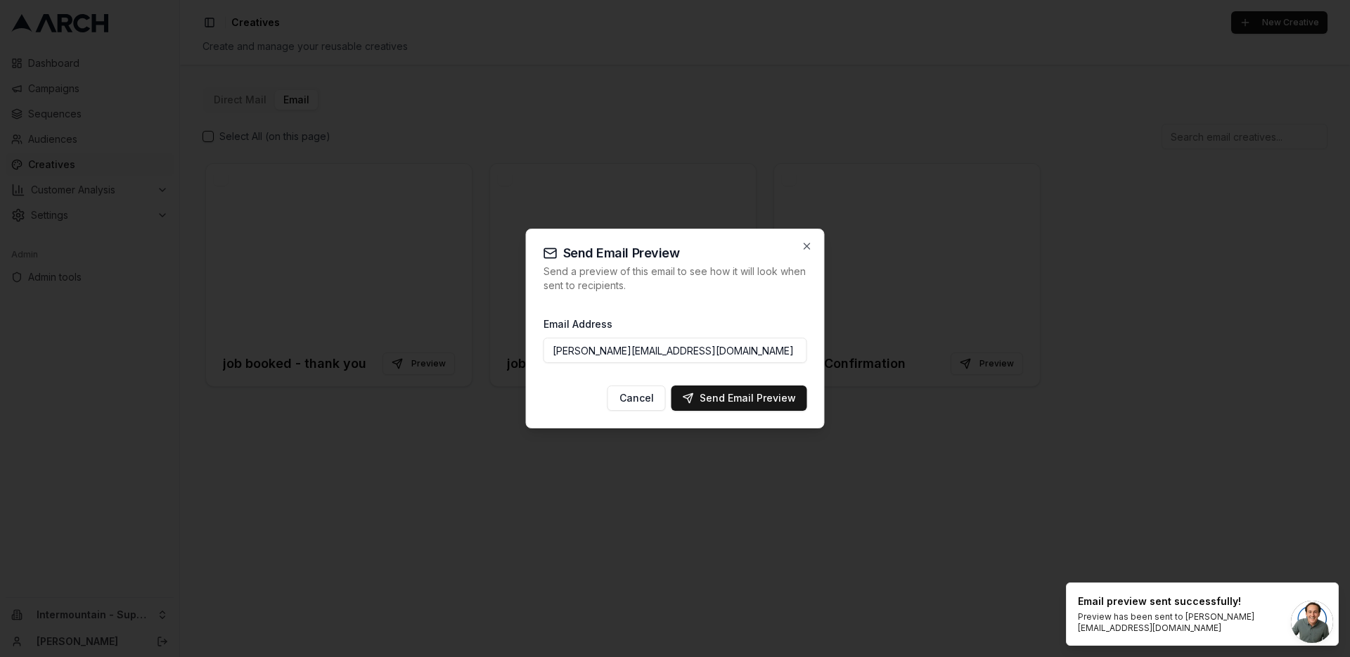
click at [685, 356] on input "jimmy@getarch.com" at bounding box center [676, 350] width 264 height 25
click at [741, 398] on div "Send Email Preview" at bounding box center [739, 398] width 113 height 14
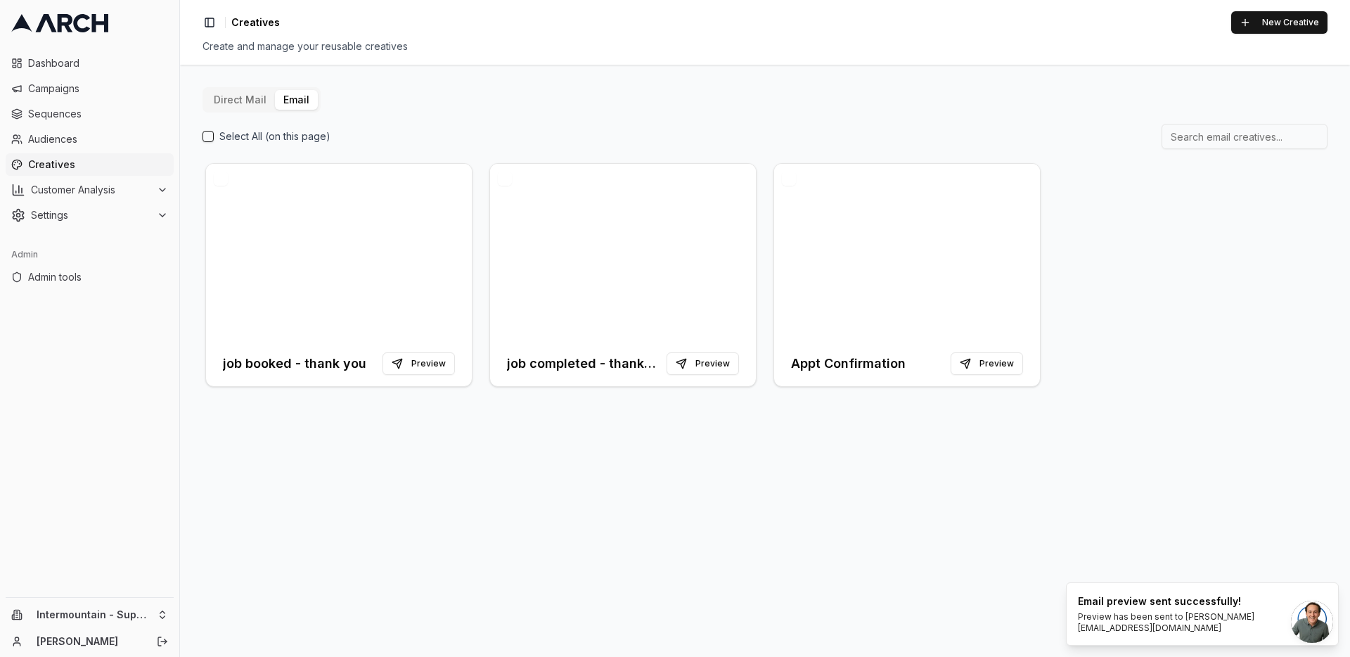
click at [664, 434] on div "Direct Mail Email Select All (on this page) job booked - thank you Preview job …" at bounding box center [765, 361] width 1170 height 592
click at [329, 359] on h3 "job booked - thank you" at bounding box center [294, 364] width 143 height 20
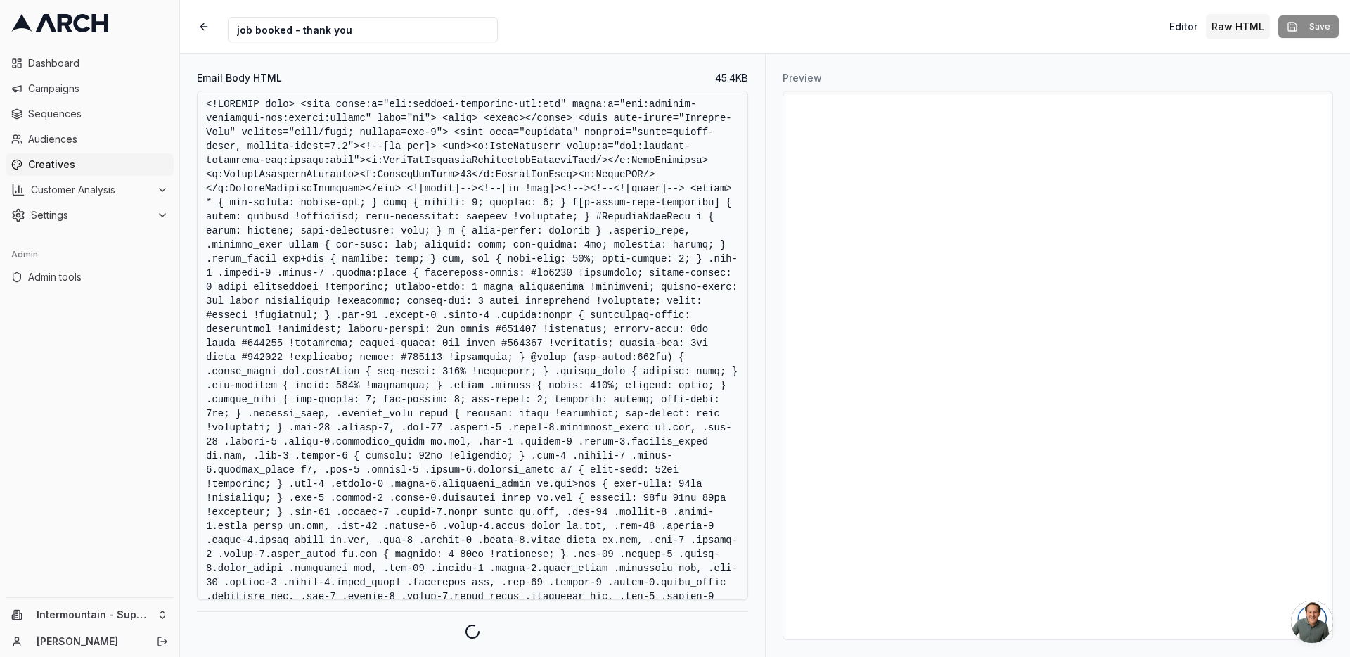
click at [500, 284] on textarea "Email Body HTML" at bounding box center [472, 345] width 551 height 509
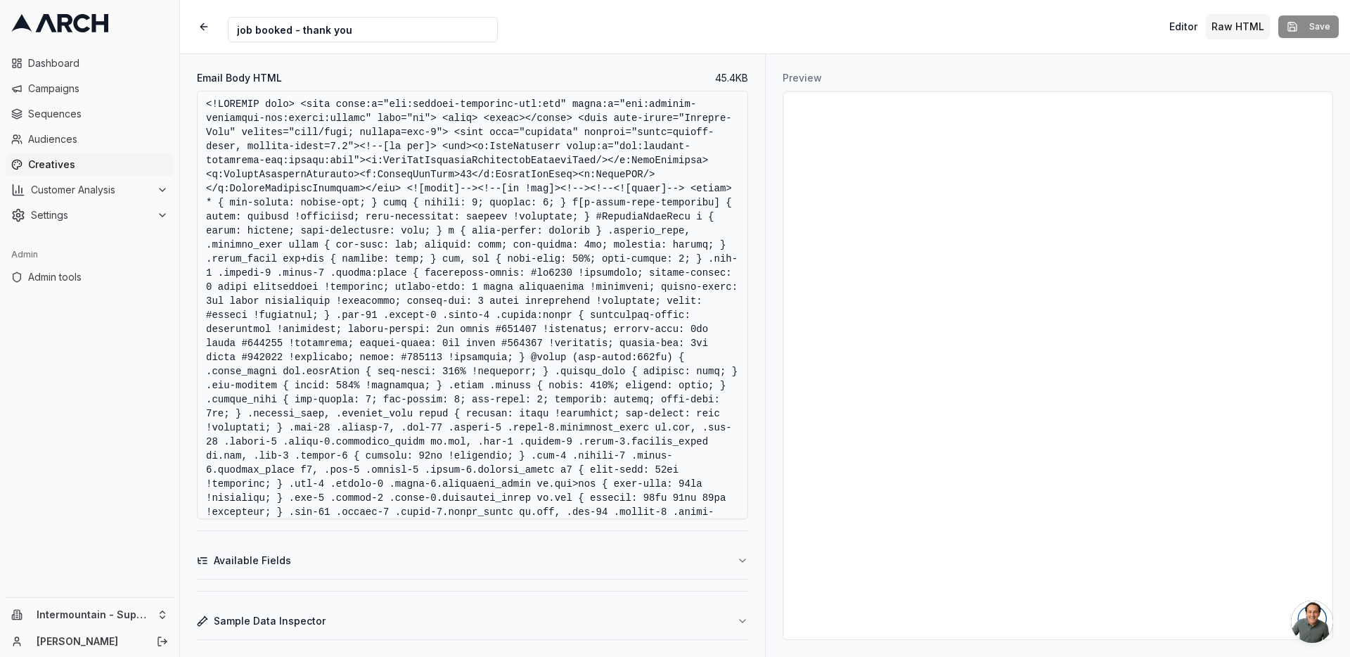
click at [518, 218] on textarea "Email Body HTML" at bounding box center [472, 305] width 551 height 428
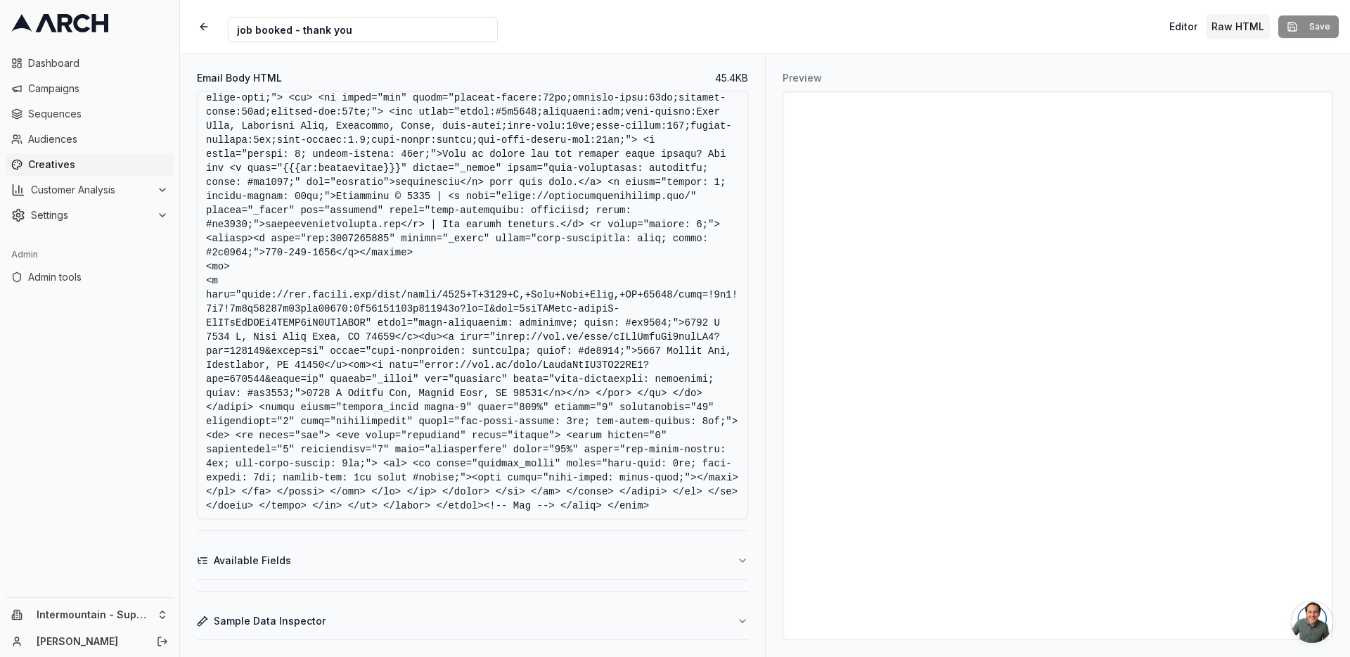
scroll to position [812, 0]
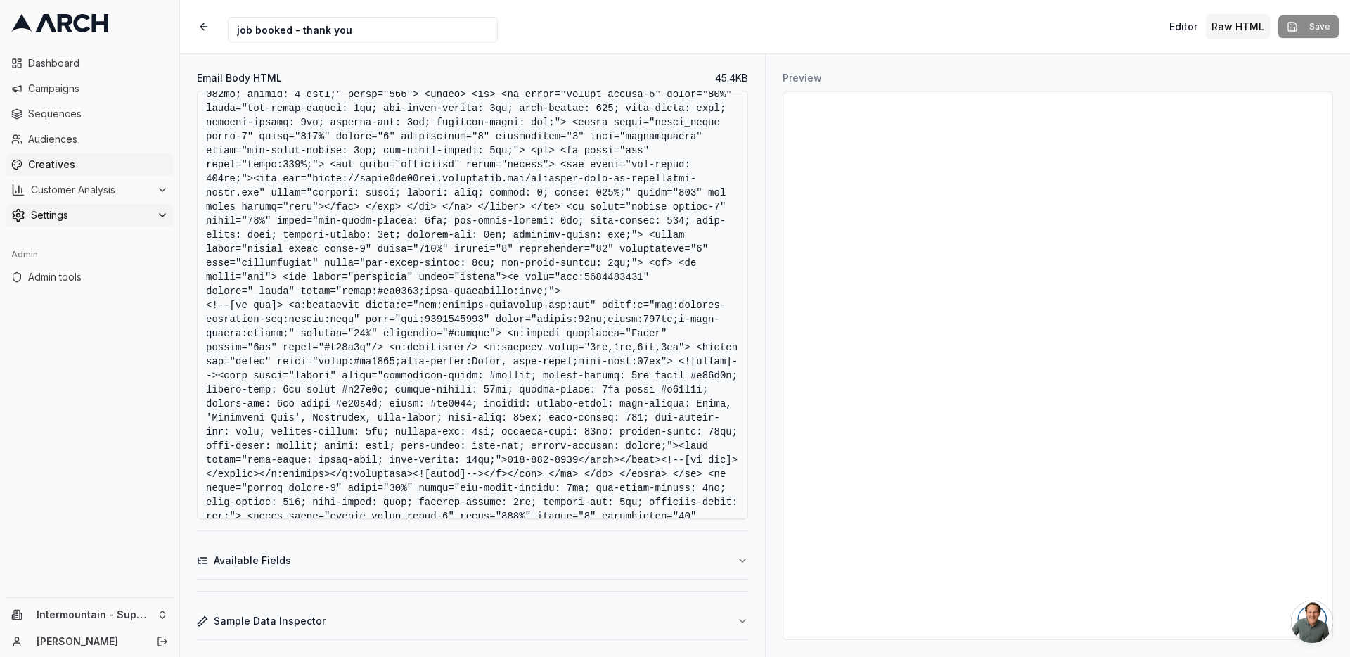
click at [158, 215] on icon at bounding box center [162, 215] width 11 height 11
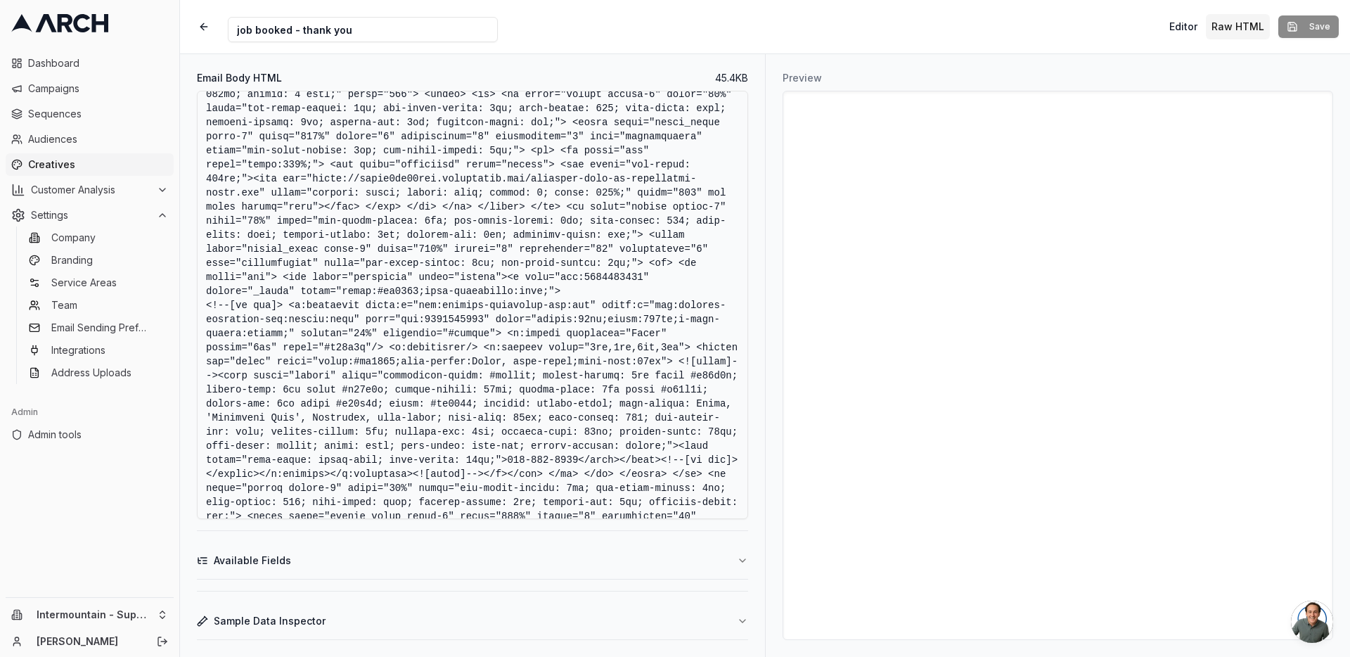
click at [84, 18] on icon at bounding box center [59, 23] width 97 height 18
click at [295, 319] on textarea "Email Body HTML" at bounding box center [472, 305] width 551 height 428
drag, startPoint x: 295, startPoint y: 319, endPoint x: 200, endPoint y: 316, distance: 95.0
click at [200, 316] on textarea "Email Body HTML" at bounding box center [472, 305] width 551 height 428
click at [1313, 32] on button "Save" at bounding box center [1309, 26] width 60 height 23
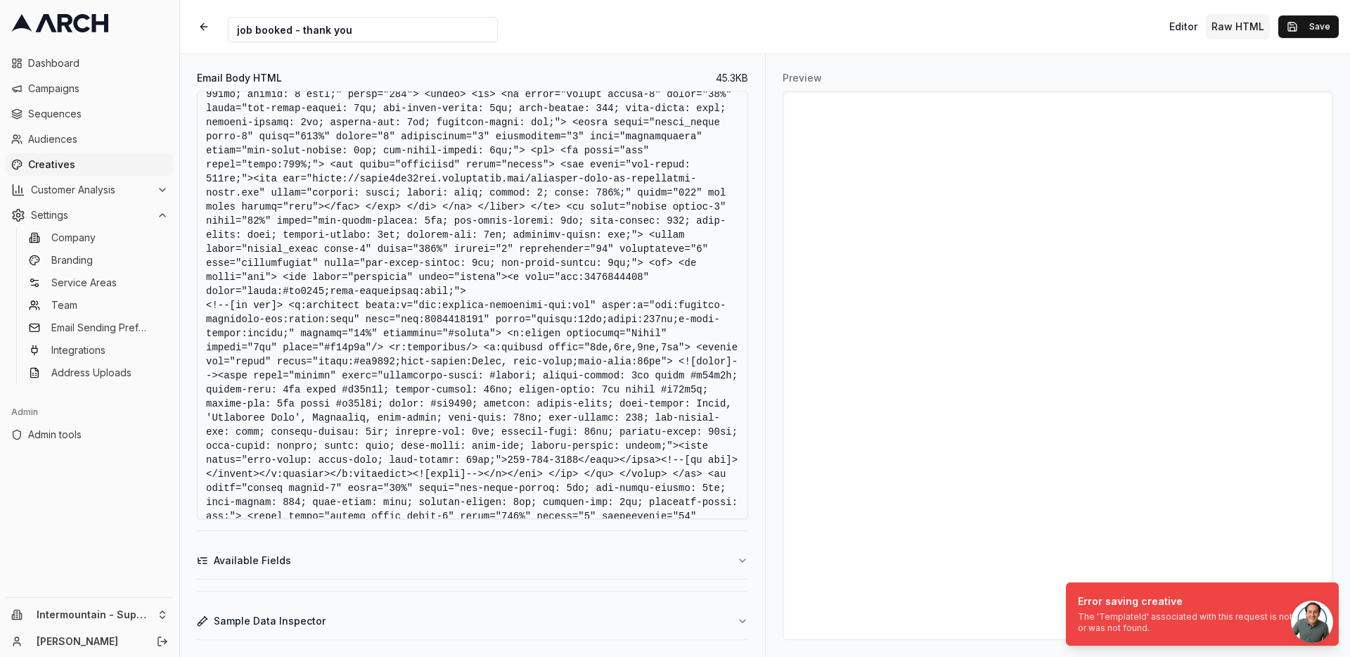
click at [628, 241] on textarea "Email Body HTML" at bounding box center [472, 305] width 551 height 428
type textarea "<!DOCTYPE html> <html xmlns:v="urn:schemas-microsoft-com:vml" xmlns:o="urn:sche…"
click at [870, 51] on div "Creative Name job booked - thank you Editor Raw HTML Save" at bounding box center [765, 26] width 1170 height 53
click at [69, 171] on span "Creatives" at bounding box center [98, 165] width 140 height 14
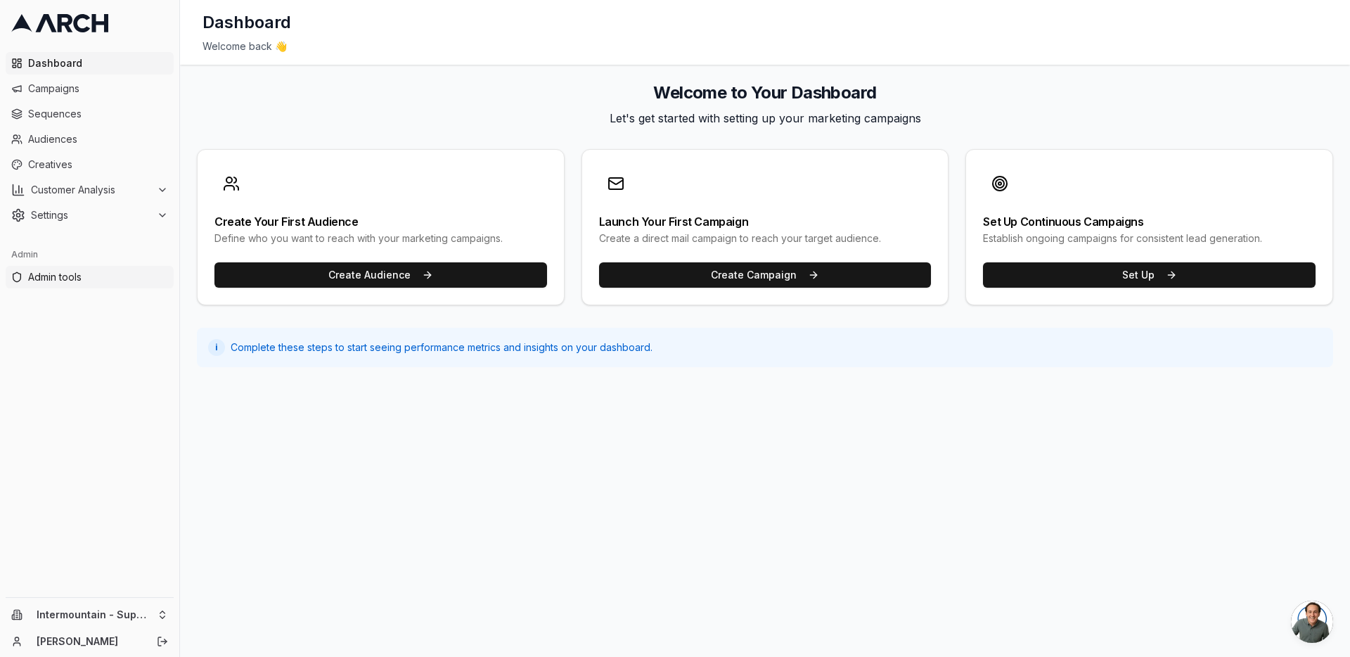
click at [115, 278] on span "Admin tools" at bounding box center [98, 277] width 140 height 14
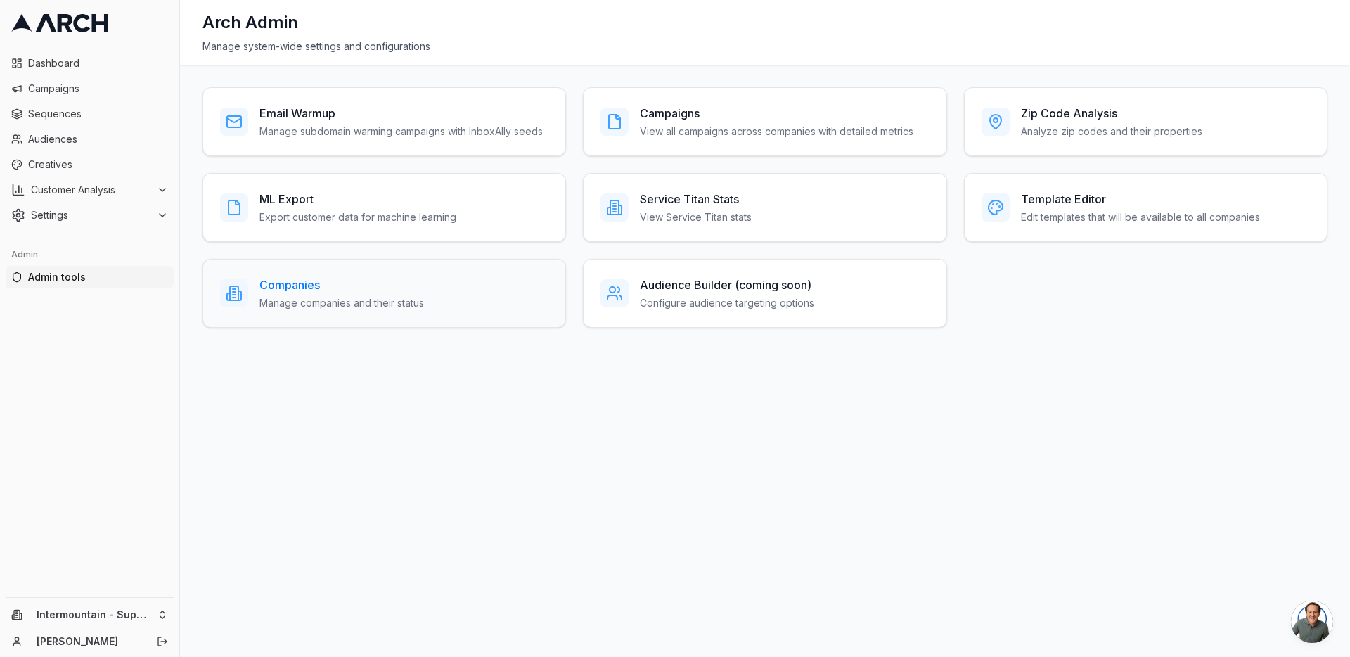
click at [361, 307] on p "Manage companies and their status" at bounding box center [342, 303] width 165 height 14
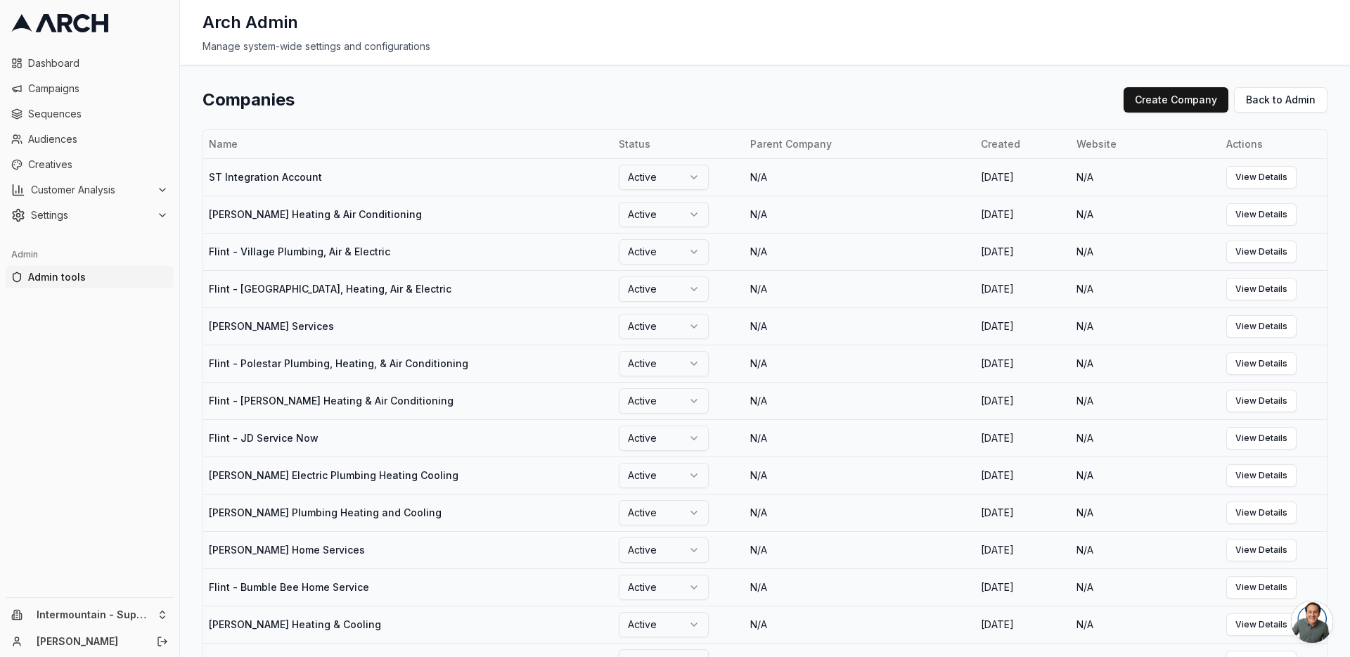
click at [801, 39] on div "Manage system-wide settings and configurations" at bounding box center [765, 46] width 1125 height 14
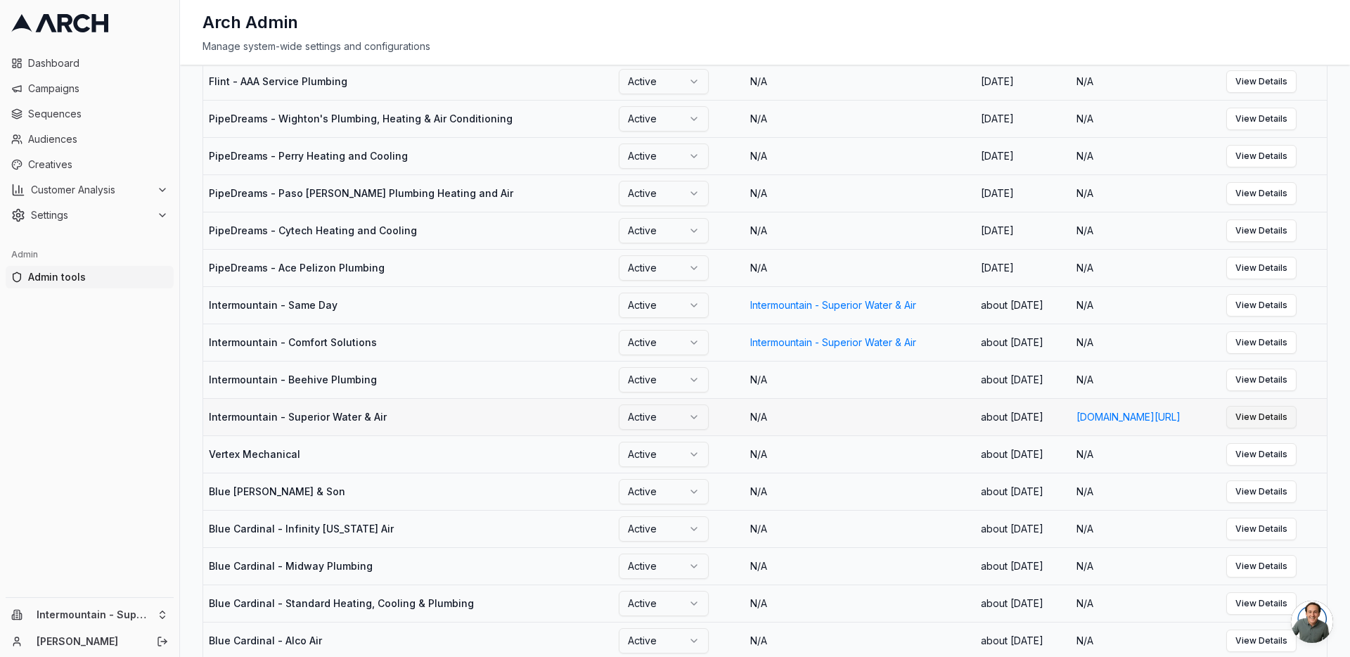
click at [1294, 428] on link "View Details" at bounding box center [1262, 417] width 70 height 23
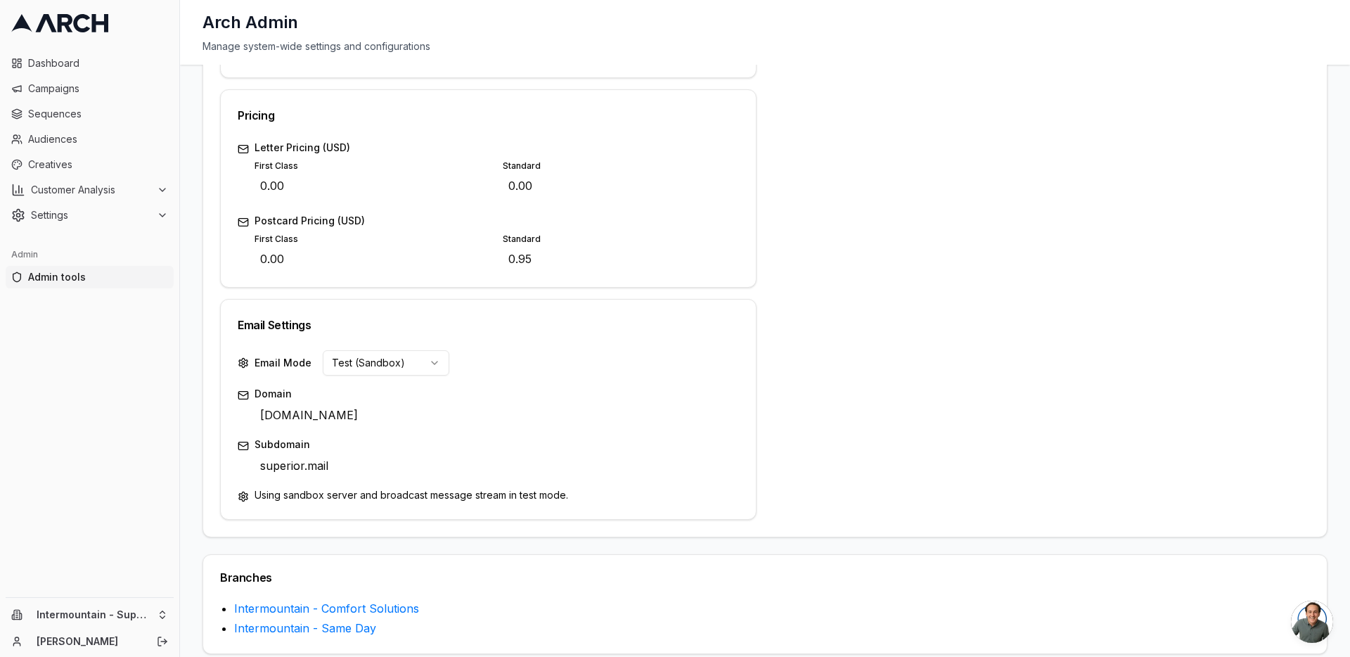
scroll to position [549, 0]
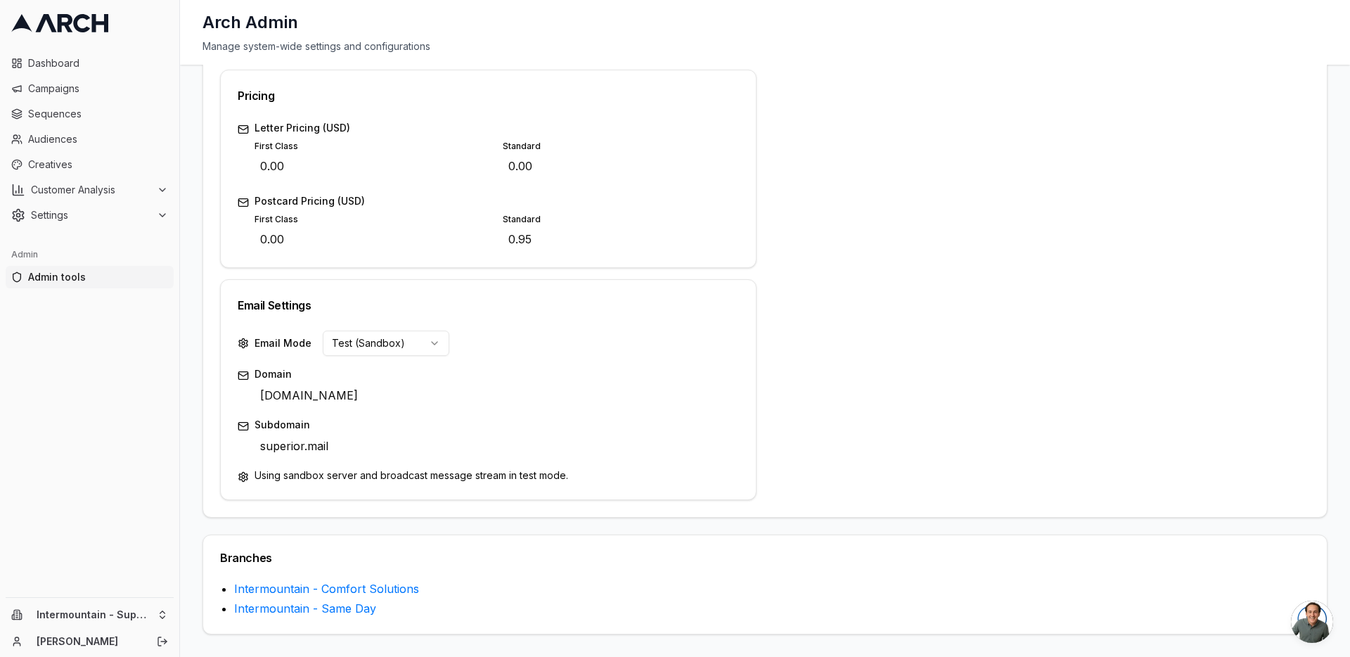
click at [196, 280] on div "Company Details Back to Companies Intermountain - Superior Water & Air Status A…" at bounding box center [765, 361] width 1170 height 592
click at [756, 330] on div "Status Active Company Name Intermountain - Superior Water & Air Edit Descriptio…" at bounding box center [765, 64] width 1090 height 874
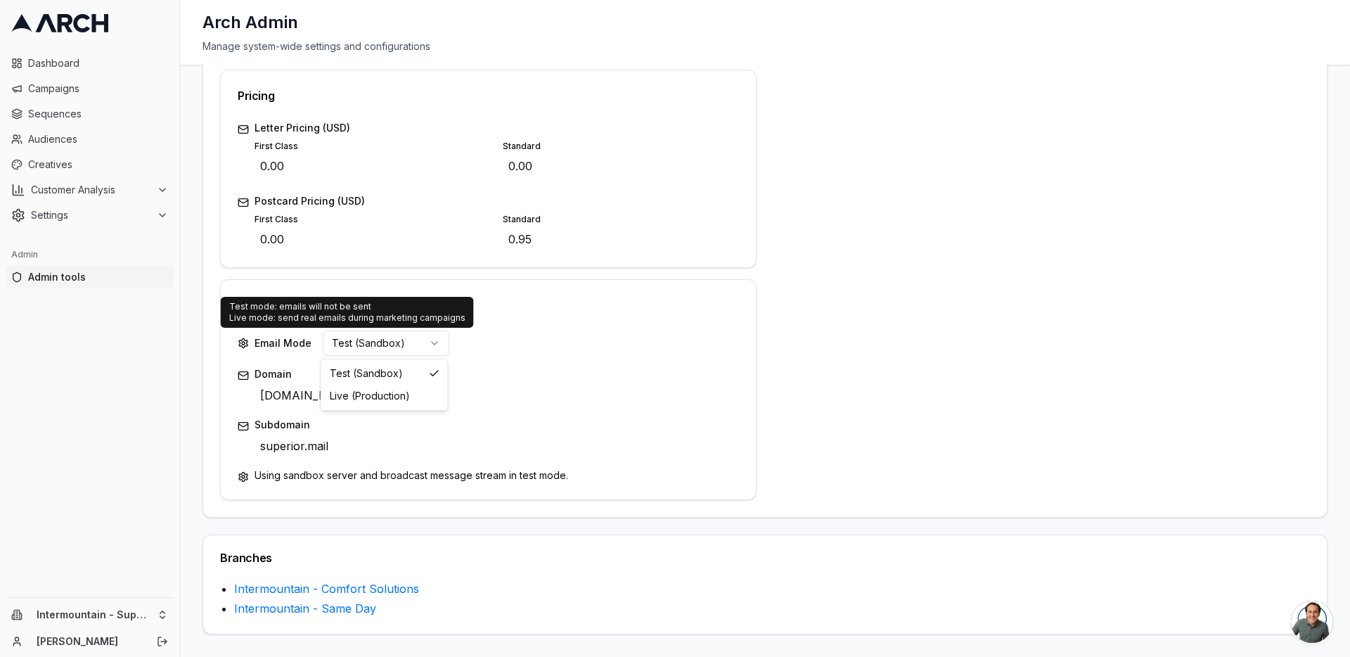
click at [379, 352] on html "Dashboard Campaigns Sequences Audiences Creatives Customer Analysis Settings Ad…" at bounding box center [675, 328] width 1350 height 657
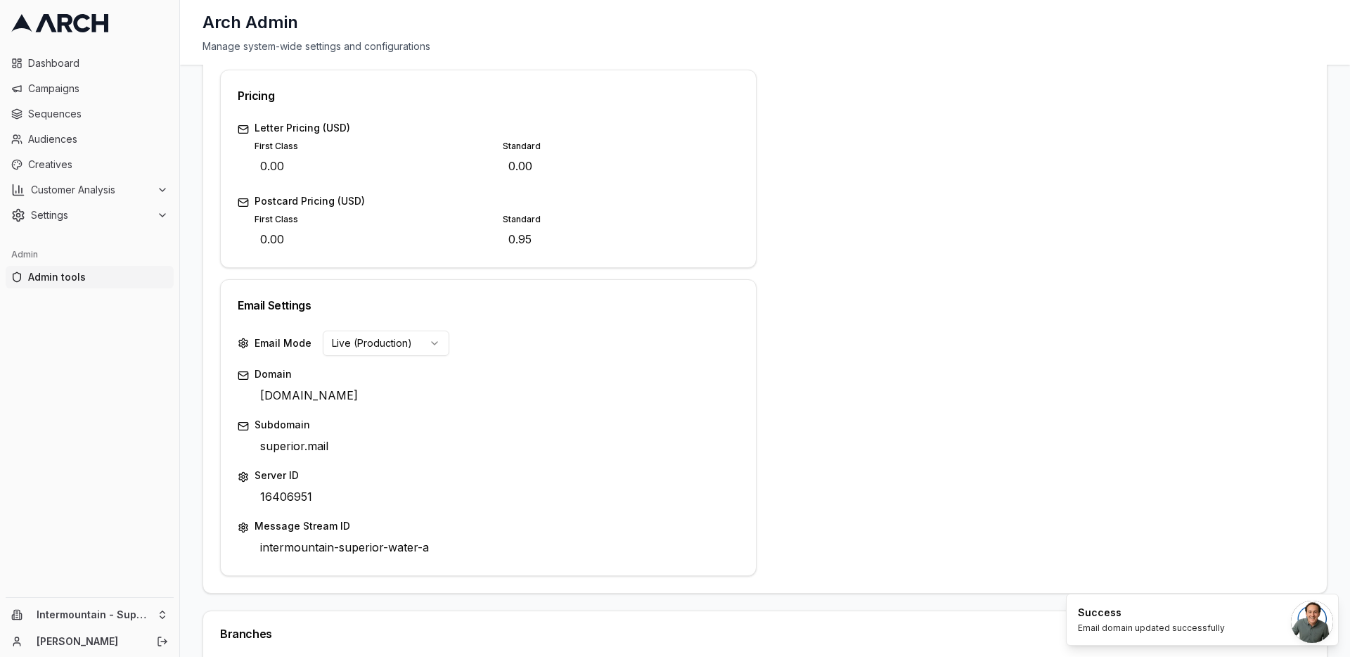
click at [384, 338] on html "Dashboard Campaigns Sequences Audiences Creatives Customer Analysis Settings Ad…" at bounding box center [675, 328] width 1350 height 657
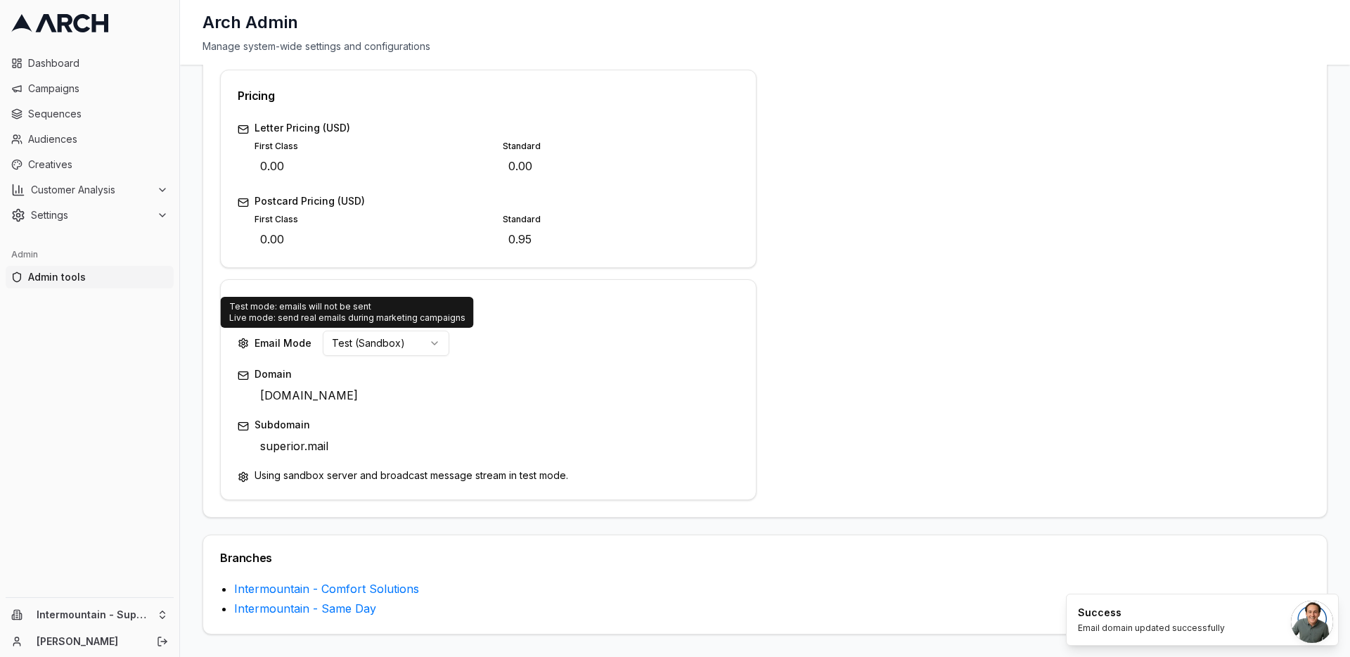
click at [797, 224] on div "Address 3536 S 1950 W Edit City Salt Lake City Edit State UT Edit ZIP Code 8411…" at bounding box center [1042, 64] width 537 height 874
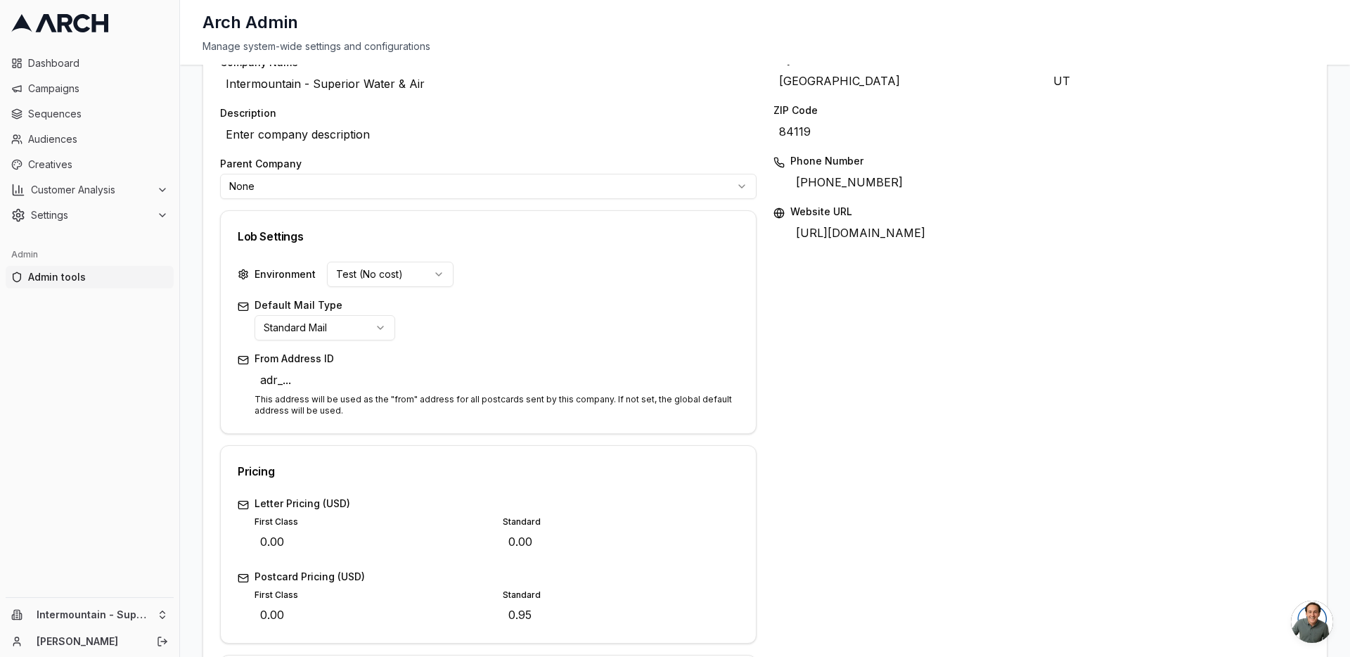
scroll to position [0, 0]
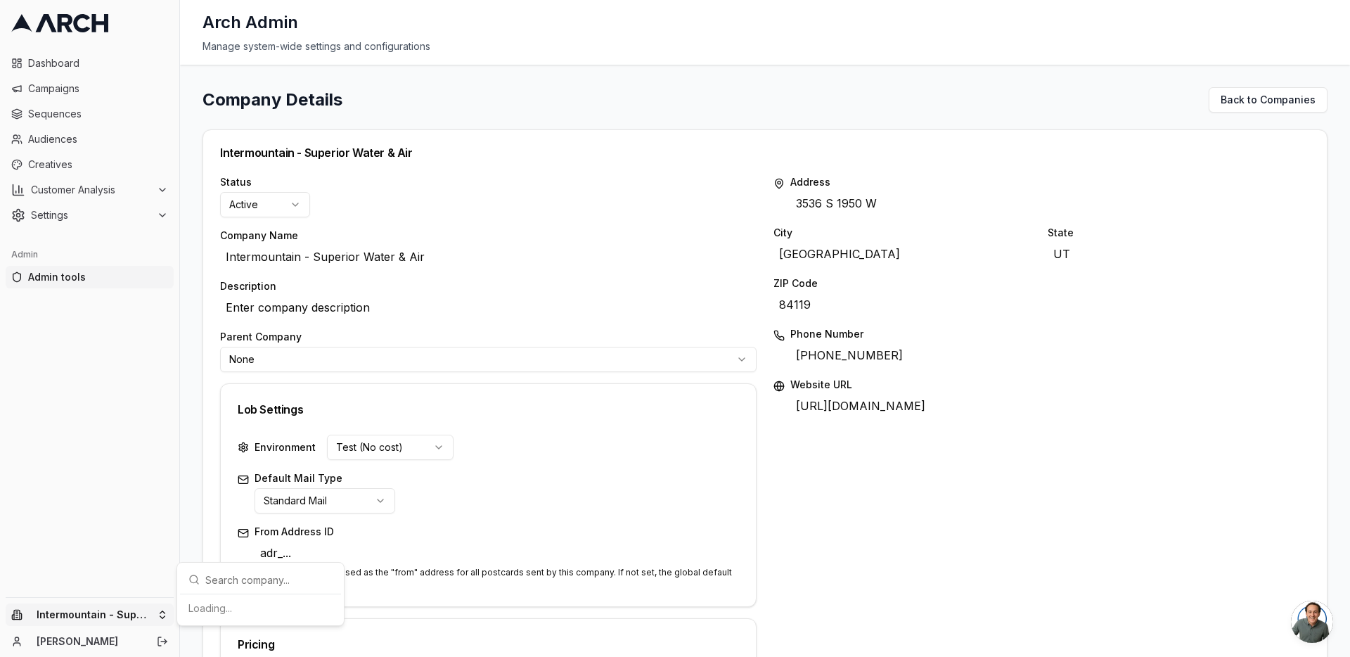
click at [152, 613] on html "Dashboard Campaigns Sequences Audiences Creatives Customer Analysis Settings Ad…" at bounding box center [675, 328] width 1350 height 657
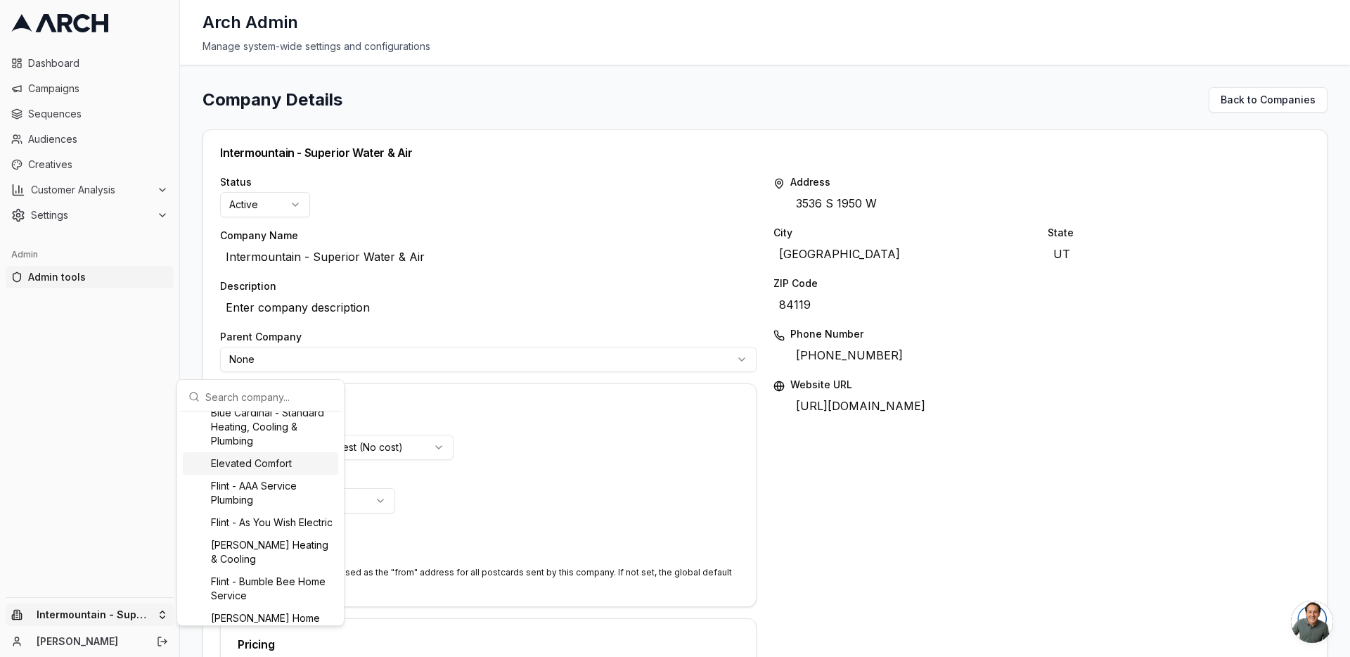
scroll to position [407, 0]
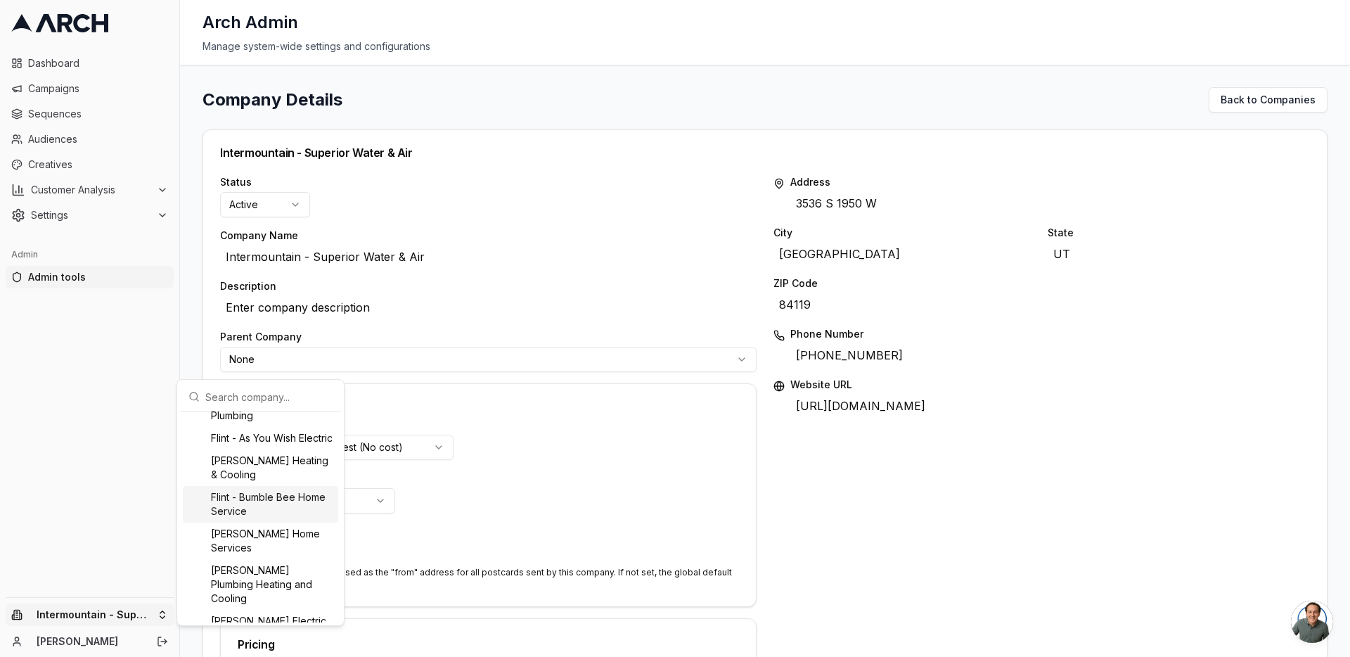
click at [281, 516] on div "Flint - Bumble Bee Home Service" at bounding box center [260, 504] width 155 height 37
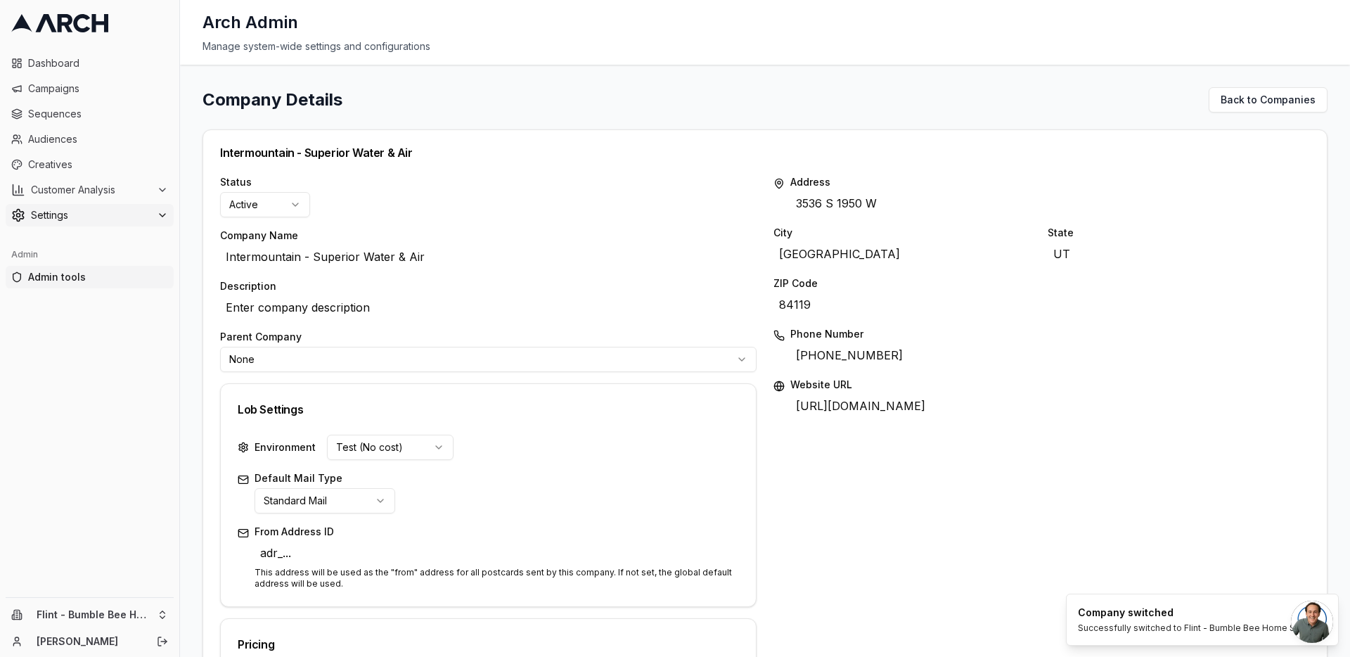
click at [155, 215] on div "Settings" at bounding box center [89, 215] width 157 height 14
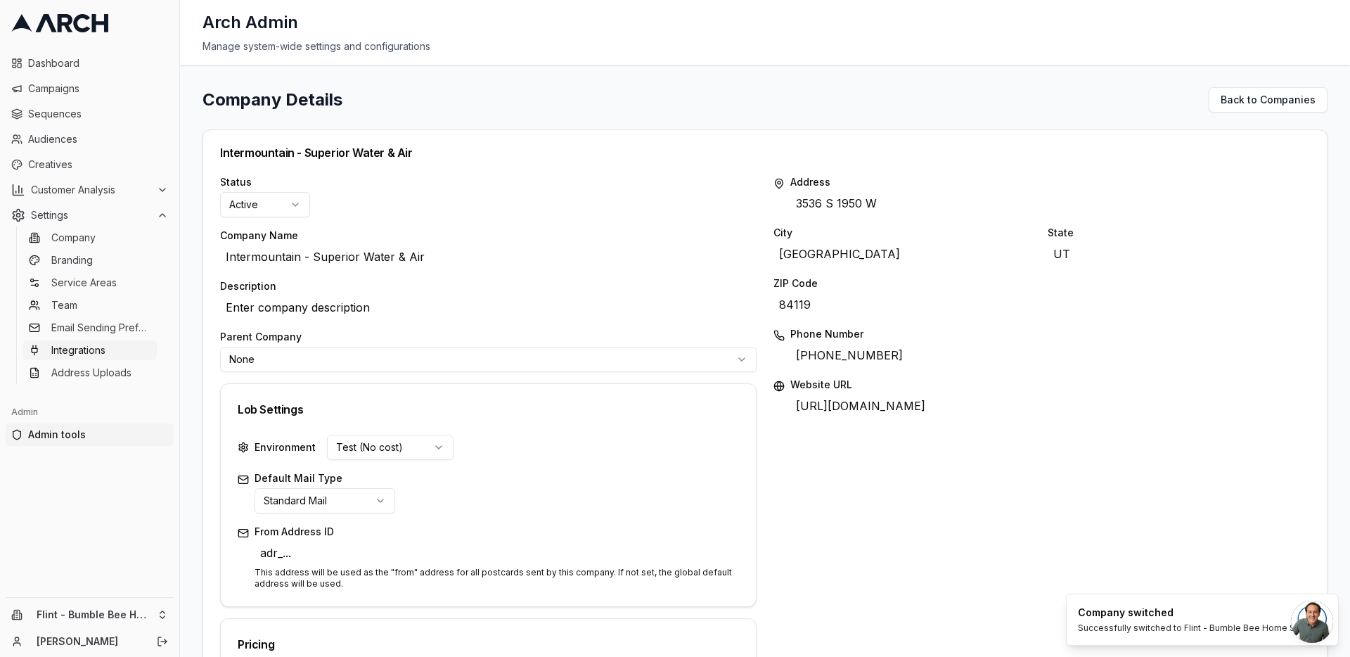
click at [105, 356] on span "Integrations" at bounding box center [78, 350] width 54 height 14
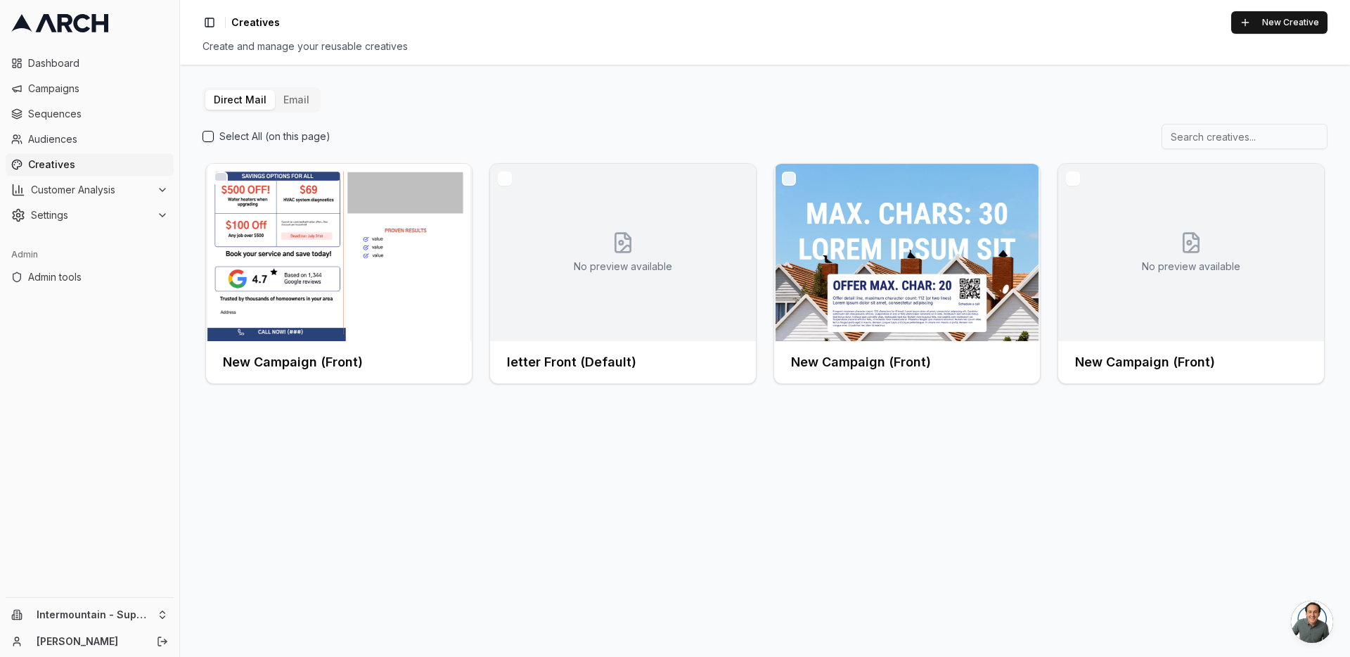
click at [290, 101] on button "Email" at bounding box center [296, 100] width 43 height 20
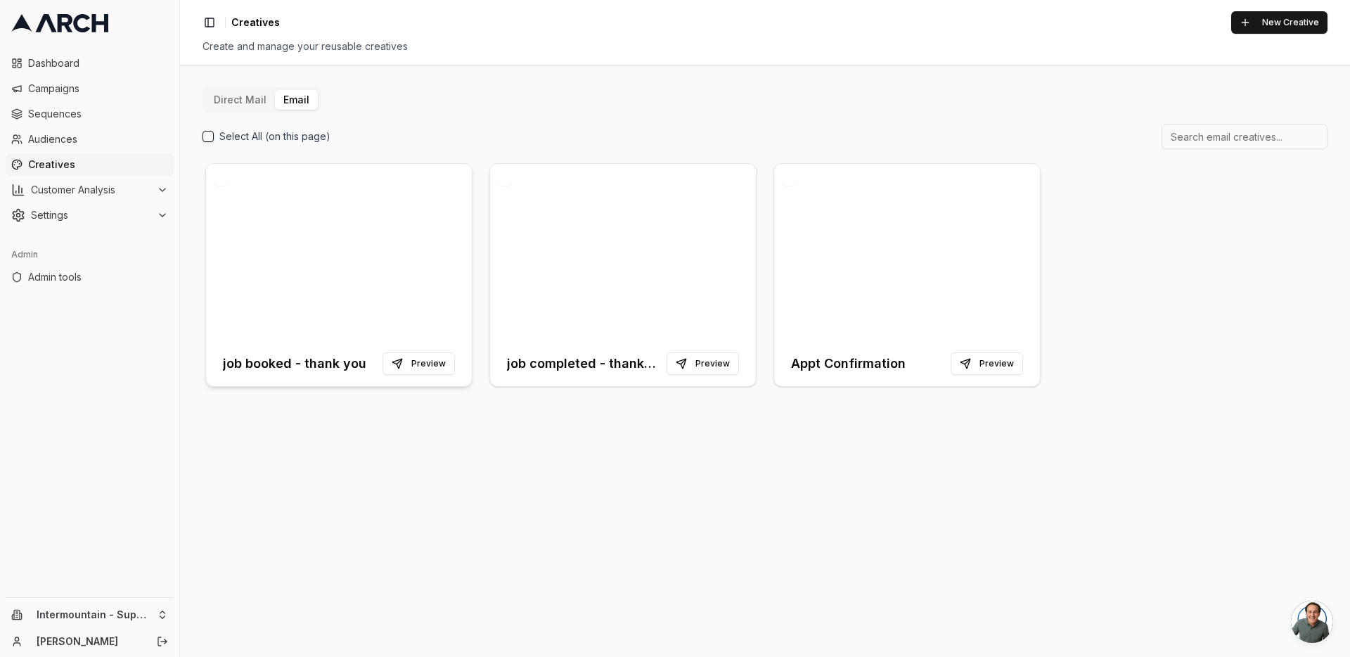
click at [345, 230] on div at bounding box center [339, 252] width 266 height 177
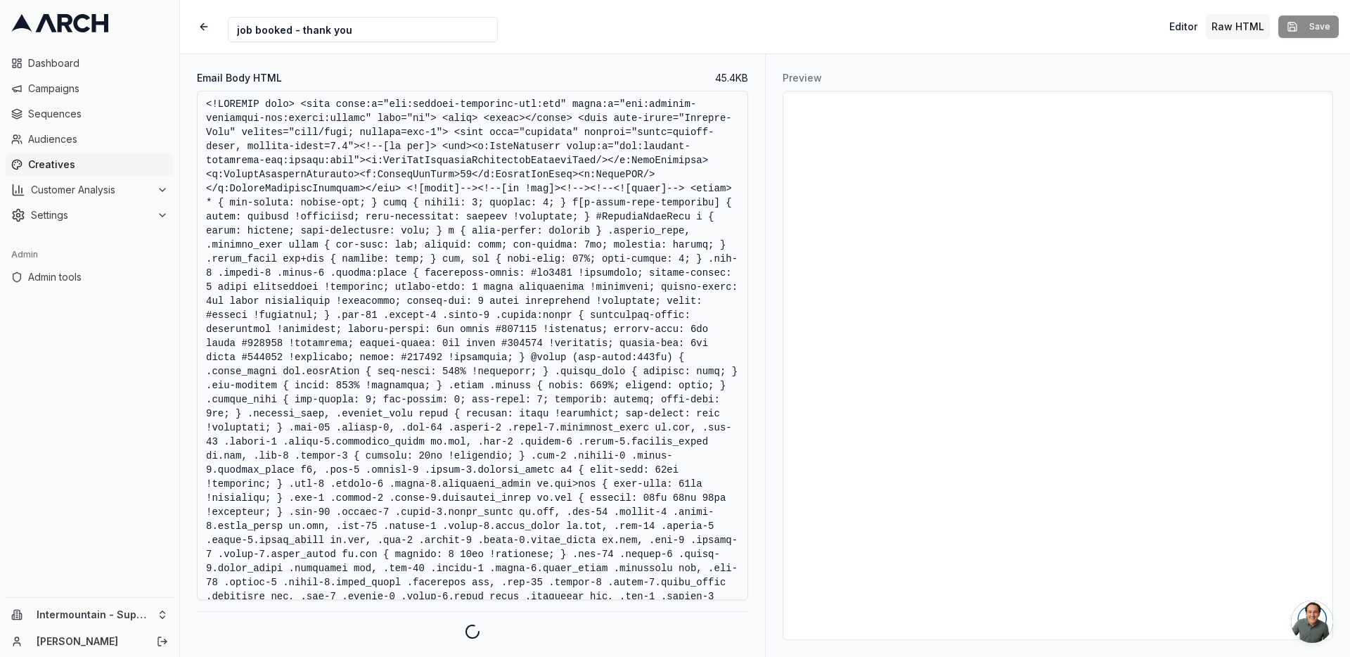
click at [613, 346] on textarea "Email Body HTML" at bounding box center [472, 345] width 551 height 509
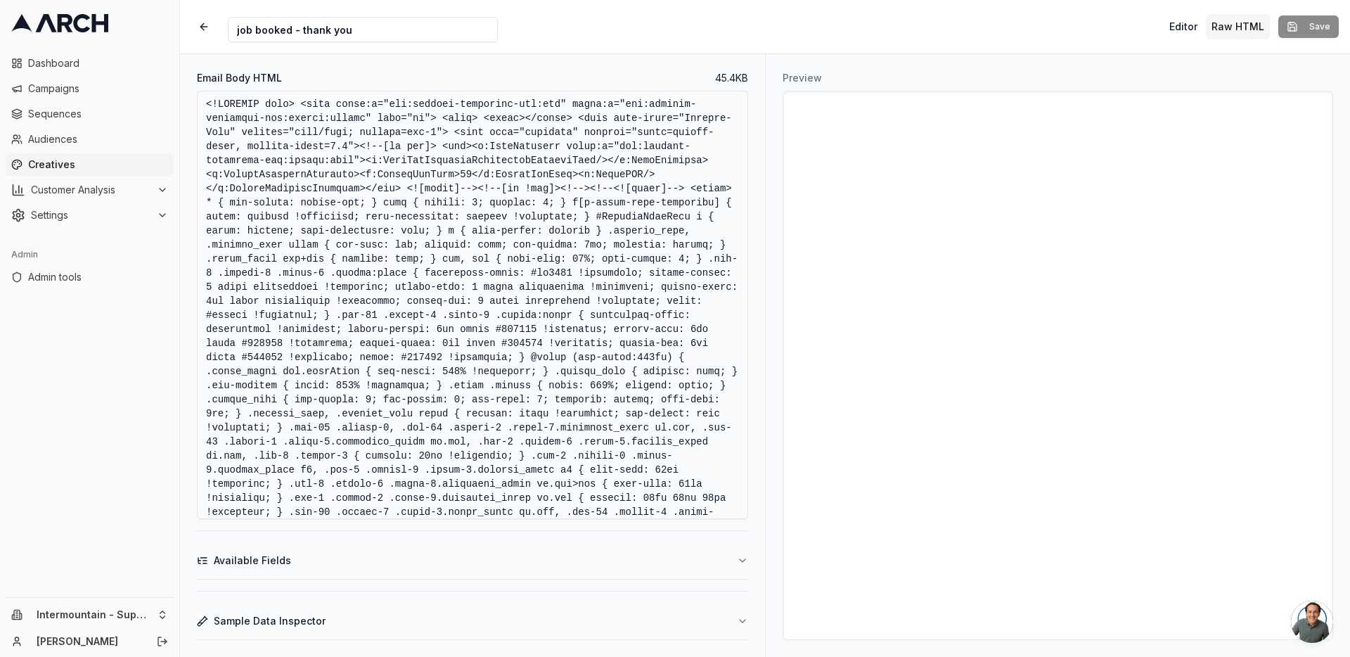
scroll to position [812, 0]
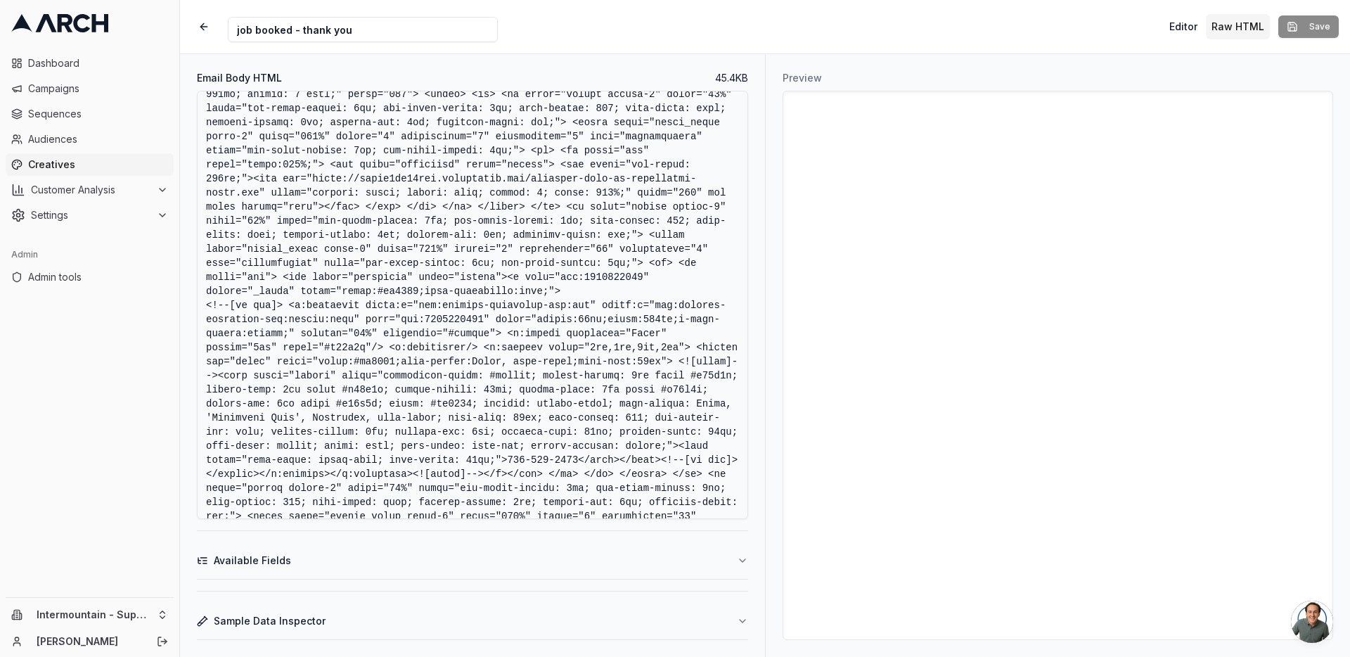
drag, startPoint x: 292, startPoint y: 319, endPoint x: 252, endPoint y: 321, distance: 40.1
click at [252, 321] on textarea "Email Body HTML" at bounding box center [472, 305] width 551 height 428
drag, startPoint x: 294, startPoint y: 319, endPoint x: 205, endPoint y: 324, distance: 89.4
click at [205, 324] on textarea "Email Body HTML" at bounding box center [472, 305] width 551 height 428
click at [618, 263] on textarea "Email Body HTML" at bounding box center [472, 305] width 551 height 428
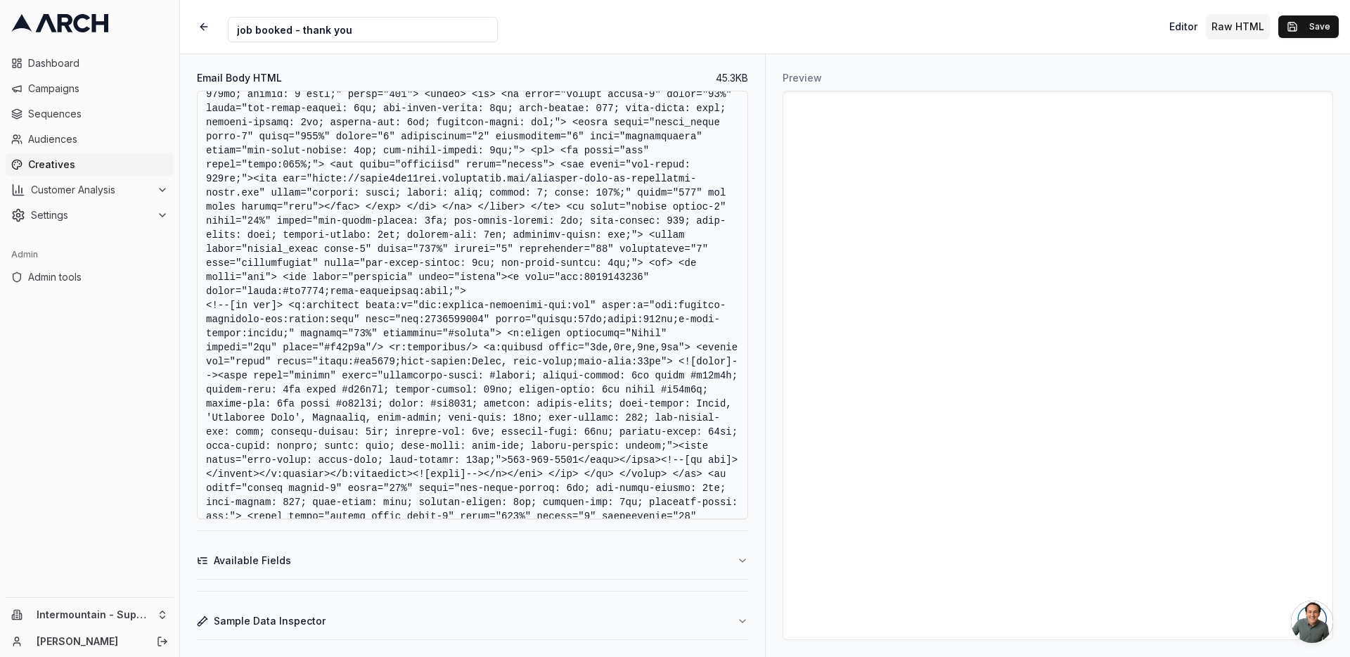
scroll to position [2092, 0]
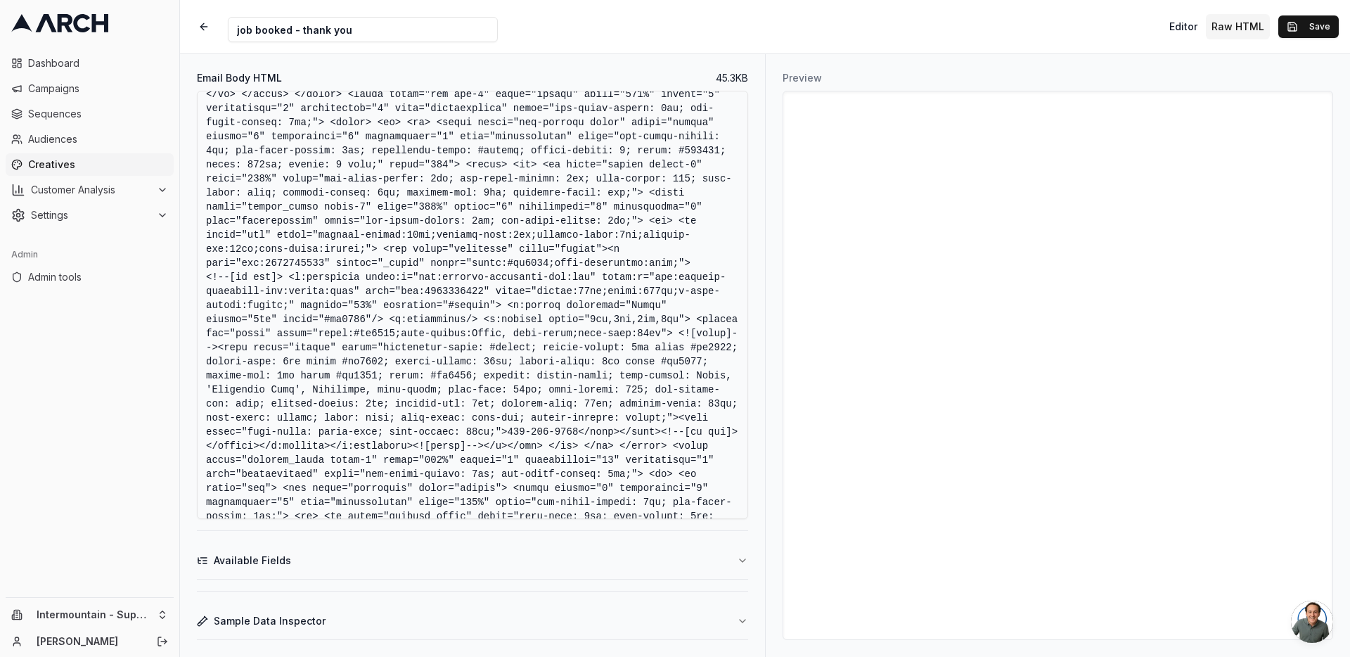
drag, startPoint x: 531, startPoint y: 305, endPoint x: 440, endPoint y: 306, distance: 91.4
click at [440, 306] on textarea "Email Body HTML" at bounding box center [472, 305] width 551 height 428
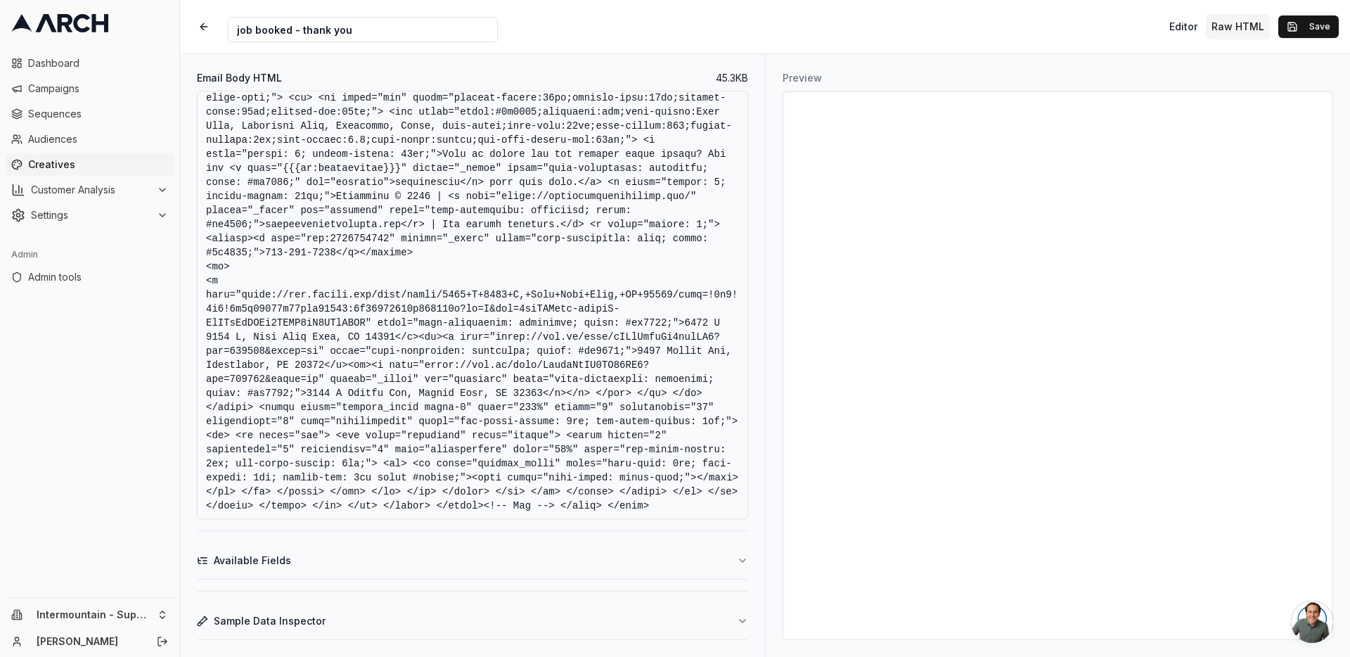
drag, startPoint x: 703, startPoint y: 304, endPoint x: 615, endPoint y: 307, distance: 88.7
click at [615, 307] on textarea "Email Body HTML" at bounding box center [472, 305] width 551 height 428
type textarea "<!DOCTYPE html> <html xmlns:v="urn:schemas-microsoft-com:vml" xmlns:o="urn:sche…"
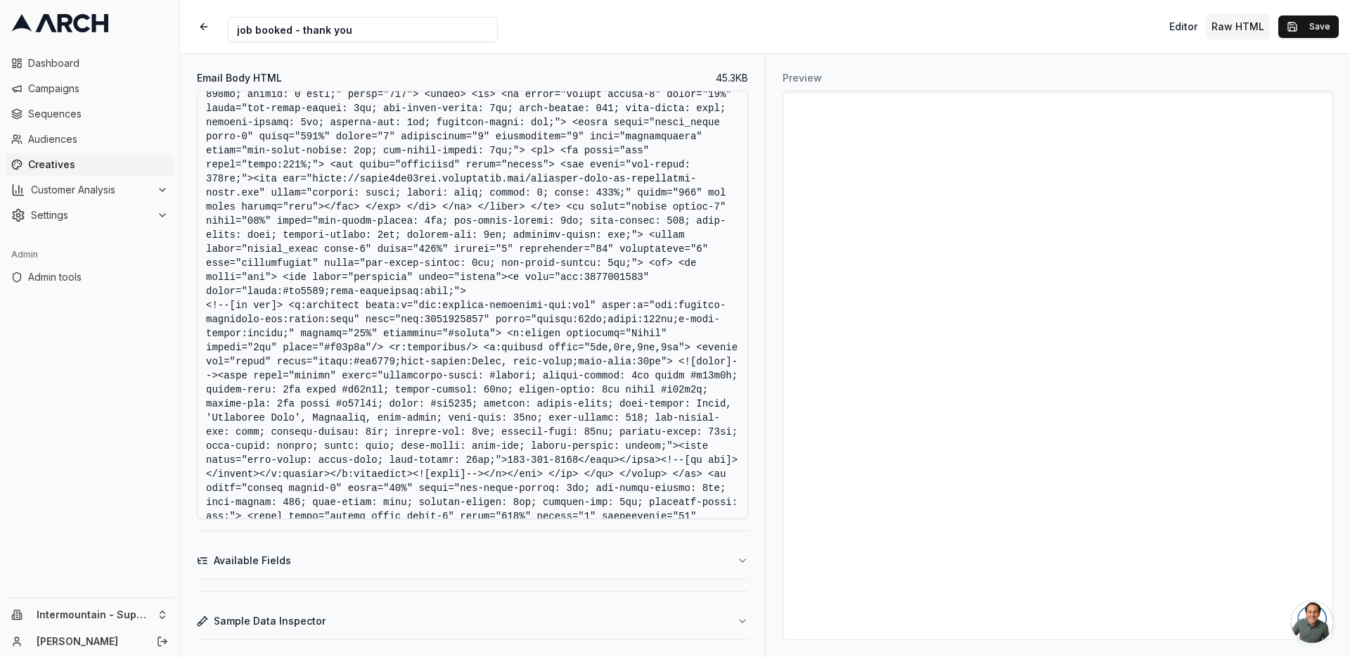
scroll to position [2092, 0]
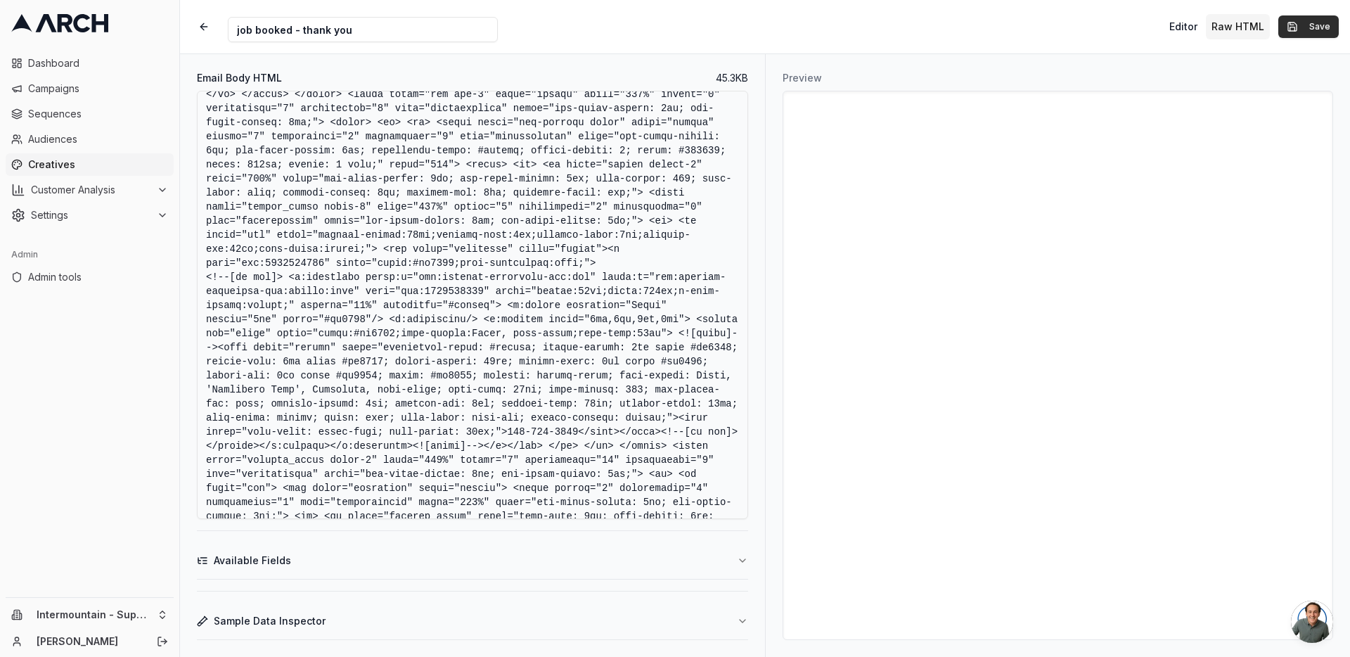
click at [1300, 23] on button "Save" at bounding box center [1309, 26] width 60 height 23
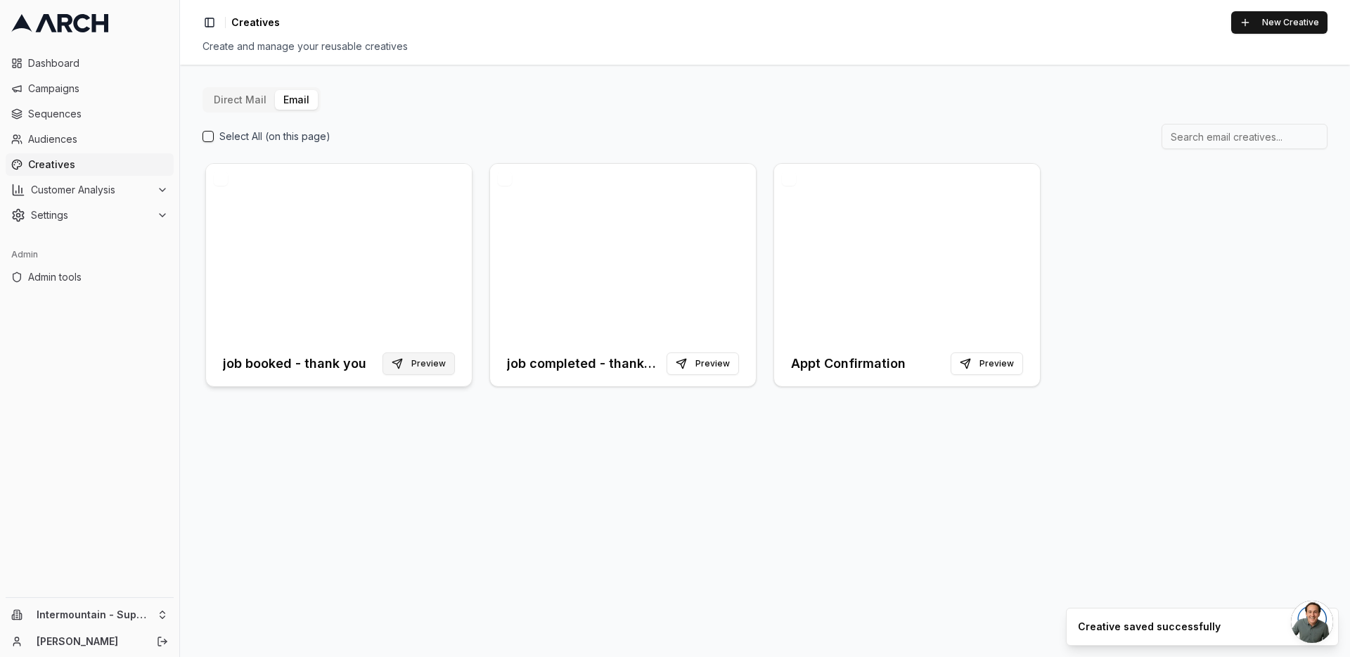
click at [412, 365] on button "Preview" at bounding box center [419, 363] width 72 height 23
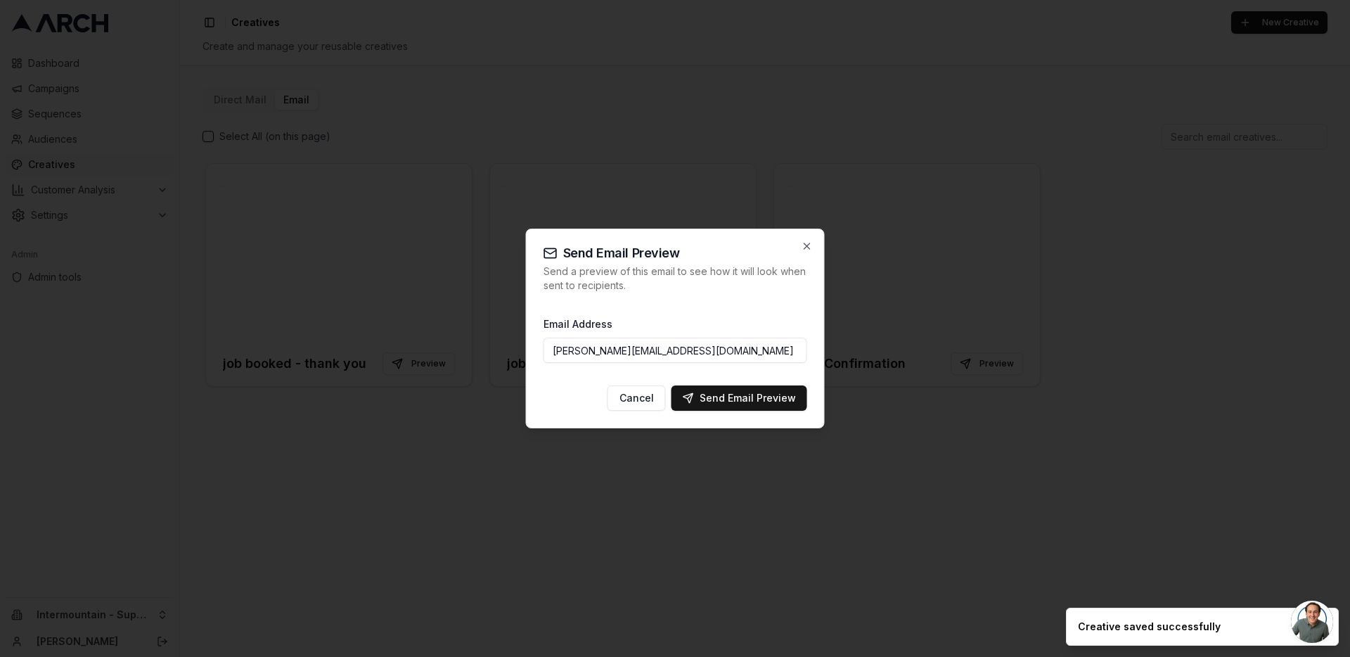
click at [581, 353] on input "jimmy@getarch.com" at bounding box center [676, 350] width 264 height 25
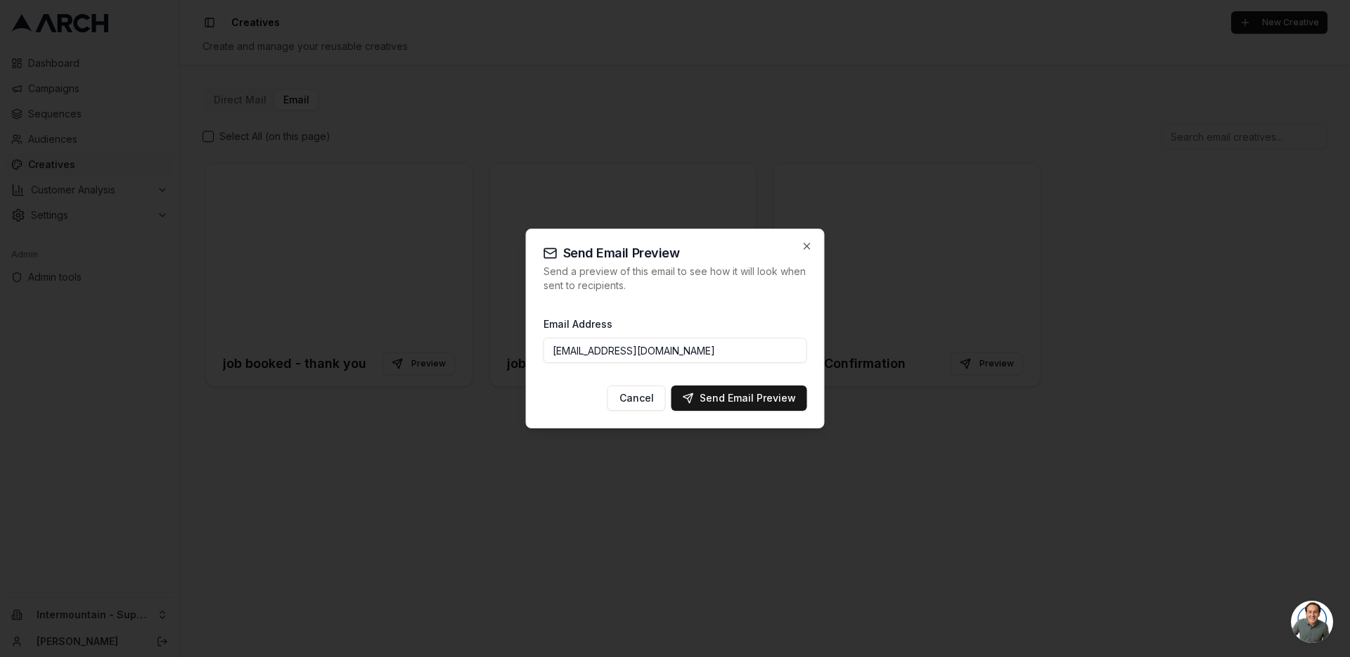
click at [676, 349] on input "jimmydelano91@getarch.com" at bounding box center [676, 350] width 264 height 25
click at [719, 395] on div "Send Email Preview" at bounding box center [739, 398] width 113 height 14
type input "jimmy@getarch.com"
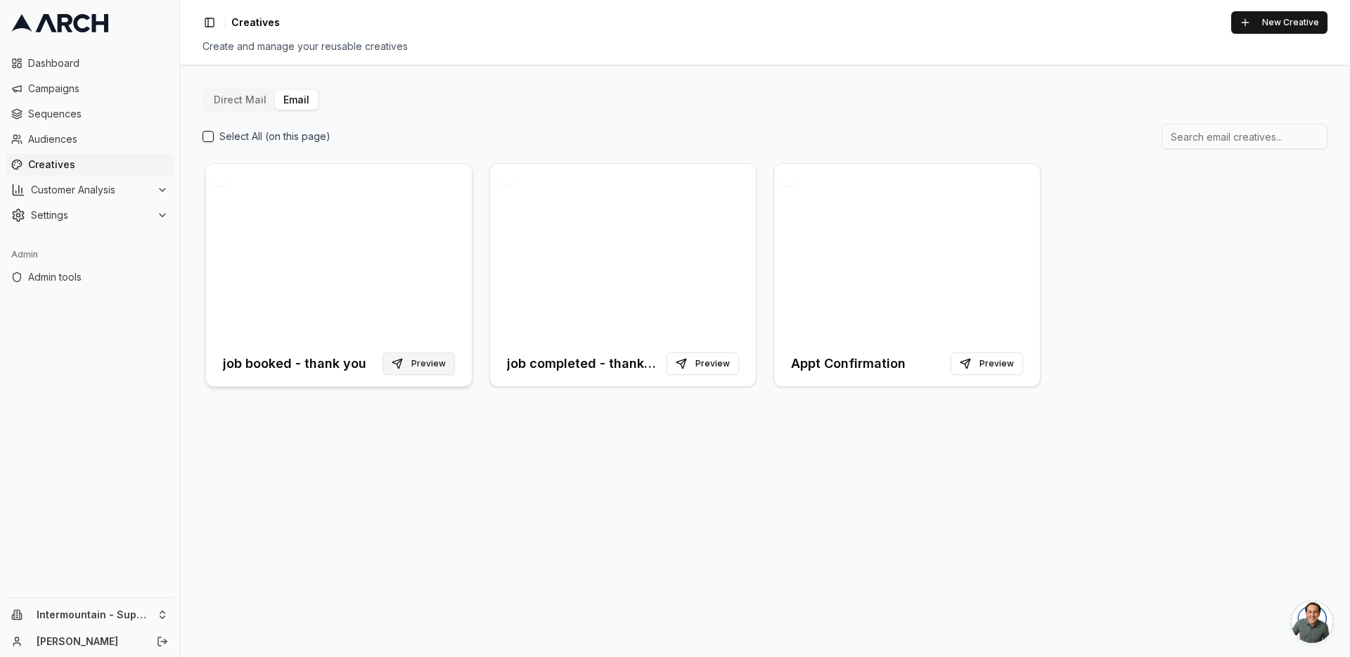
click at [430, 368] on button "Preview" at bounding box center [419, 363] width 72 height 23
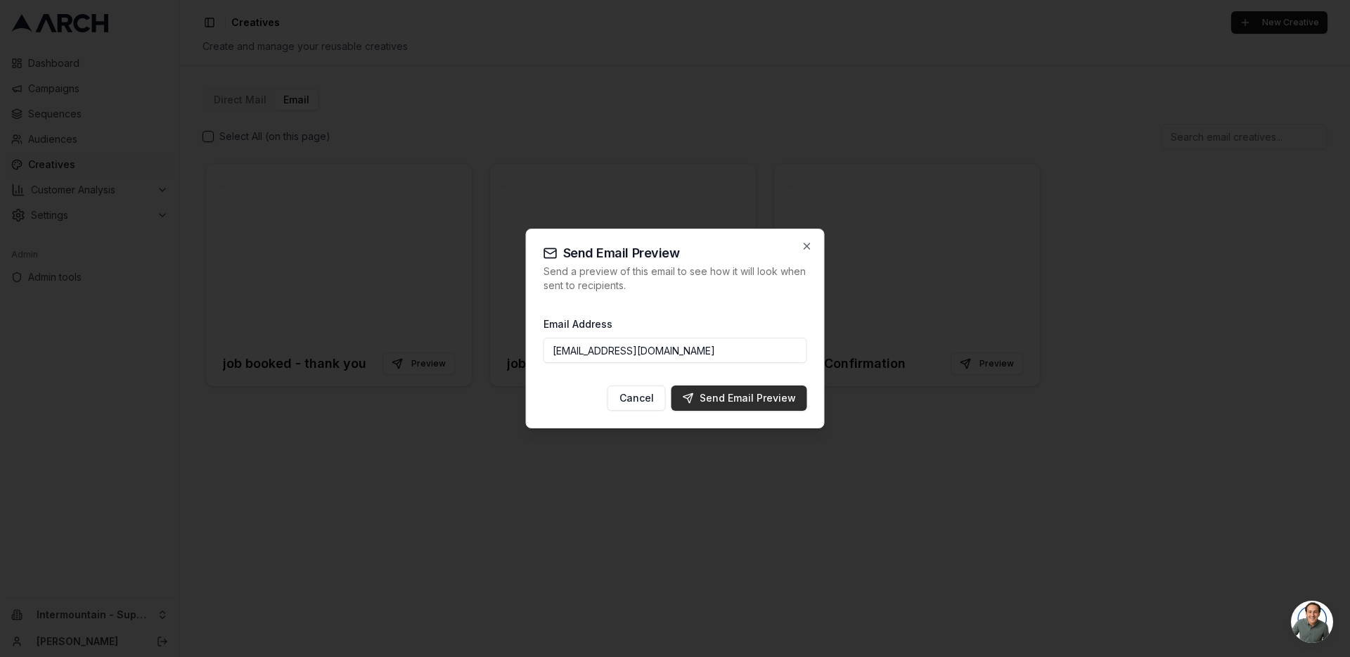
click at [723, 399] on div "Send Email Preview" at bounding box center [739, 398] width 113 height 14
type input "[PERSON_NAME][EMAIL_ADDRESS][DOMAIN_NAME]"
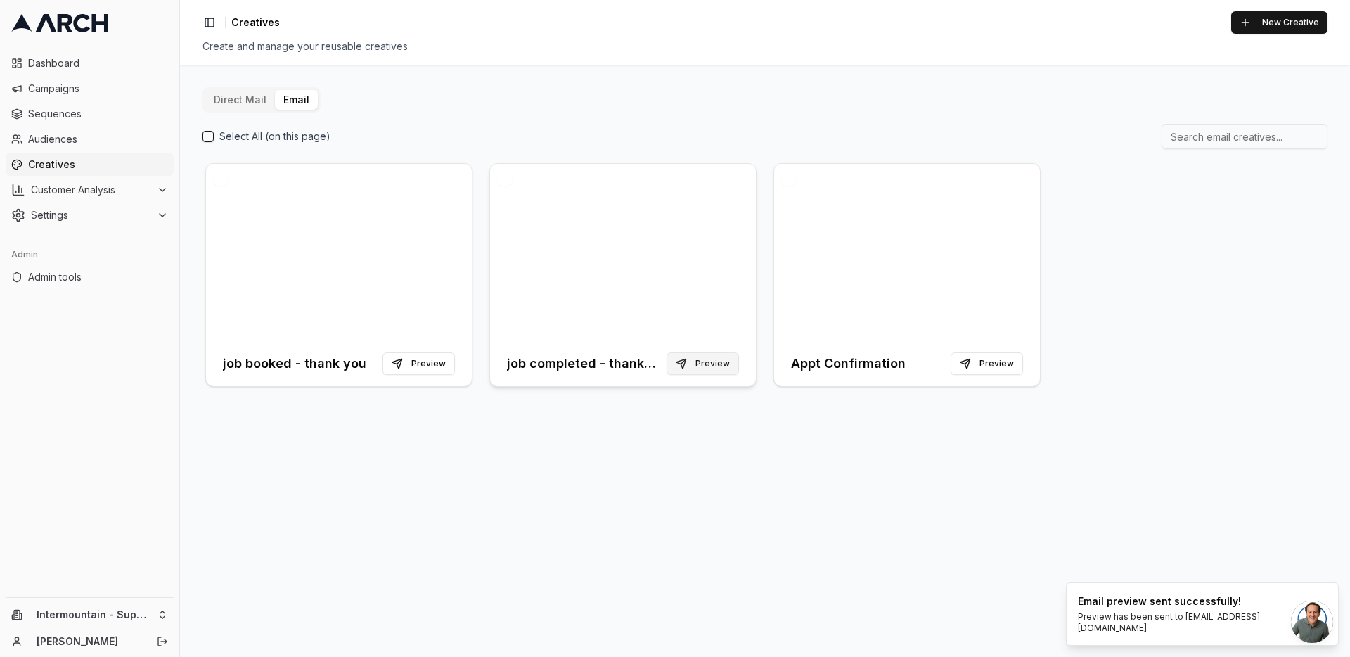
click at [699, 358] on button "Preview" at bounding box center [703, 363] width 72 height 23
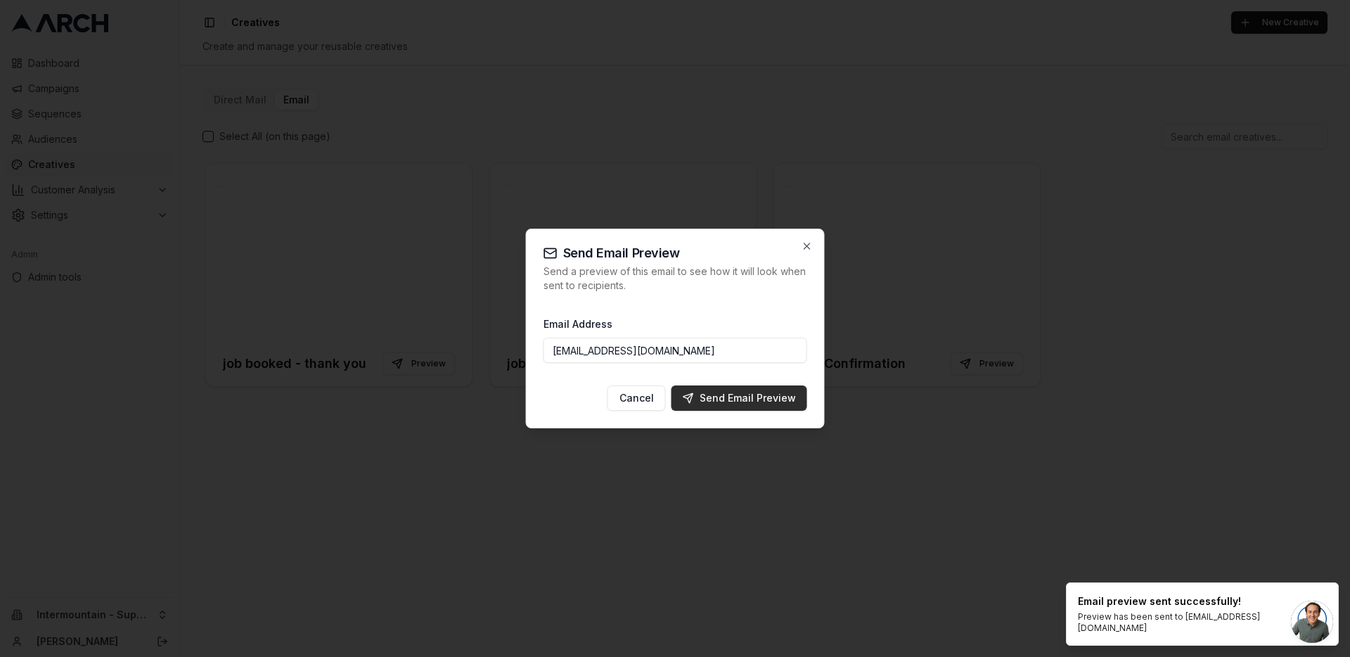
click at [722, 397] on div "Send Email Preview" at bounding box center [739, 398] width 113 height 14
type input "[PERSON_NAME][EMAIL_ADDRESS][DOMAIN_NAME]"
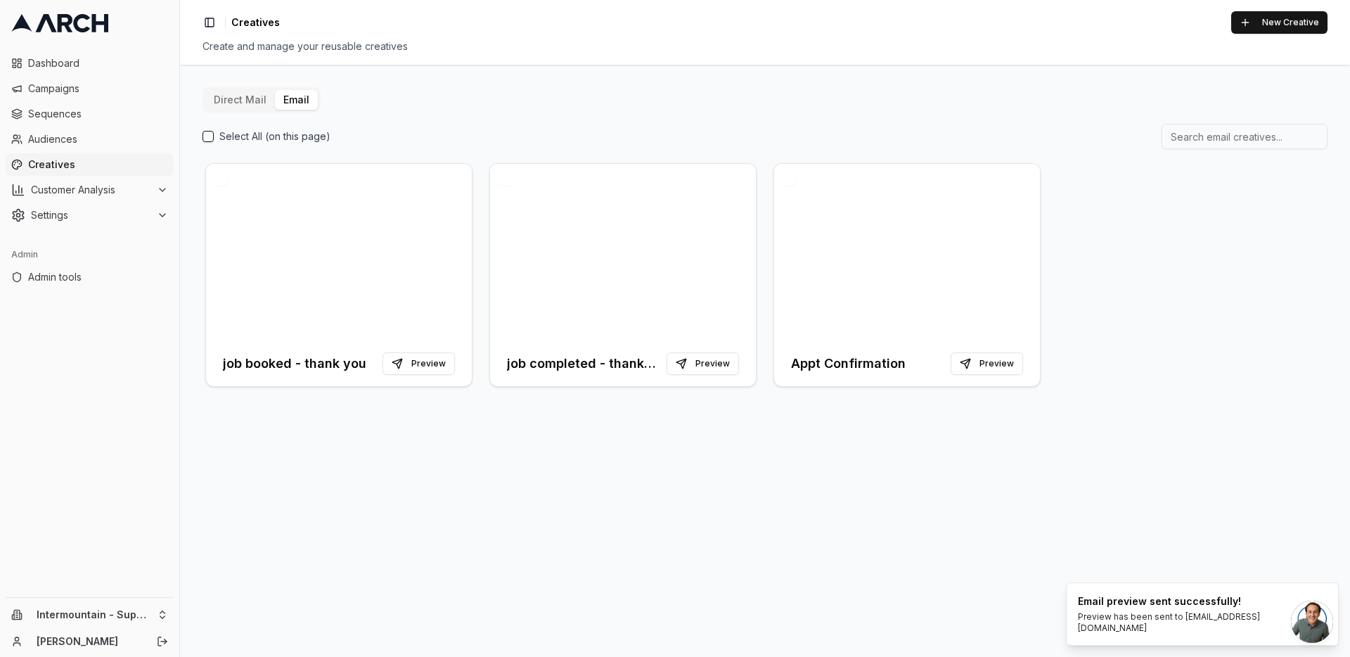
click at [727, 478] on div "Direct Mail Email Select All (on this page) job booked - thank you Preview job …" at bounding box center [765, 361] width 1170 height 592
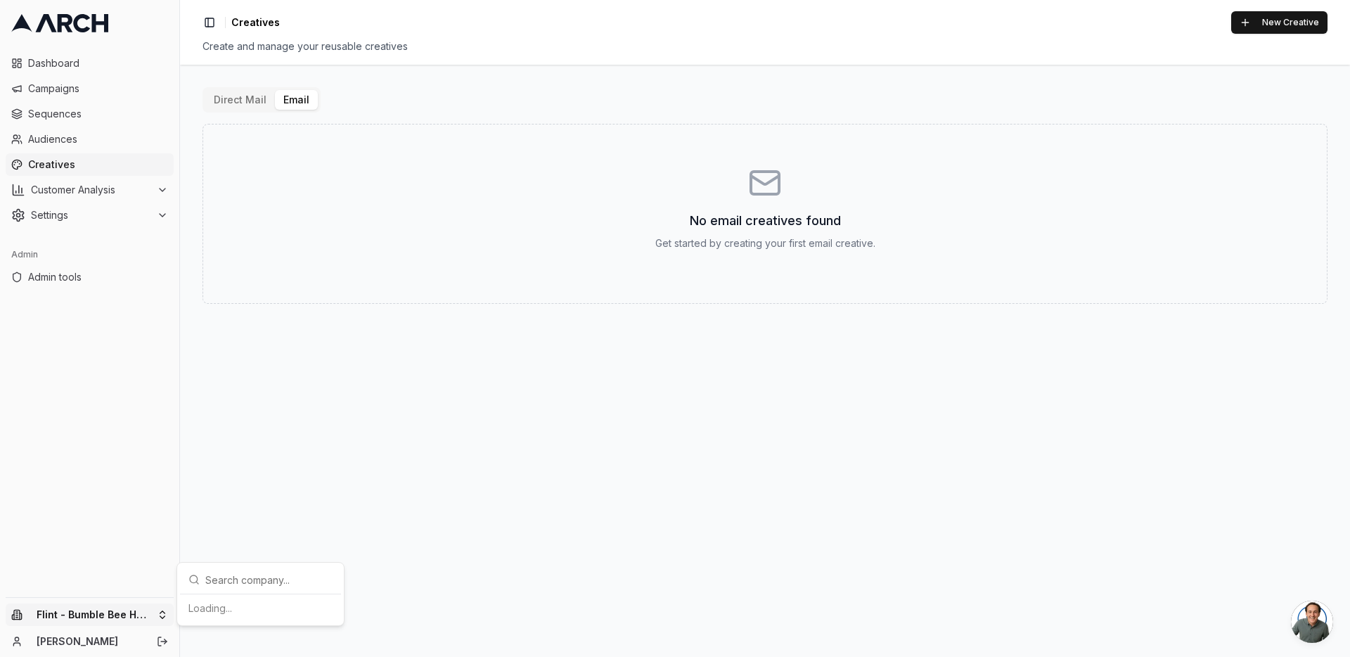
click at [151, 608] on html "Dashboard Campaigns Sequences Audiences Creatives Customer Analysis Settings Ad…" at bounding box center [675, 328] width 1350 height 657
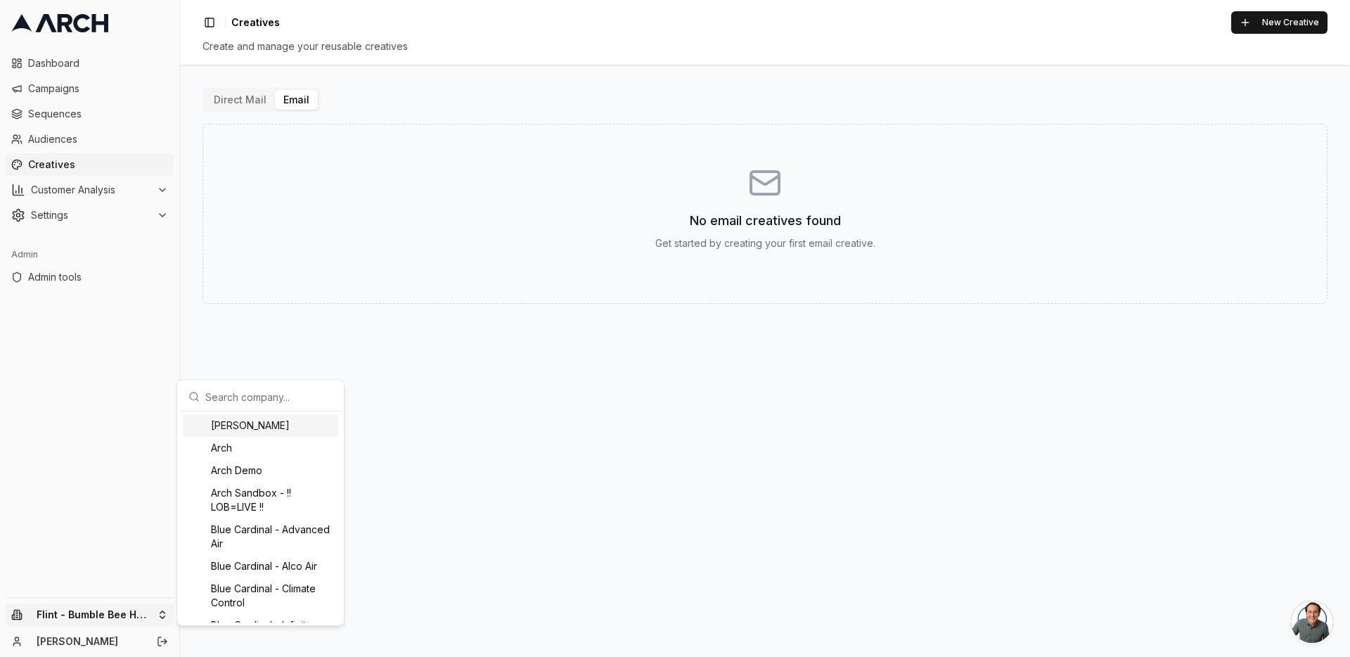
click at [253, 404] on input "text" at bounding box center [268, 397] width 127 height 28
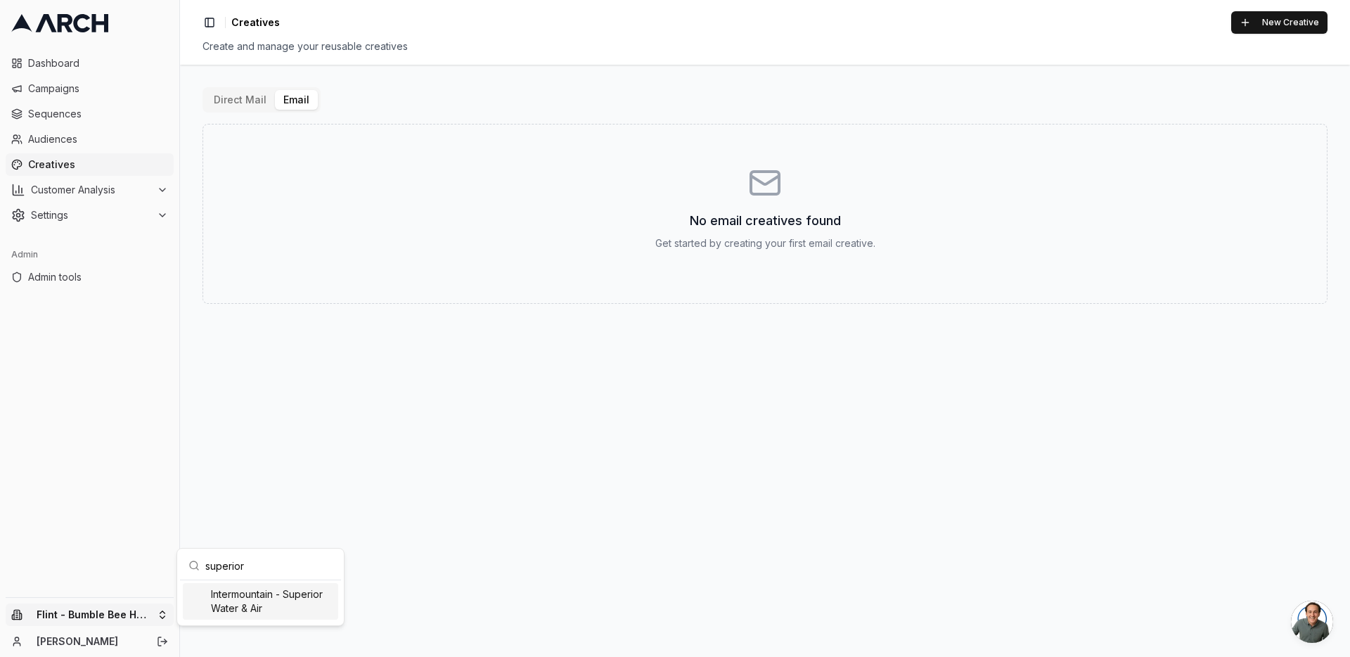
type input "superior"
click at [250, 595] on div "Intermountain - Superior Water & Air" at bounding box center [260, 601] width 155 height 37
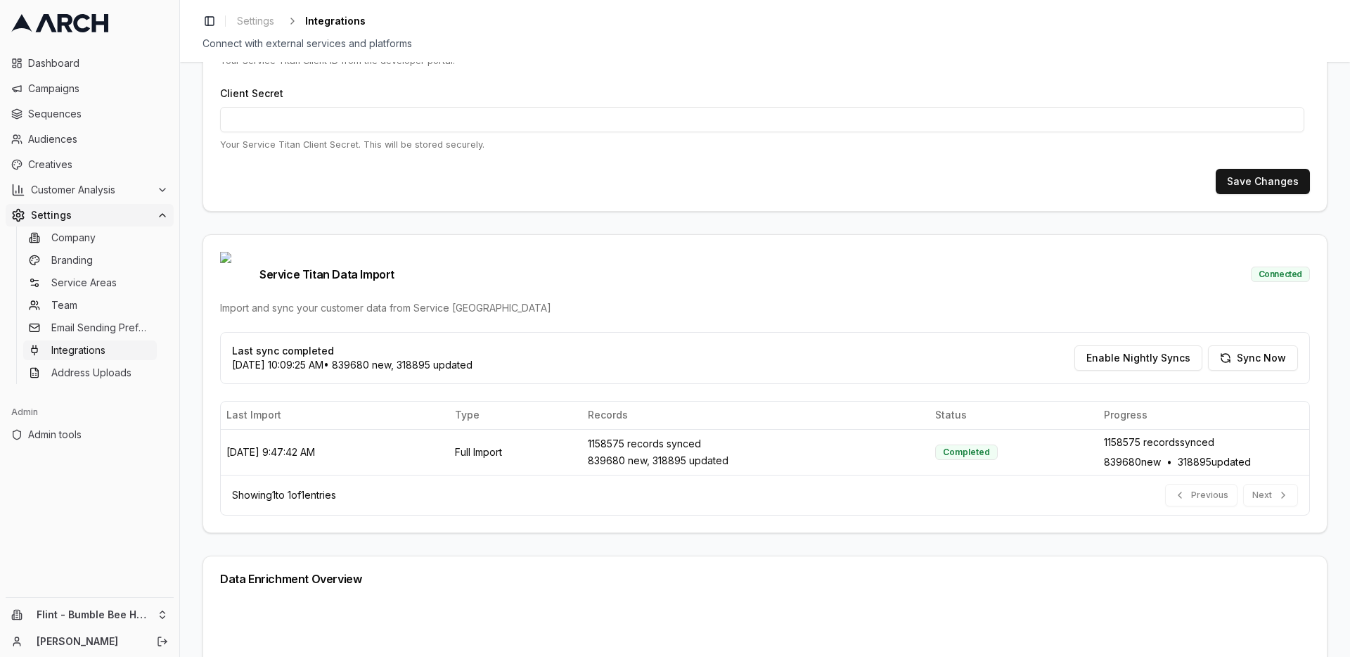
scroll to position [253, 0]
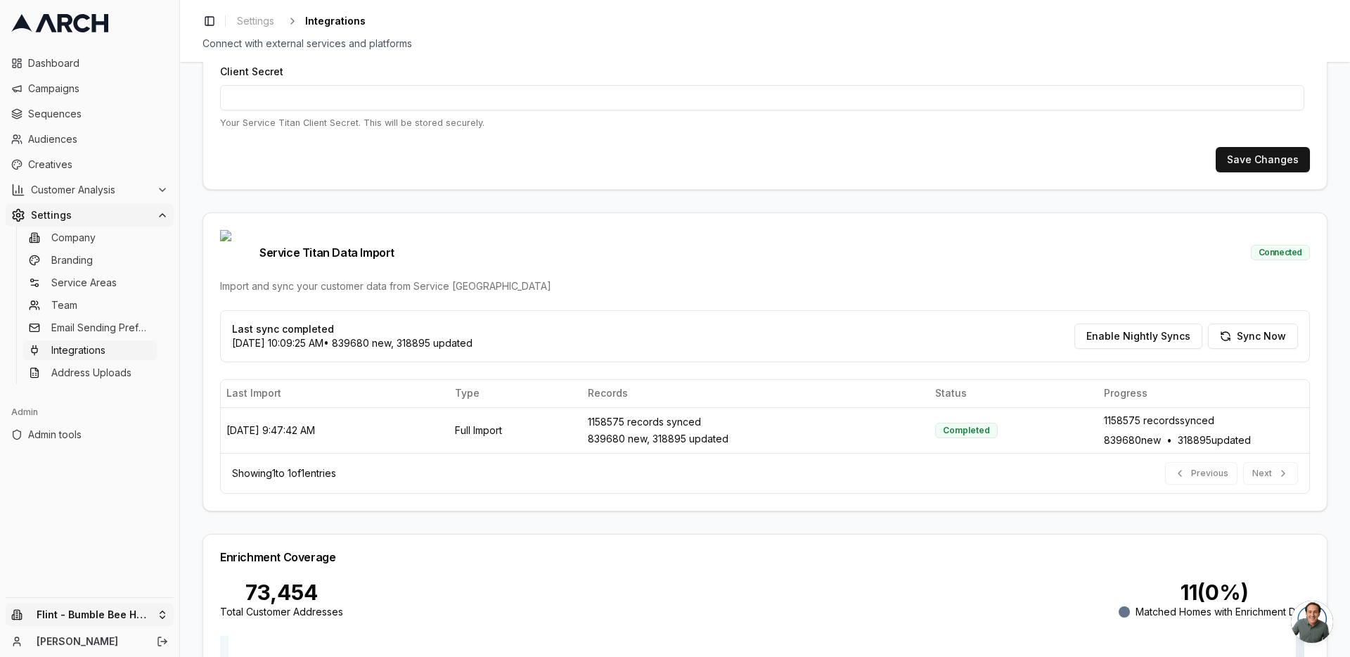
click at [162, 605] on html "Dashboard Campaigns Sequences Audiences Creatives Customer Analysis Settings Co…" at bounding box center [675, 328] width 1350 height 657
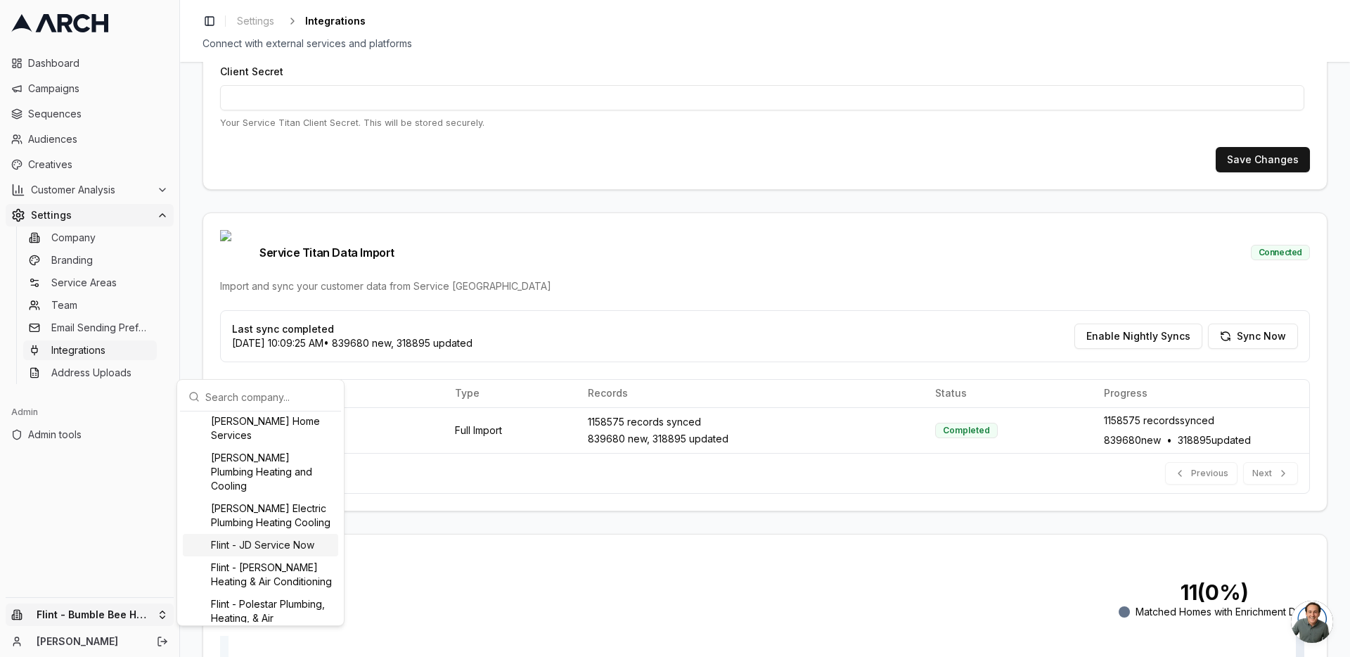
scroll to position [497, 0]
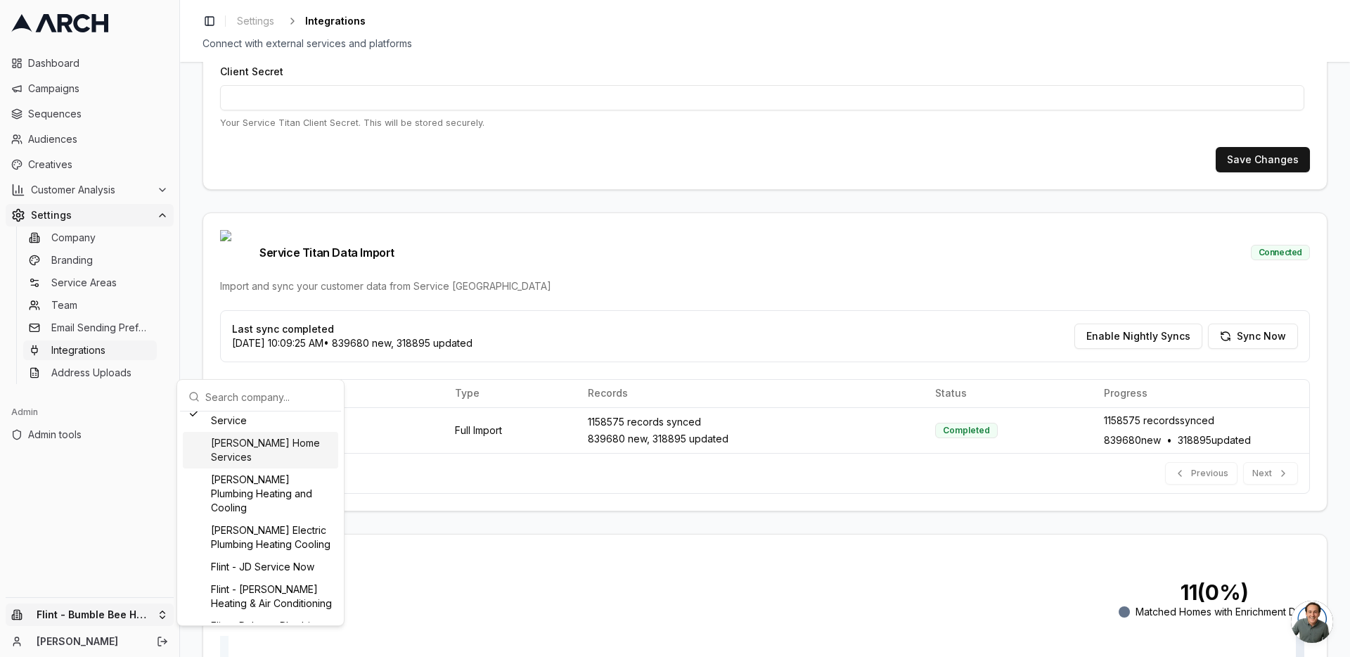
click at [292, 468] on div "[PERSON_NAME] Home Services" at bounding box center [260, 450] width 155 height 37
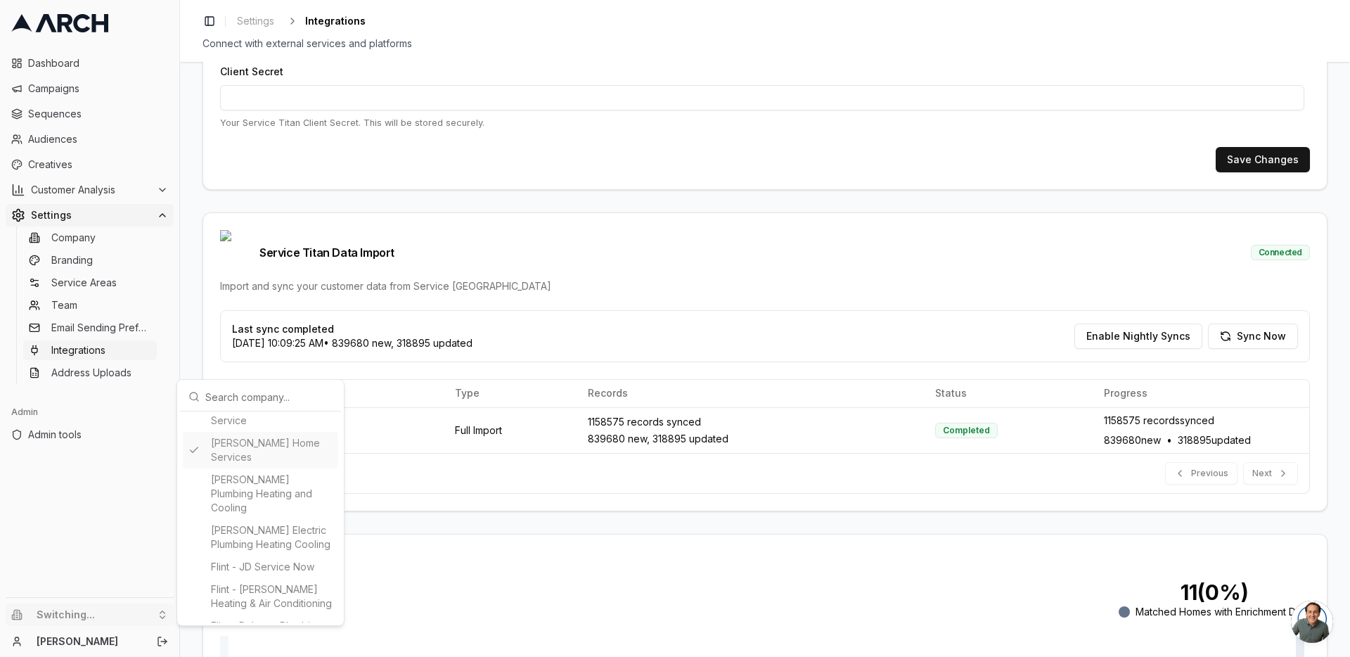
type input "896516925"
type input "cid.ob6vs0gyva20cbowx5iw6xg7e"
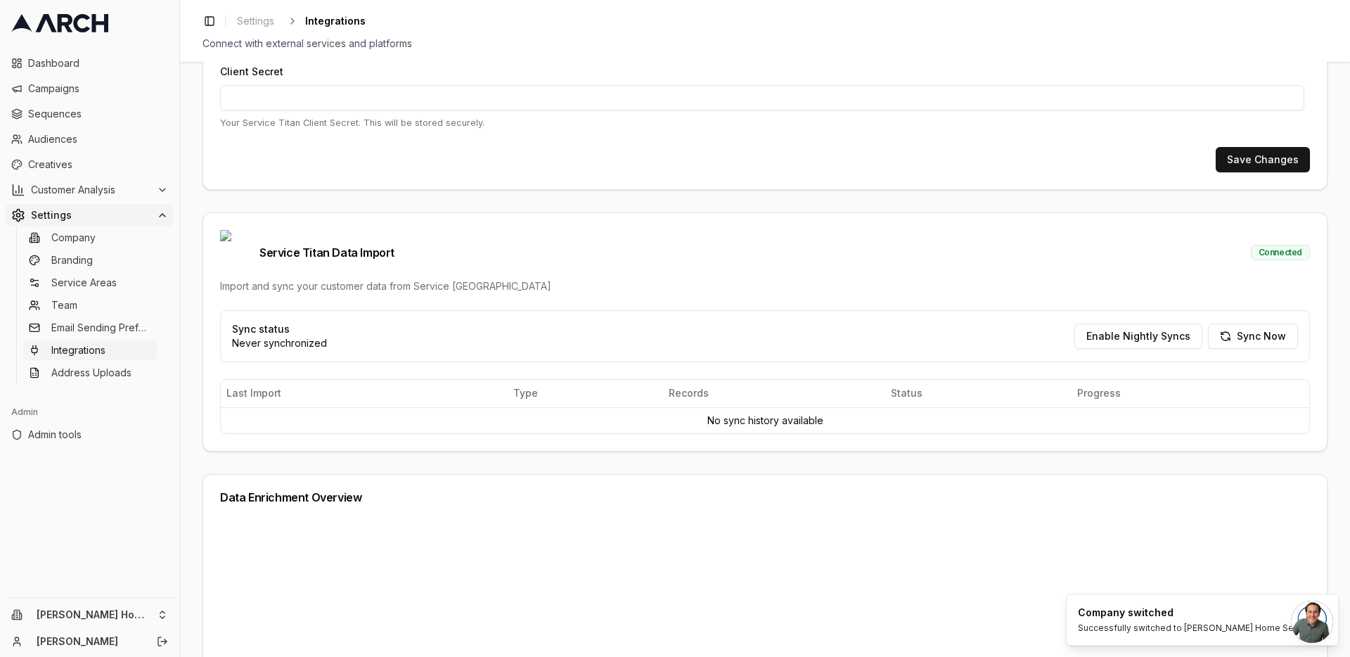
click at [186, 343] on div "Service Titan Integration Setup Configure your Service Titan API credentials to…" at bounding box center [765, 359] width 1170 height 595
click at [1249, 324] on button "Sync Now" at bounding box center [1253, 336] width 90 height 25
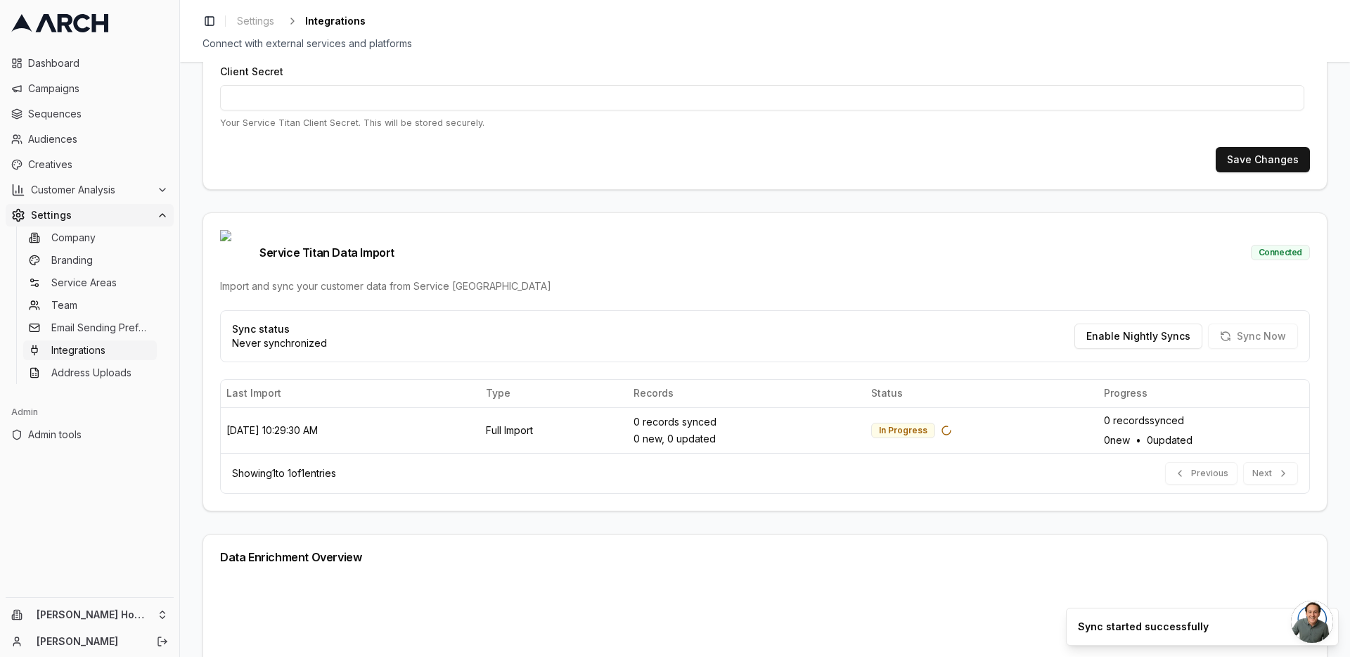
click at [189, 275] on div "Service Titan Integration Setup Configure your Service Titan API credentials to…" at bounding box center [765, 359] width 1170 height 595
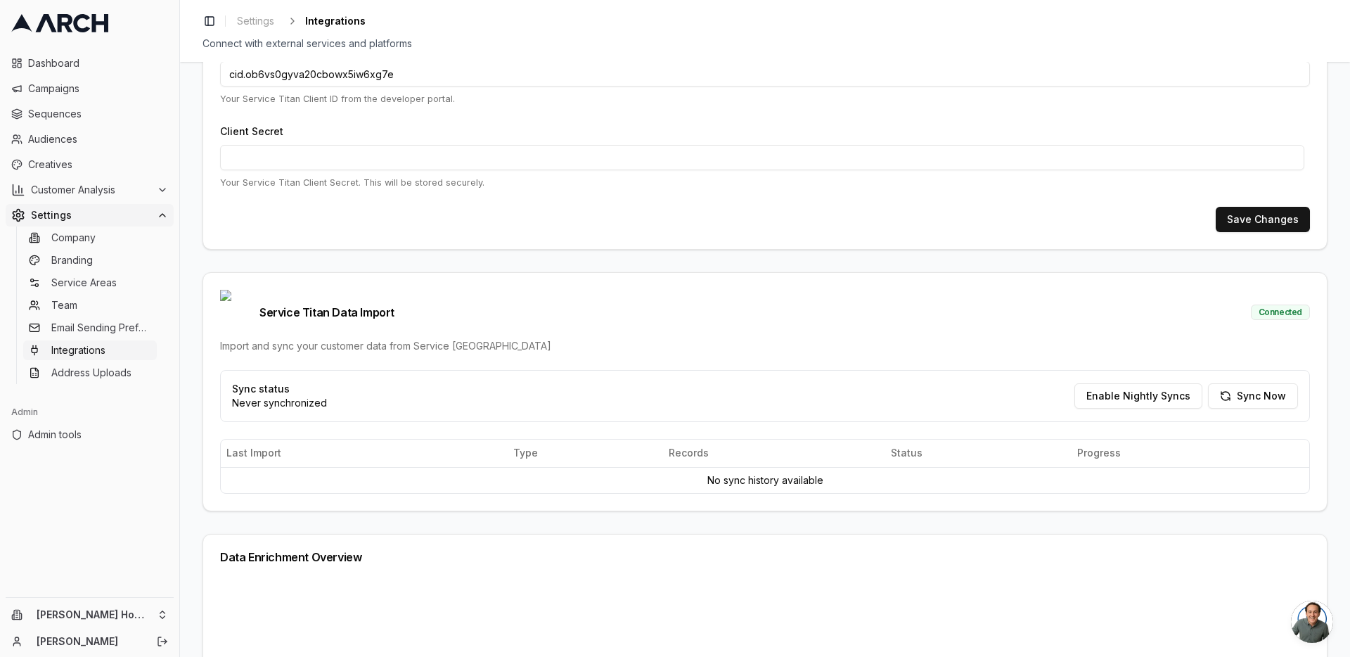
scroll to position [161, 0]
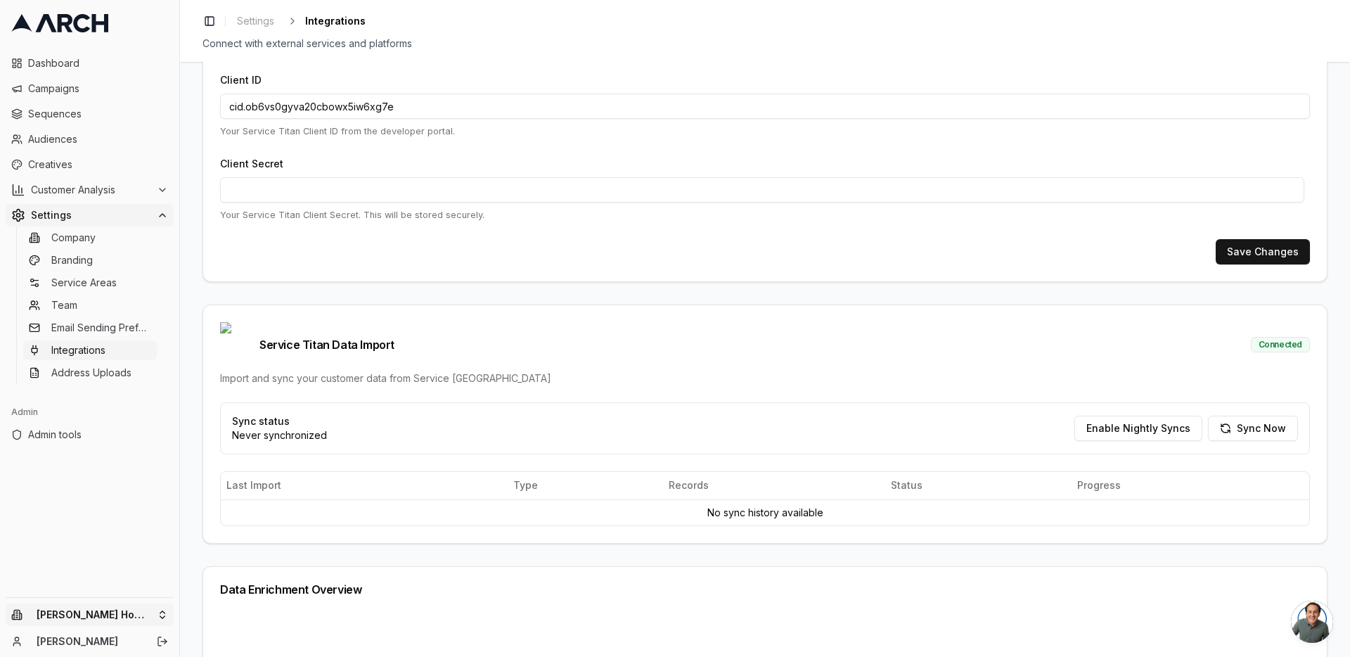
click at [167, 623] on html "Dashboard Campaigns Sequences Audiences Creatives Customer Analysis Settings Co…" at bounding box center [675, 328] width 1350 height 657
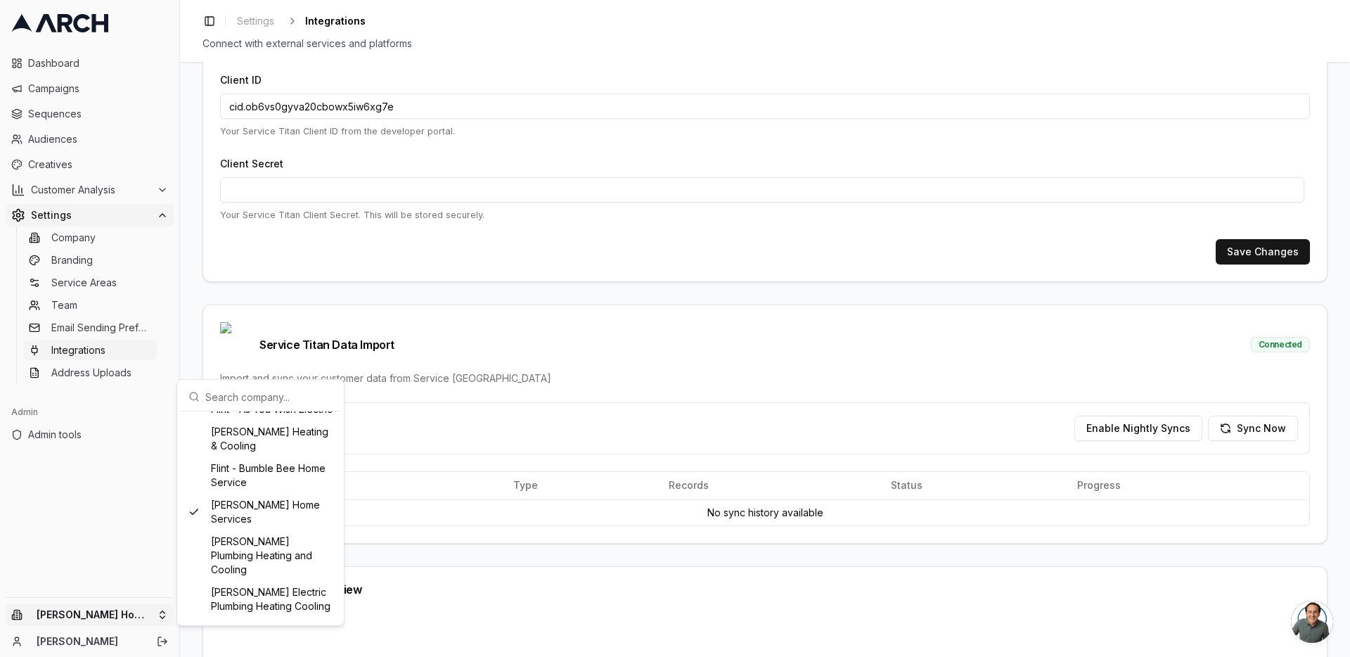
scroll to position [410, 0]
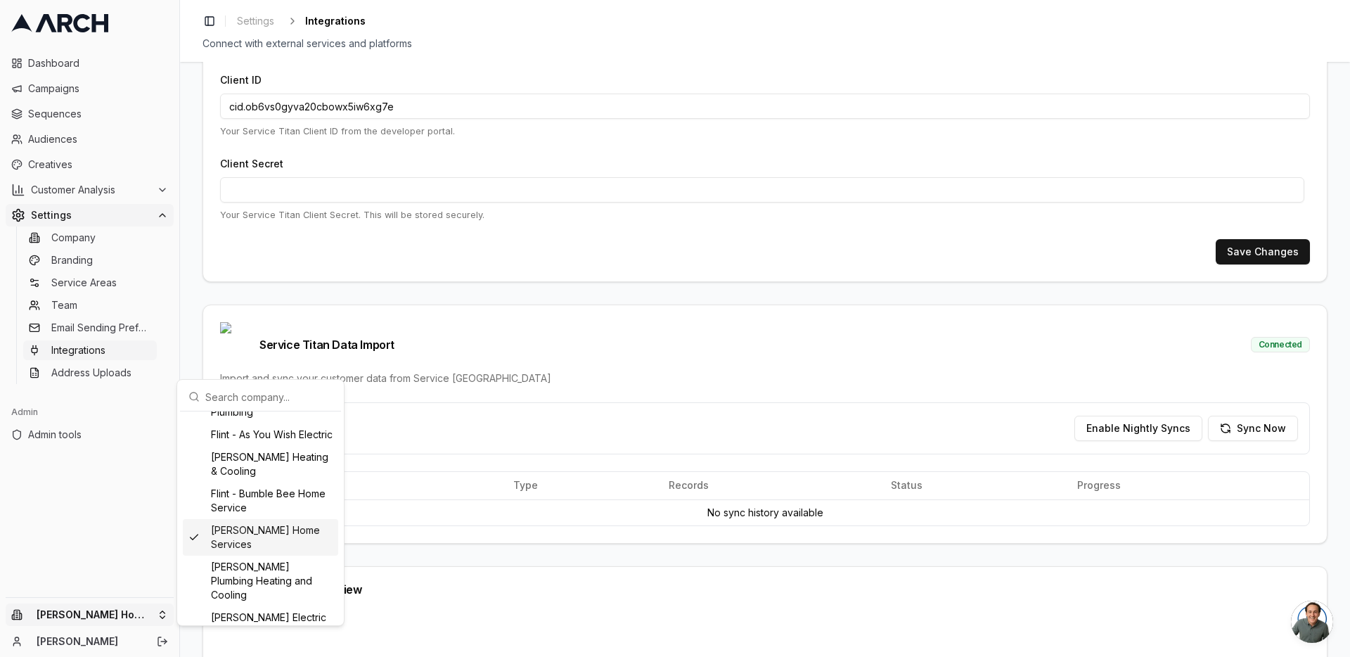
click at [265, 544] on div "[PERSON_NAME] Home Services" at bounding box center [260, 537] width 155 height 37
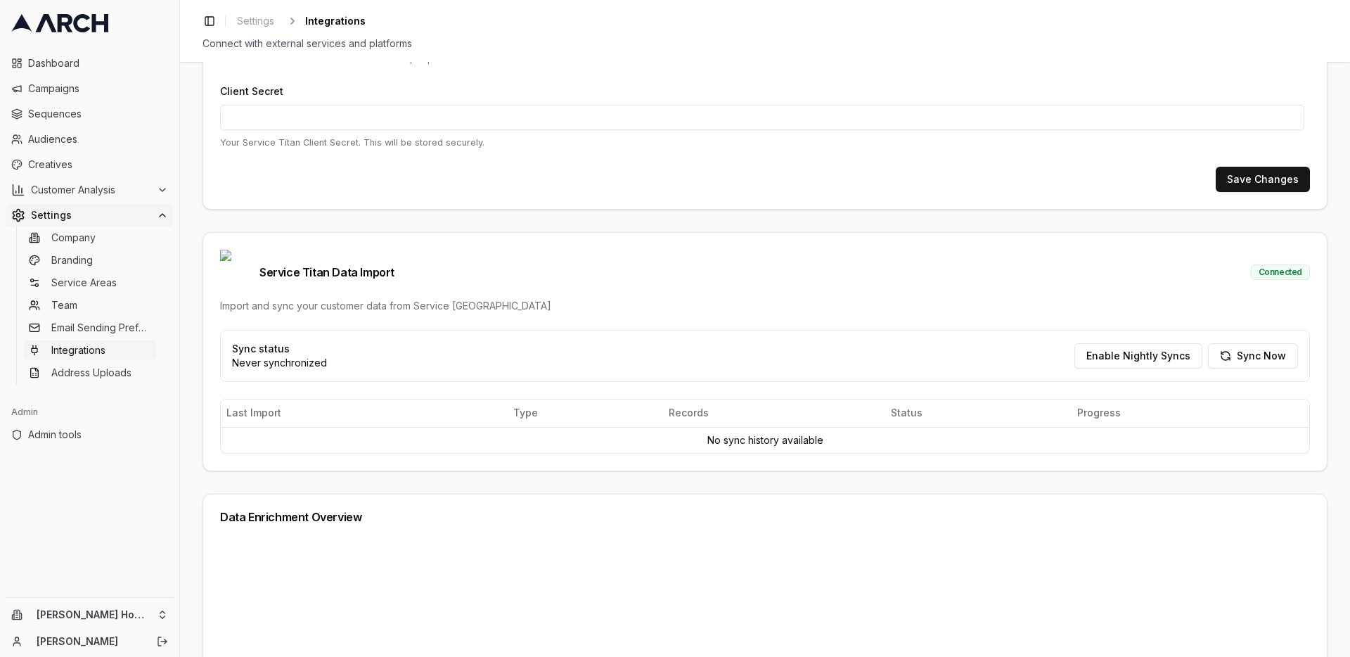
scroll to position [414, 0]
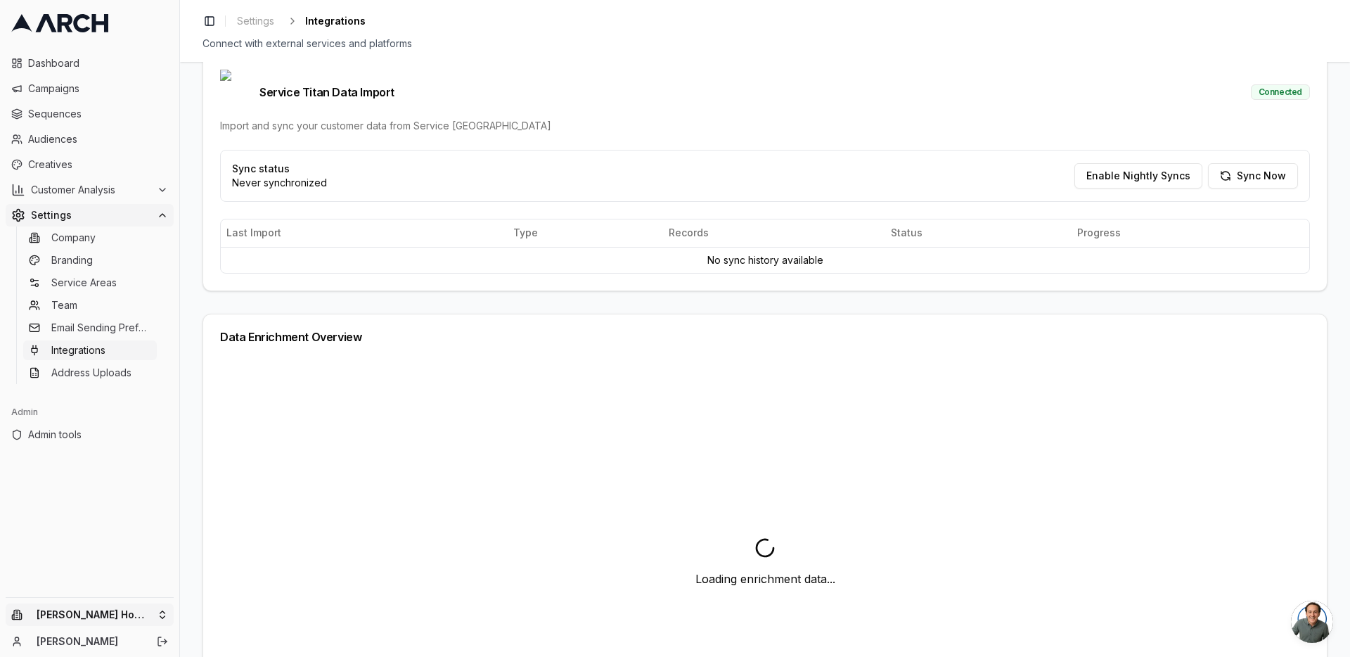
click at [161, 608] on html "Dashboard Campaigns Sequences Audiences Creatives Customer Analysis Settings Co…" at bounding box center [675, 328] width 1350 height 657
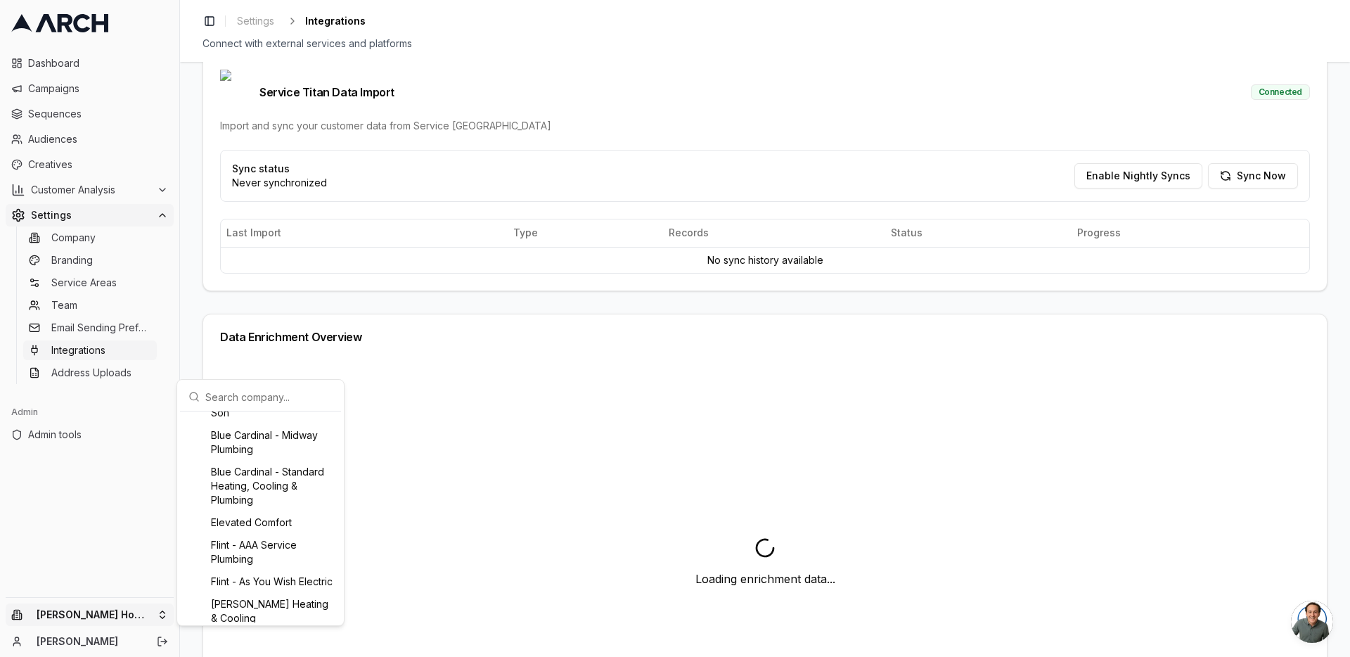
scroll to position [401, 0]
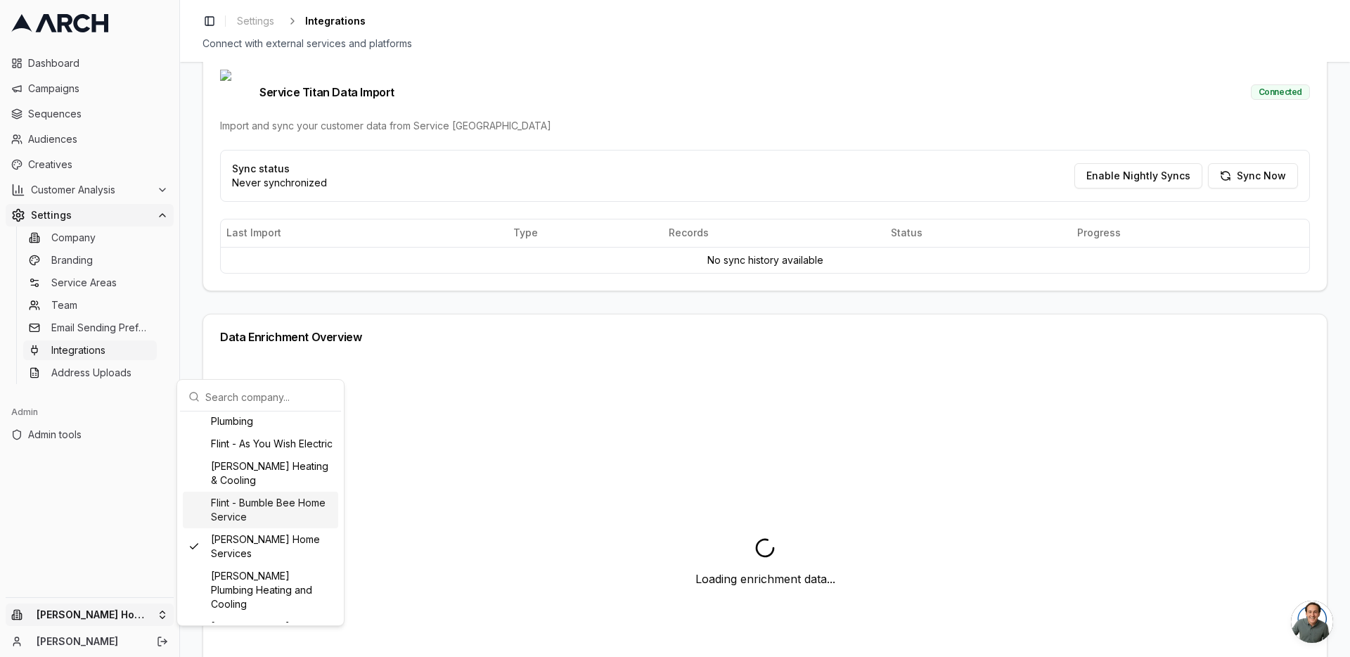
click at [240, 527] on div "Flint - Bumble Bee Home Service" at bounding box center [260, 510] width 155 height 37
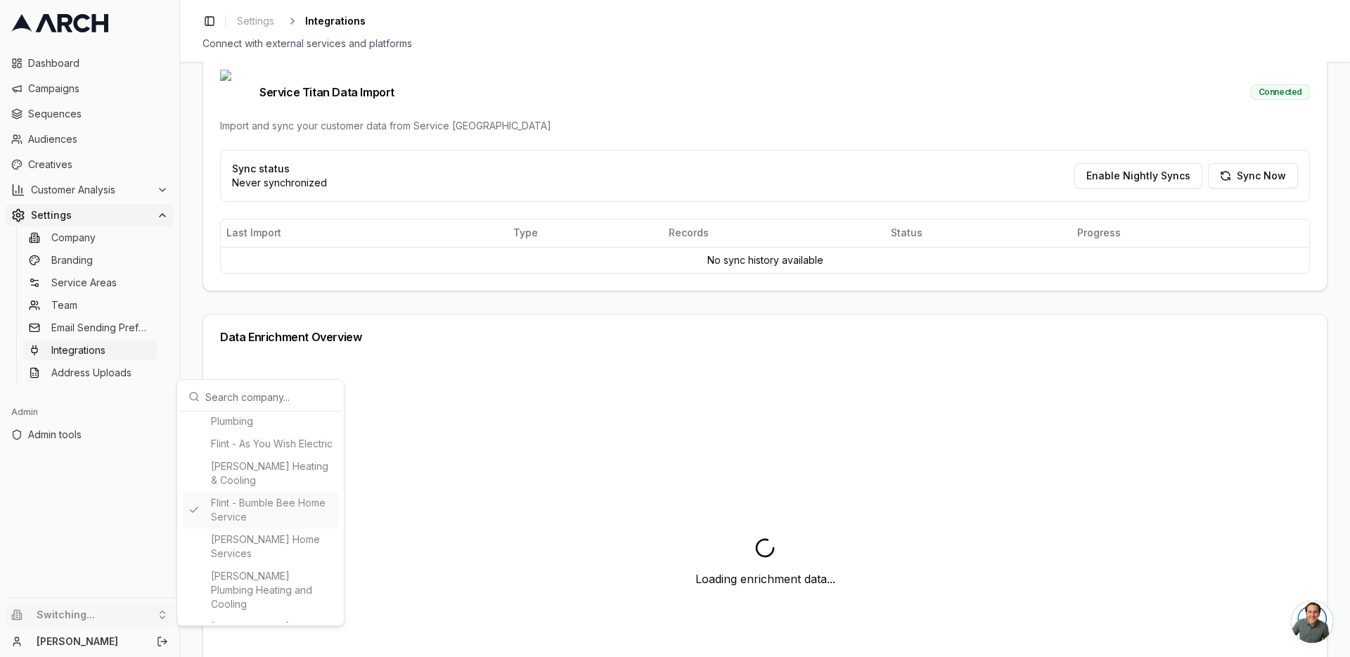
type input "365499395"
type input "cid.gdvoteqt2fgi7zk95cpxm1b9g"
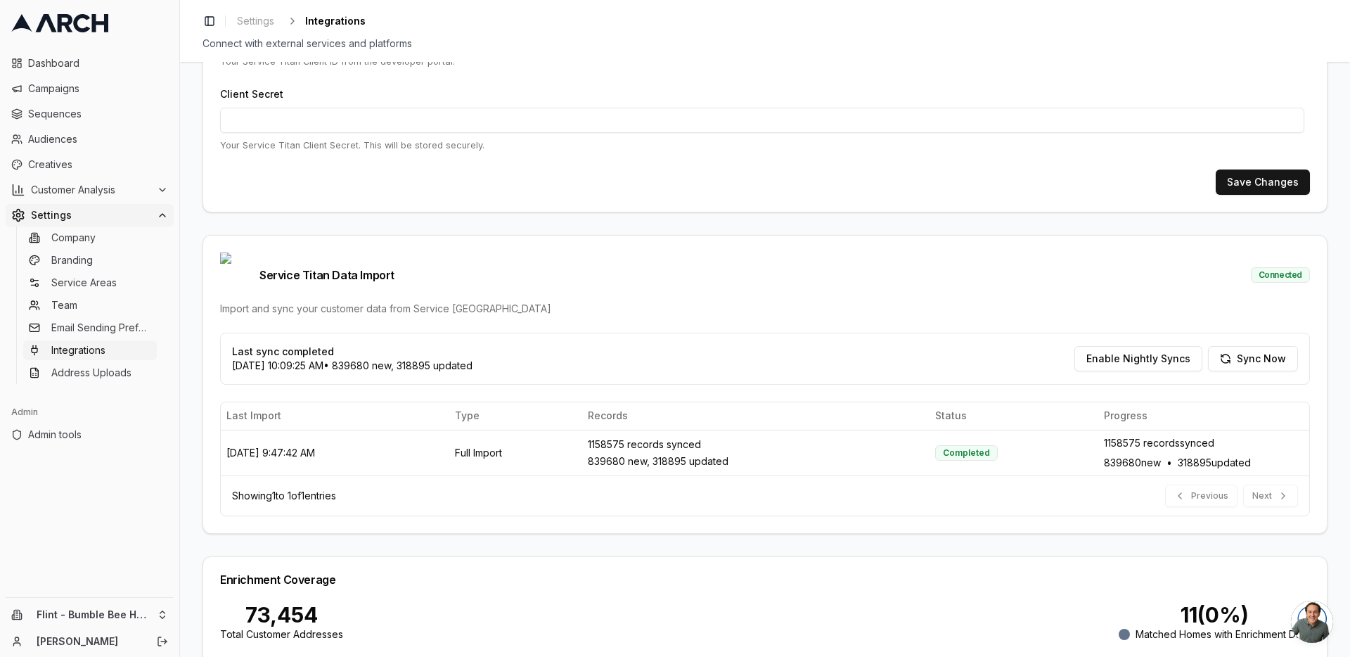
scroll to position [253, 0]
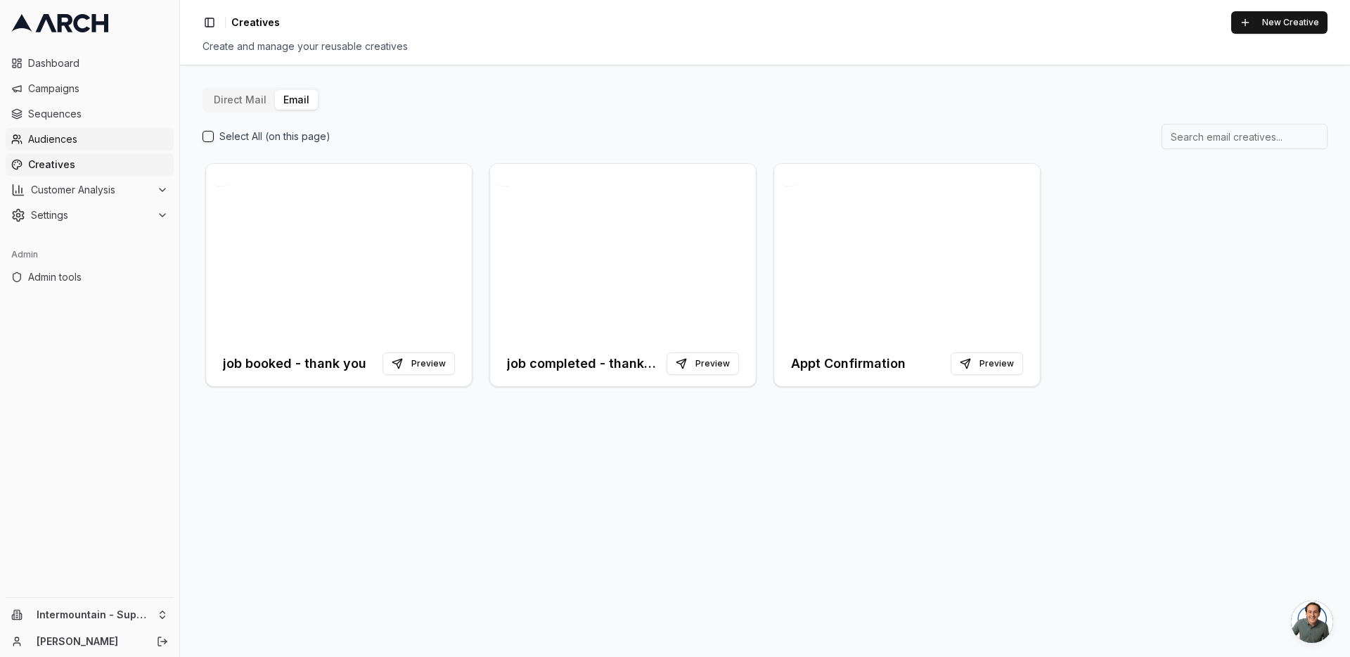
click at [34, 136] on span "Audiences" at bounding box center [98, 139] width 140 height 14
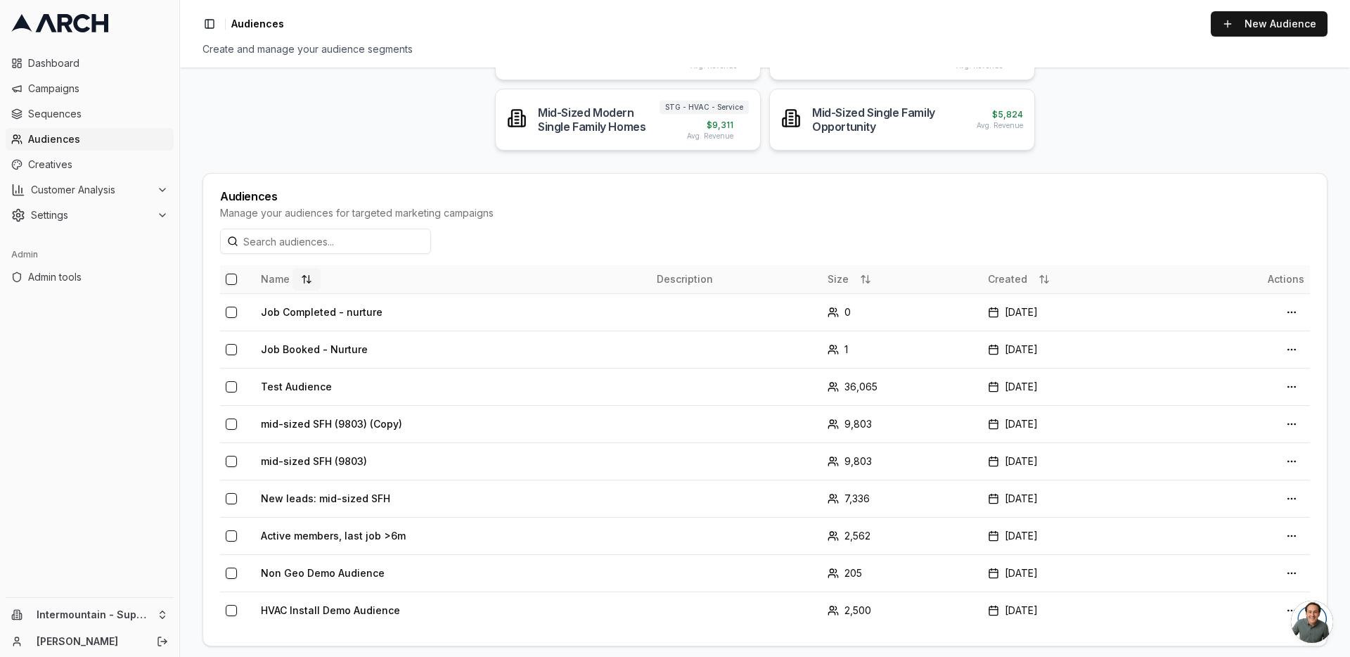
scroll to position [193, 0]
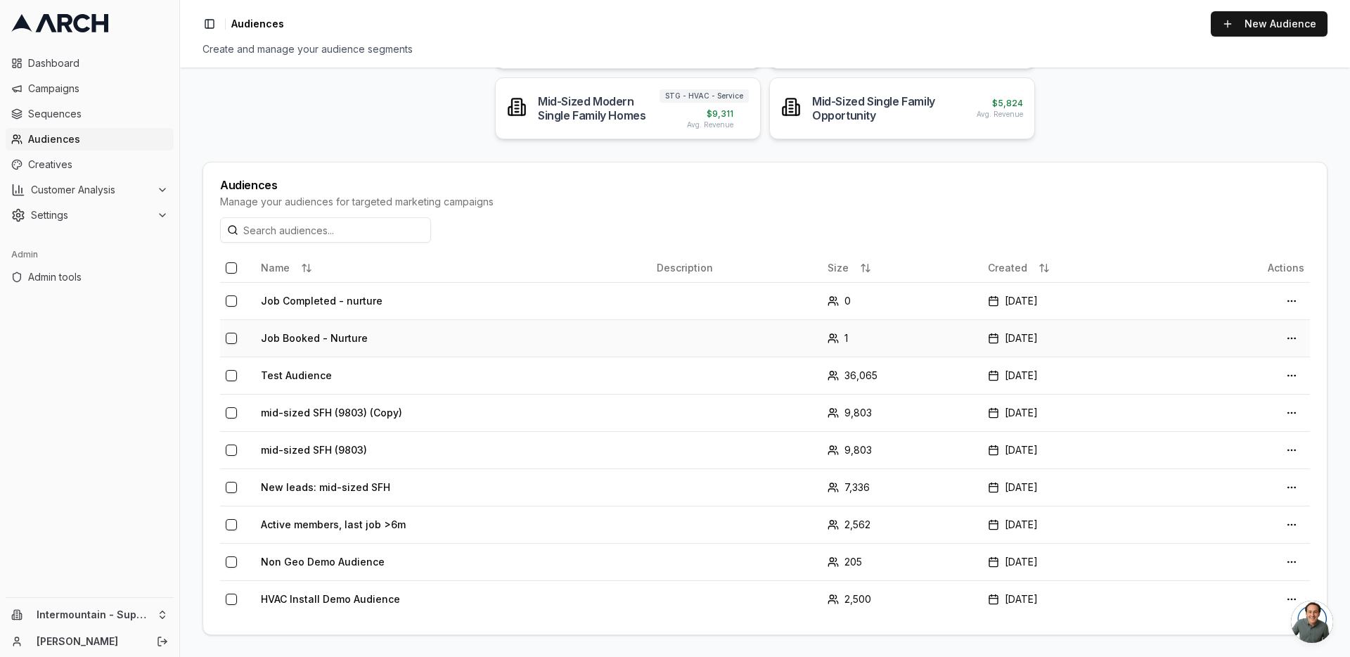
click at [372, 338] on td "Job Booked - Nurture" at bounding box center [453, 337] width 396 height 37
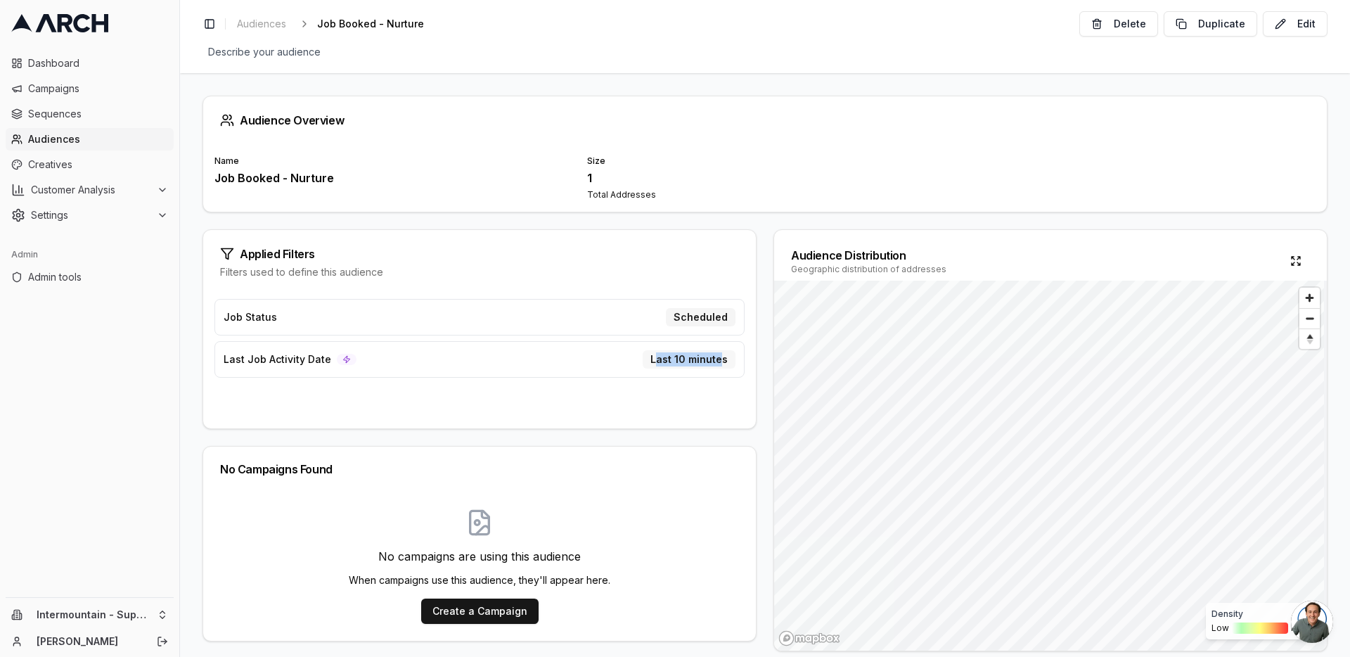
drag, startPoint x: 668, startPoint y: 359, endPoint x: 722, endPoint y: 357, distance: 53.5
click at [722, 357] on div "Last 10 minutes" at bounding box center [689, 359] width 93 height 18
click at [698, 359] on div "Last 10 minutes" at bounding box center [689, 359] width 93 height 18
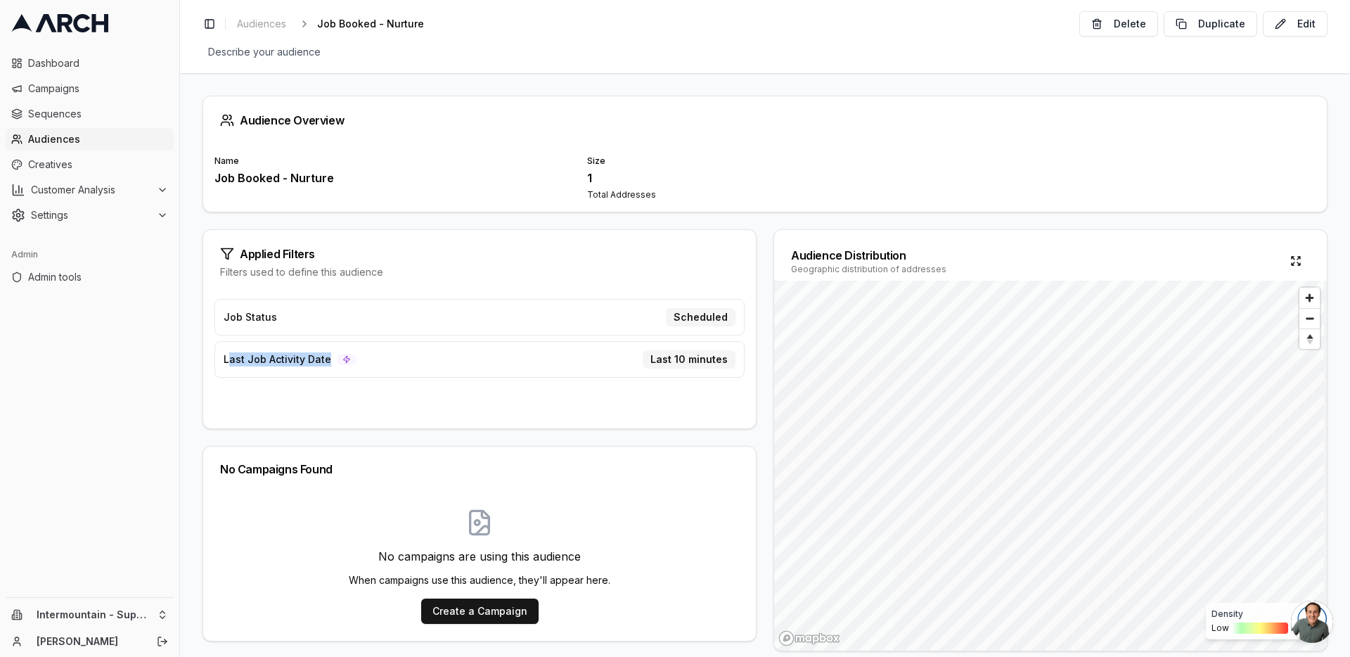
drag, startPoint x: 328, startPoint y: 362, endPoint x: 228, endPoint y: 362, distance: 99.9
click at [231, 363] on div "Last Job Activity Date" at bounding box center [290, 359] width 133 height 14
click at [207, 359] on div "Job Status Scheduled Last Job Activity Date Last 10 minutes" at bounding box center [479, 358] width 553 height 141
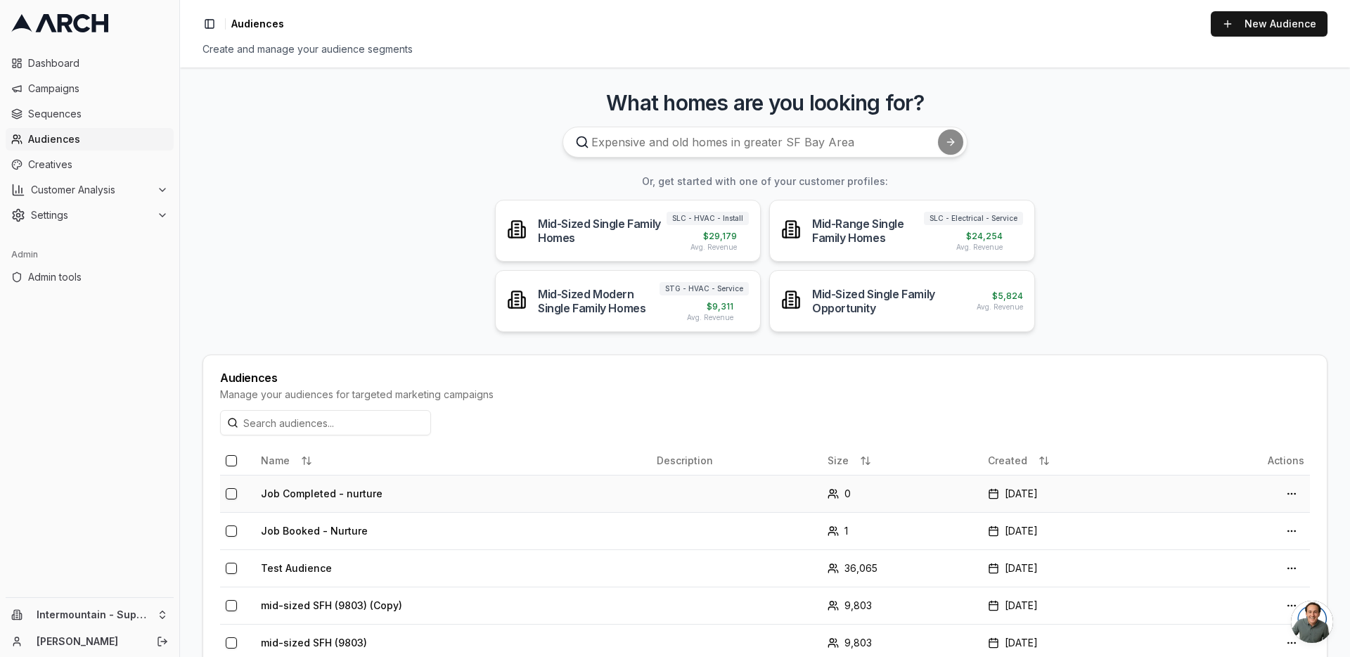
click at [343, 497] on td "Job Completed - nurture" at bounding box center [453, 493] width 396 height 37
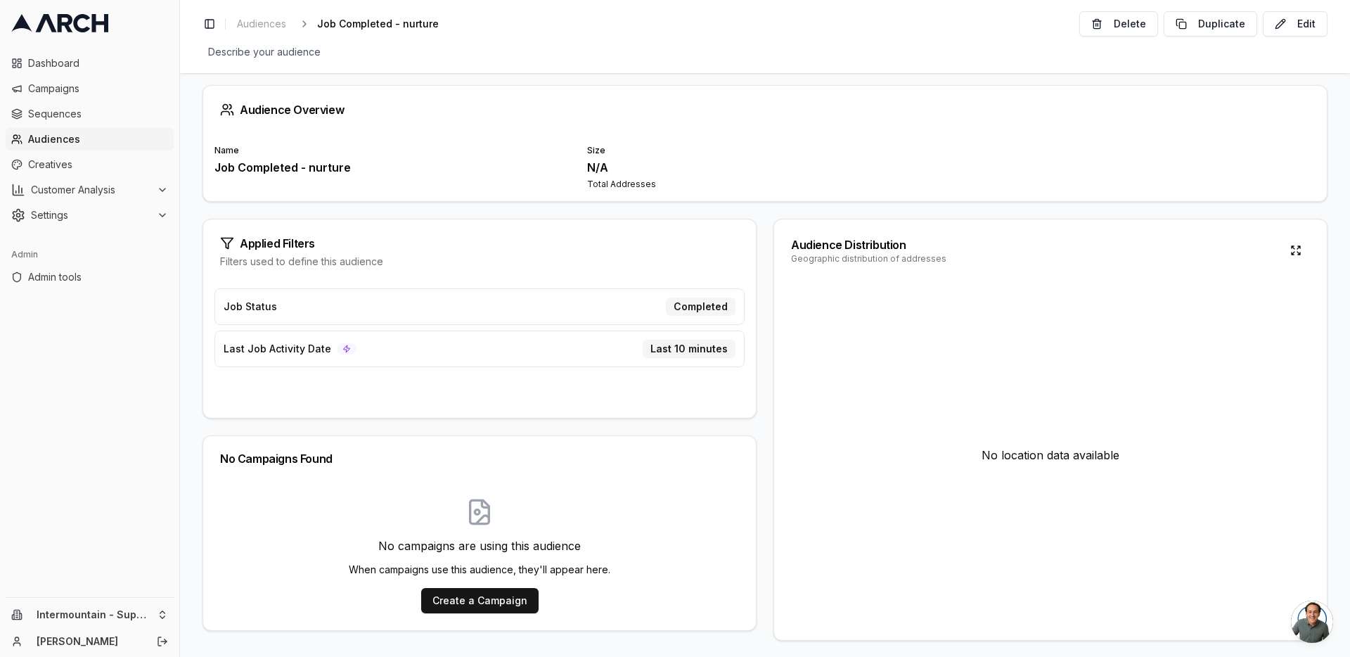
scroll to position [17, 0]
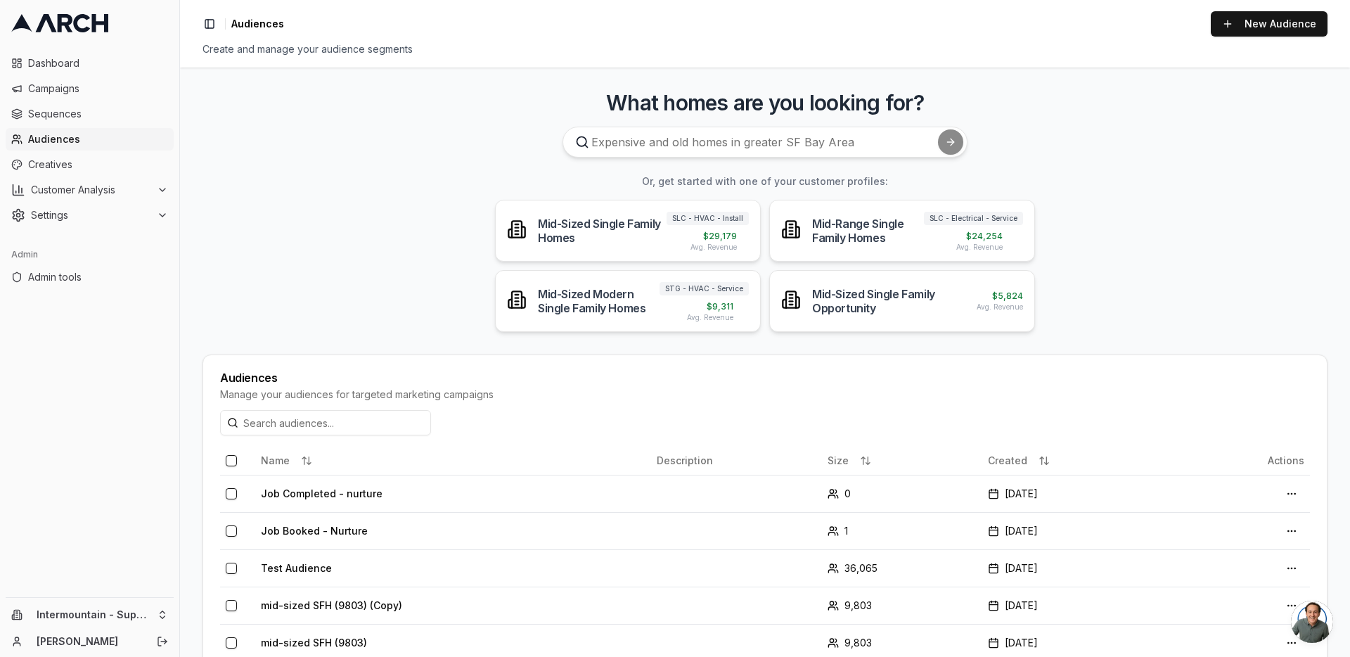
click at [85, 27] on icon at bounding box center [59, 23] width 97 height 18
